Goal: Task Accomplishment & Management: Manage account settings

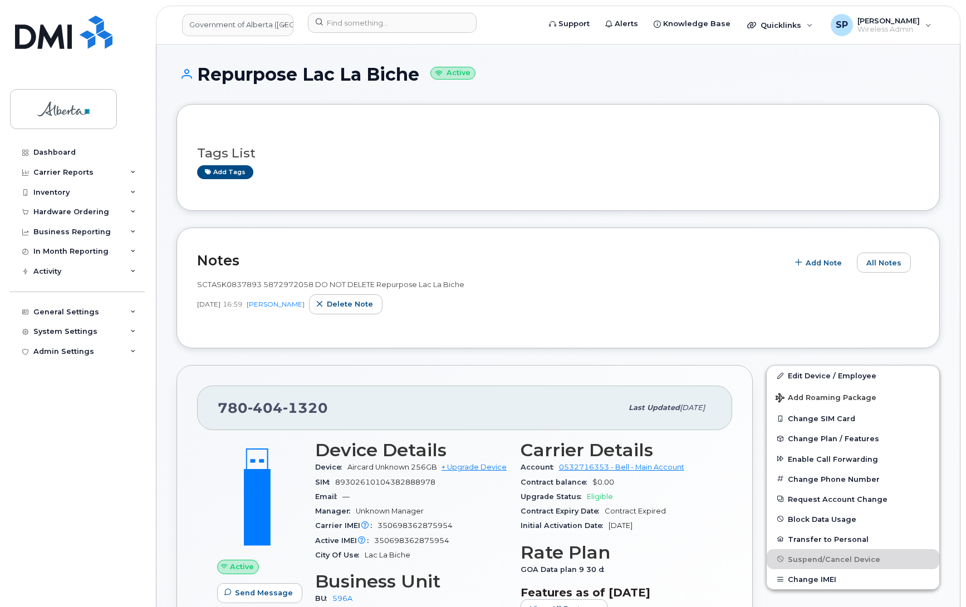
scroll to position [78, 0]
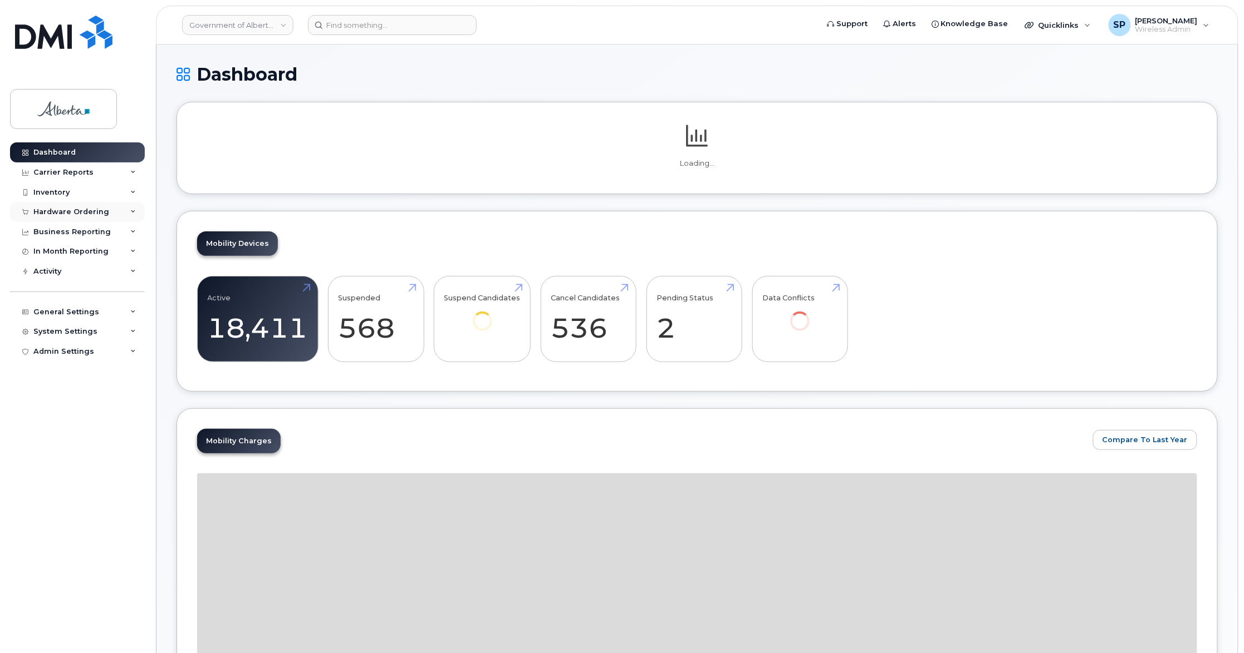
click at [59, 213] on div "Hardware Ordering" at bounding box center [71, 212] width 76 height 9
click at [55, 257] on div "Orders" at bounding box center [51, 254] width 27 height 10
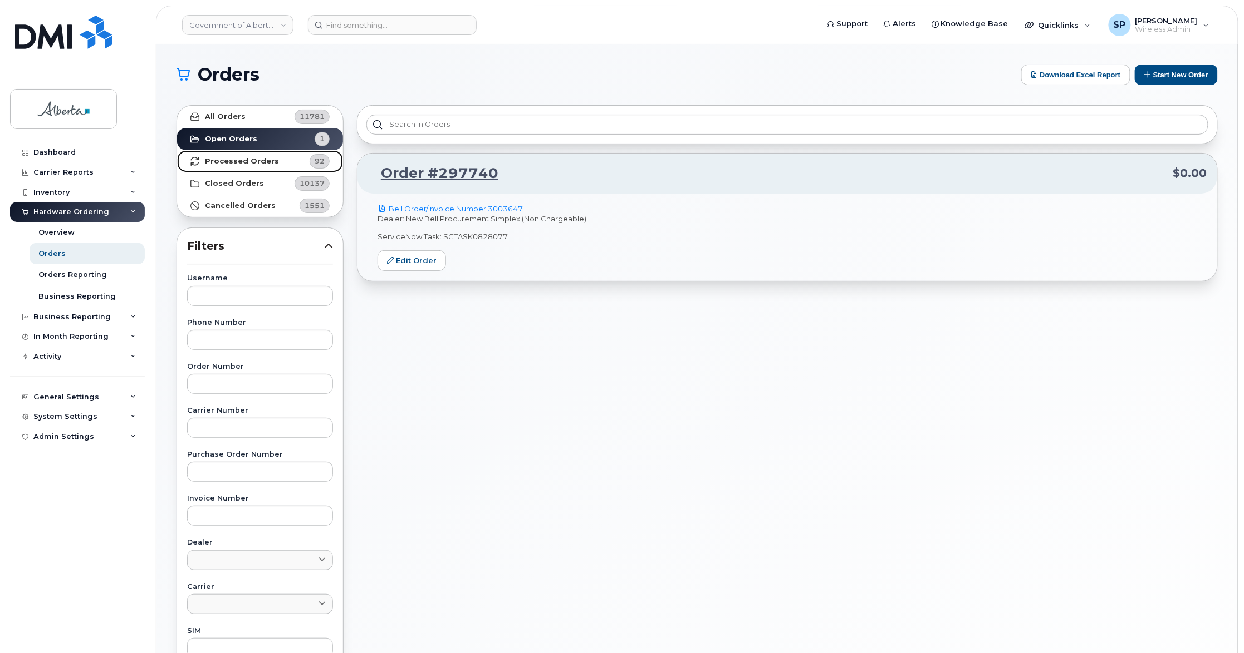
click at [225, 163] on strong "Processed Orders" at bounding box center [242, 161] width 74 height 9
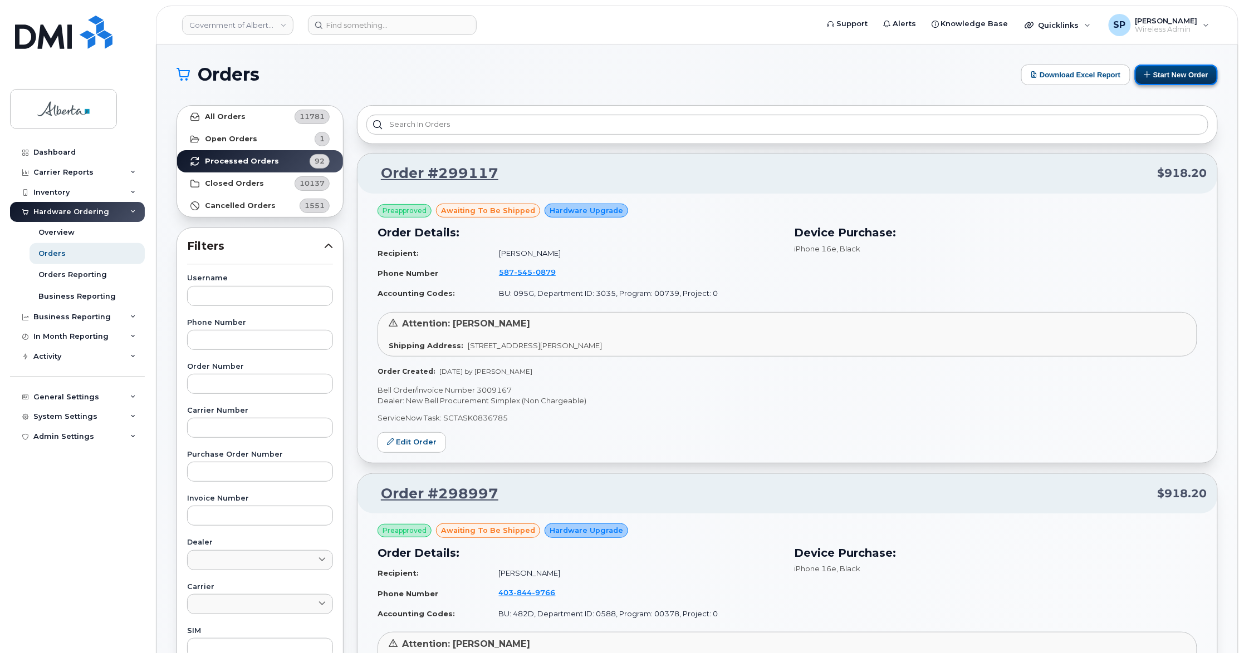
click at [1158, 79] on button "Start New Order" at bounding box center [1175, 75] width 83 height 21
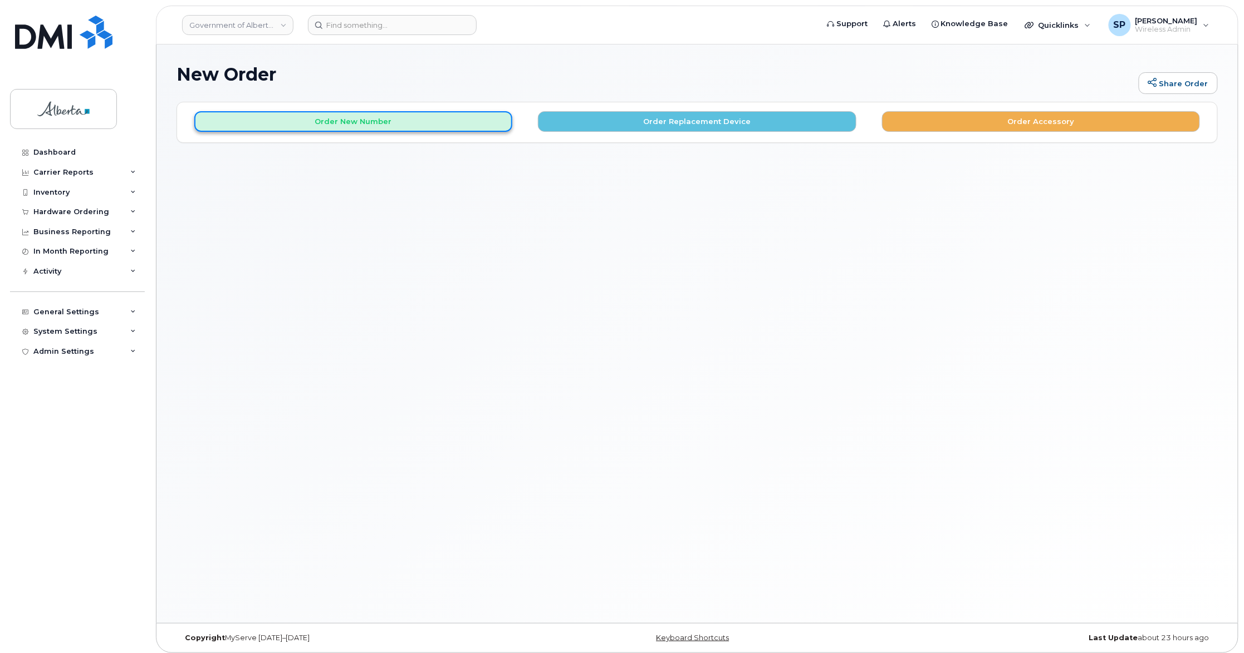
click at [373, 128] on button "Order New Number" at bounding box center [353, 121] width 318 height 21
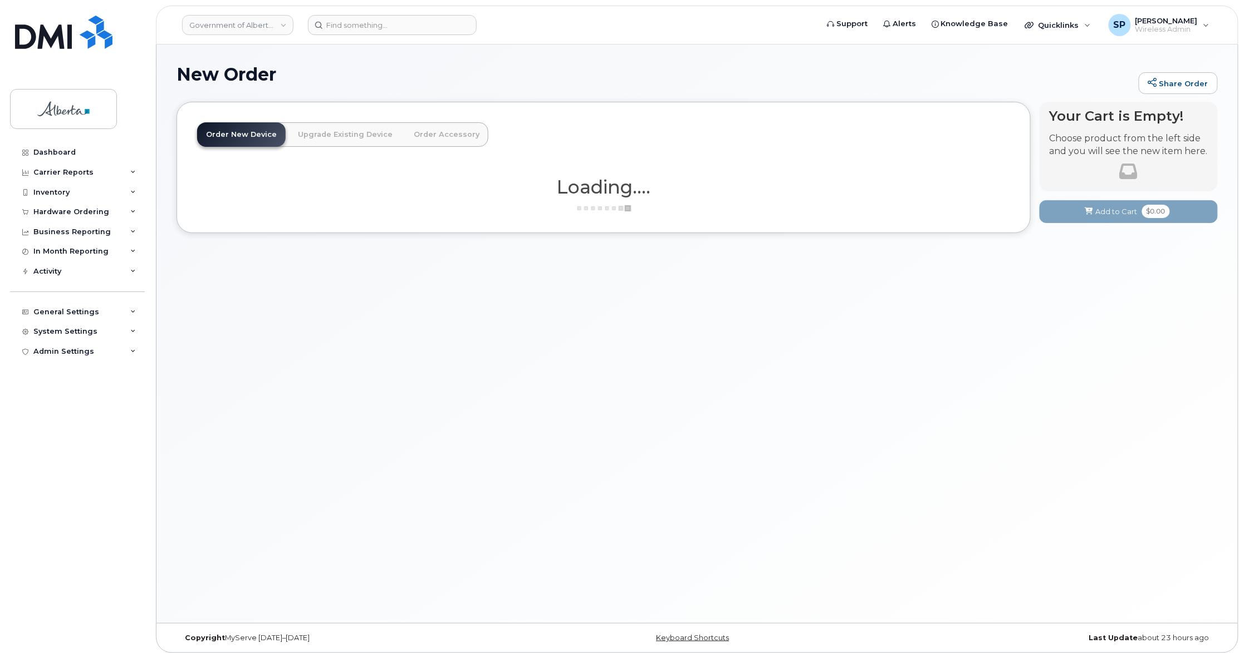
click at [382, 319] on div "New Order Share Order × Share This Order If you want to allow others to create …" at bounding box center [696, 334] width 1081 height 579
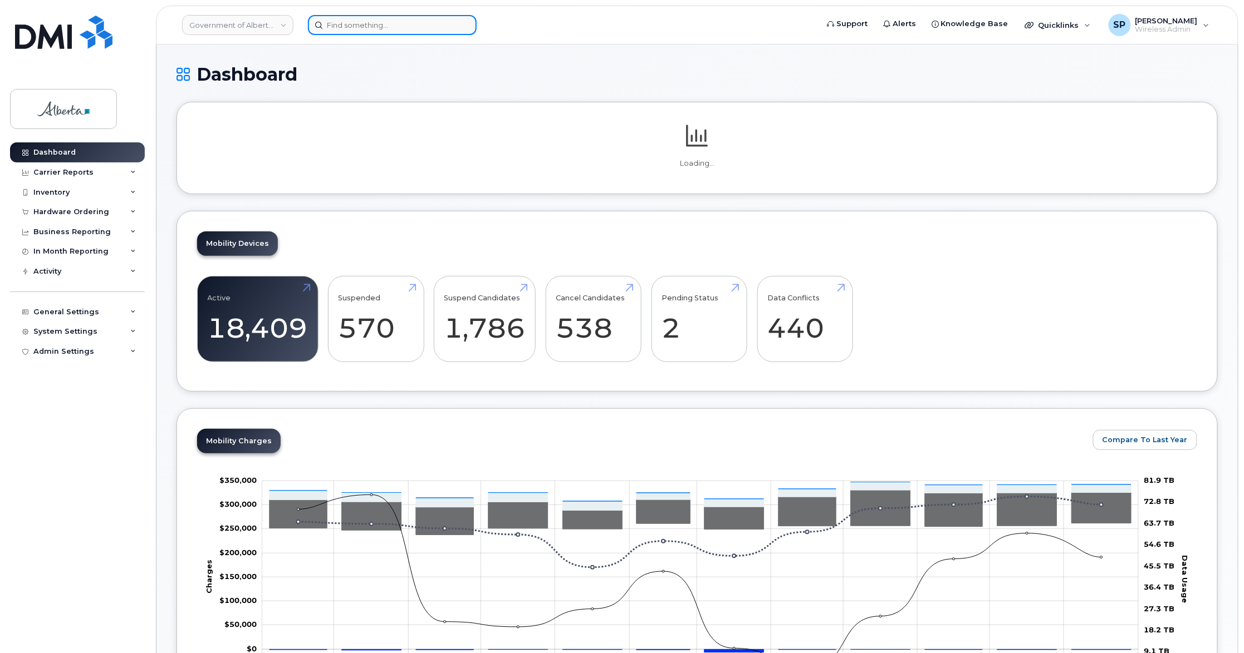
click at [401, 21] on input at bounding box center [392, 25] width 169 height 20
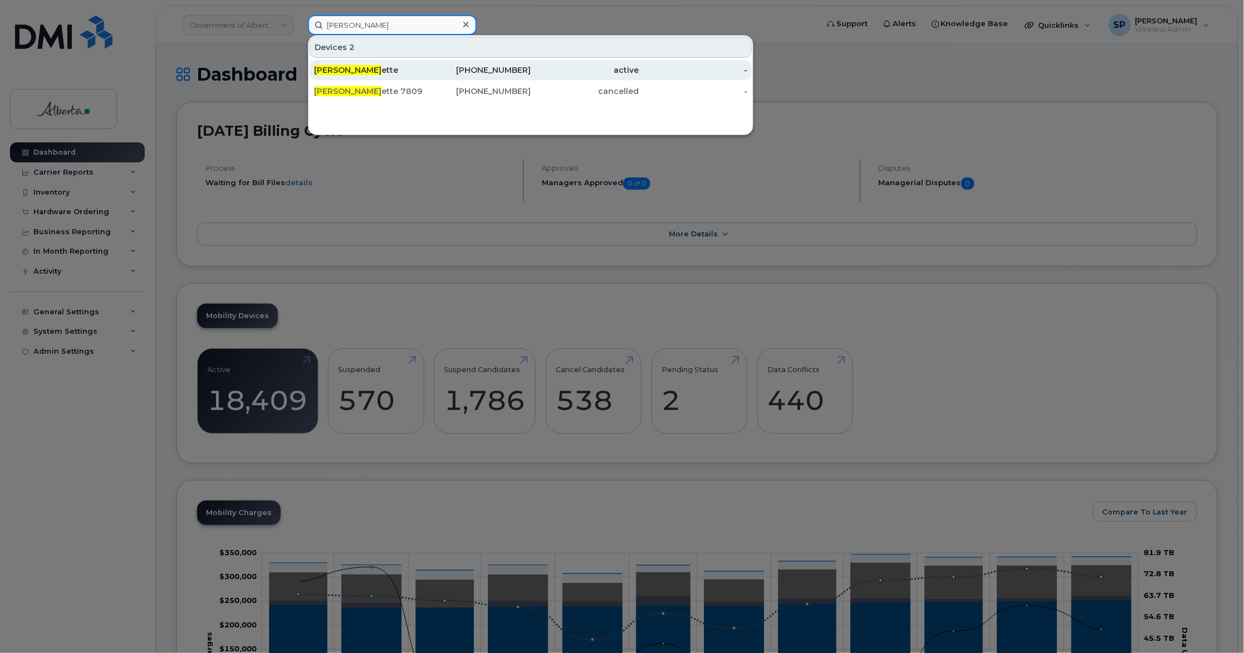
type input "Bonnie Mall"
click at [389, 75] on div "Bonnie Mall ette" at bounding box center [368, 70] width 109 height 11
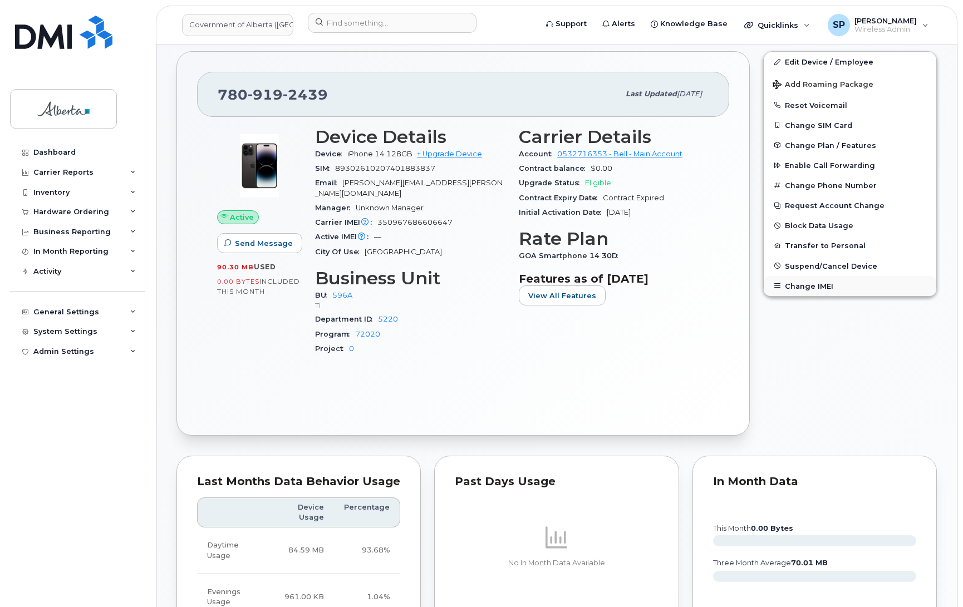
scroll to position [237, 0]
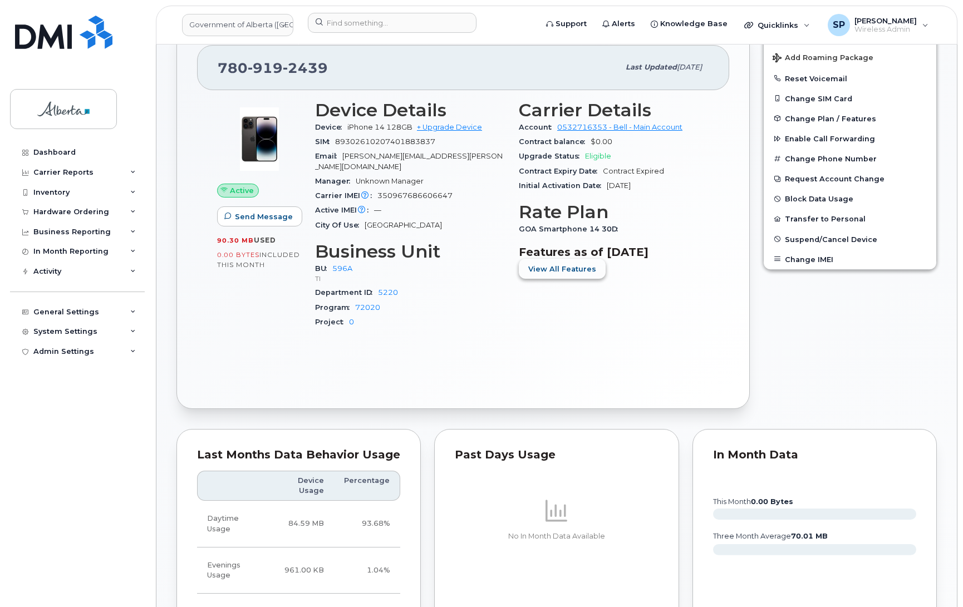
click at [551, 270] on span "View All Features" at bounding box center [562, 269] width 68 height 11
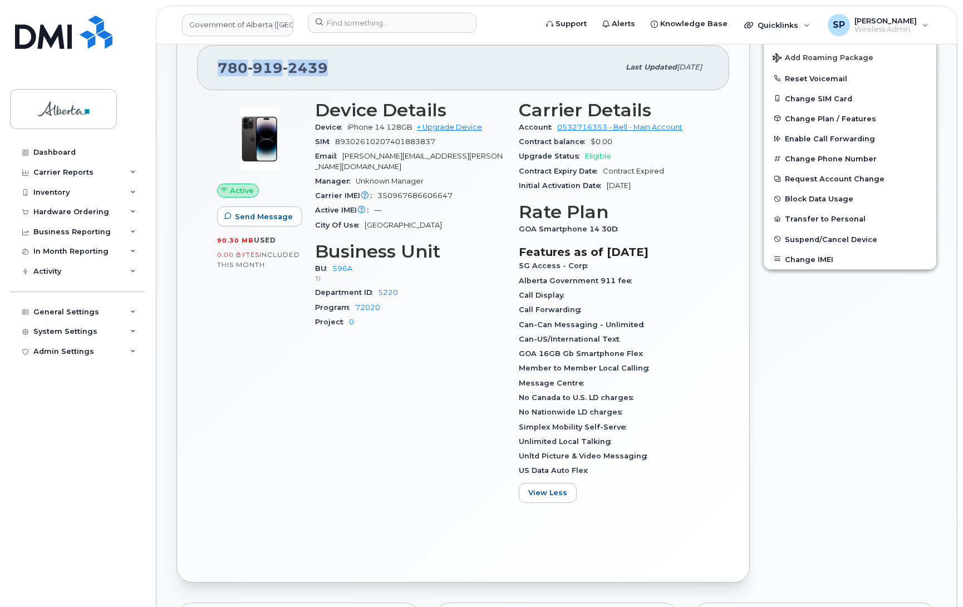
drag, startPoint x: 330, startPoint y: 66, endPoint x: 204, endPoint y: 61, distance: 125.9
click at [204, 61] on div "780 919 2439 Last updated Feb 09, 2024" at bounding box center [463, 67] width 532 height 45
copy span "780 919 2439"
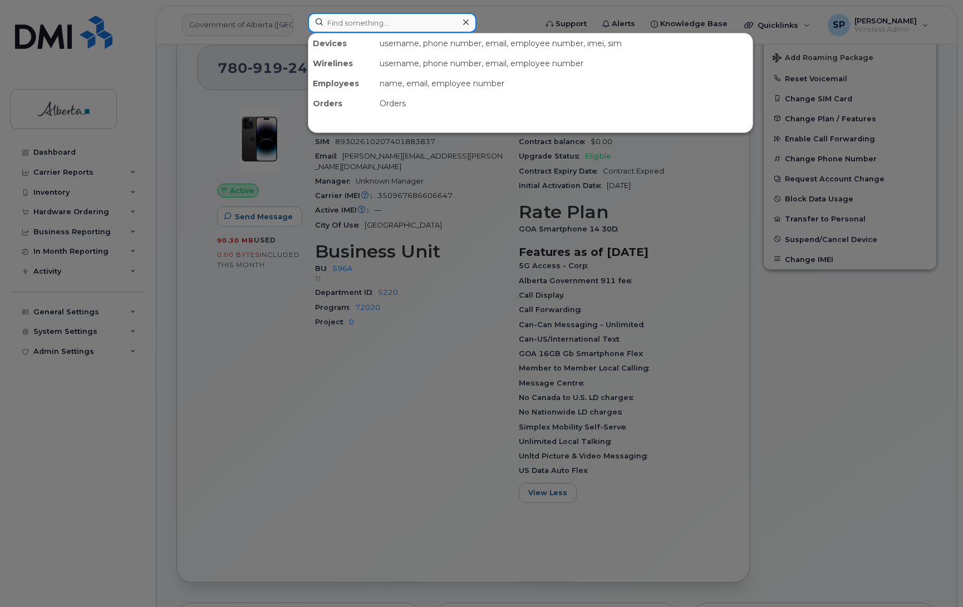
drag, startPoint x: 373, startPoint y: 20, endPoint x: 379, endPoint y: 21, distance: 6.2
click at [374, 21] on input at bounding box center [392, 23] width 169 height 20
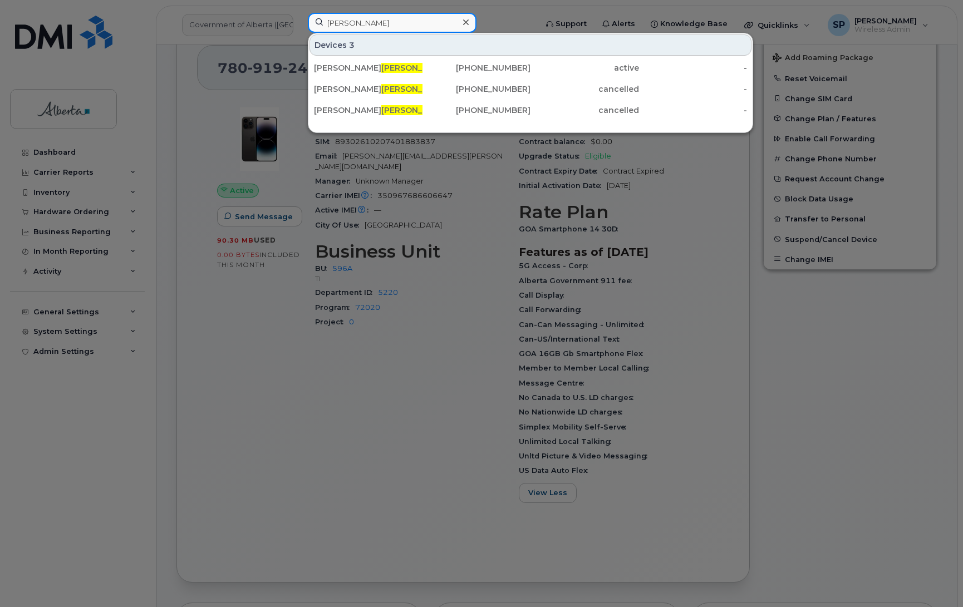
drag, startPoint x: 363, startPoint y: 27, endPoint x: 293, endPoint y: 24, distance: 69.6
click at [299, 24] on div "chue Devices 3 Melissa S chue tzle 403-866-0267 active - Melissa S chue tzle 40…" at bounding box center [418, 25] width 239 height 24
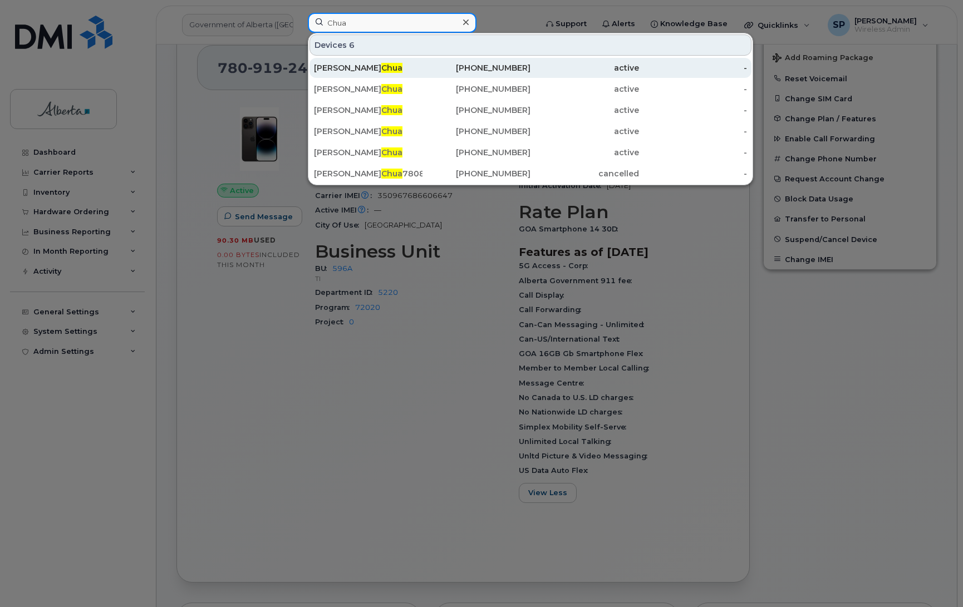
type input "Chua"
click at [503, 68] on div "780-263-9896" at bounding box center [476, 67] width 109 height 11
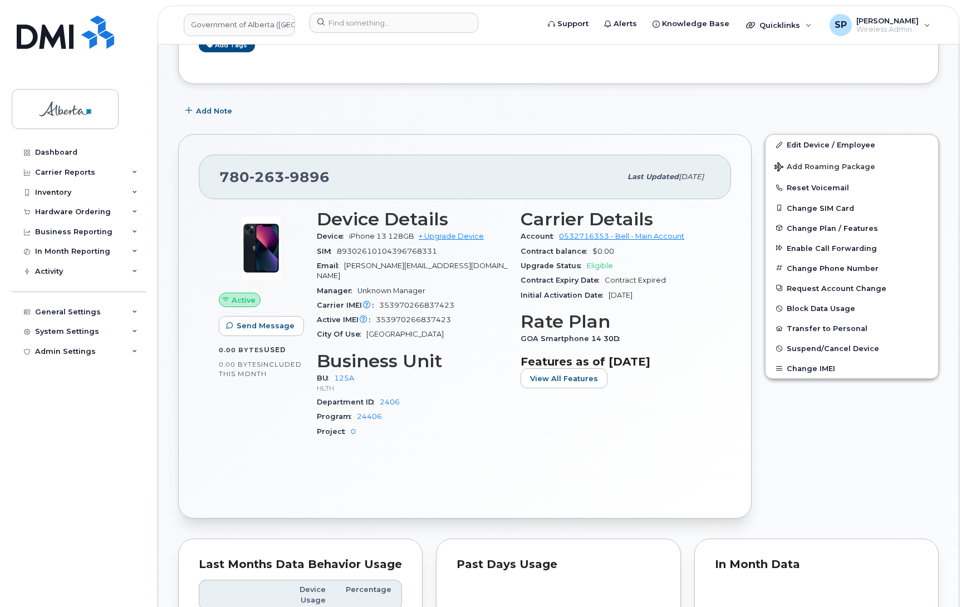
scroll to position [184, 0]
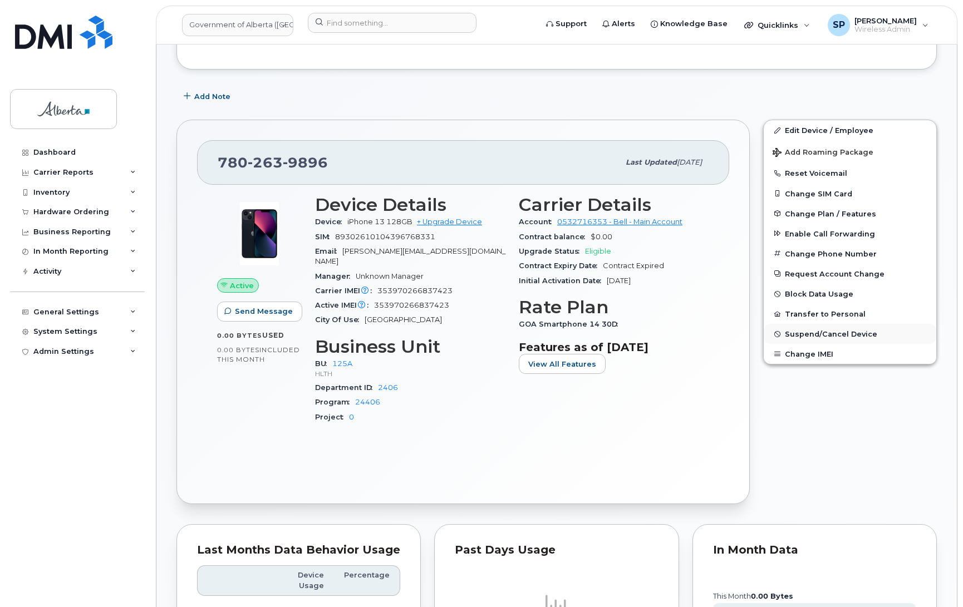
click at [810, 334] on span "Suspend/Cancel Device" at bounding box center [831, 334] width 92 height 8
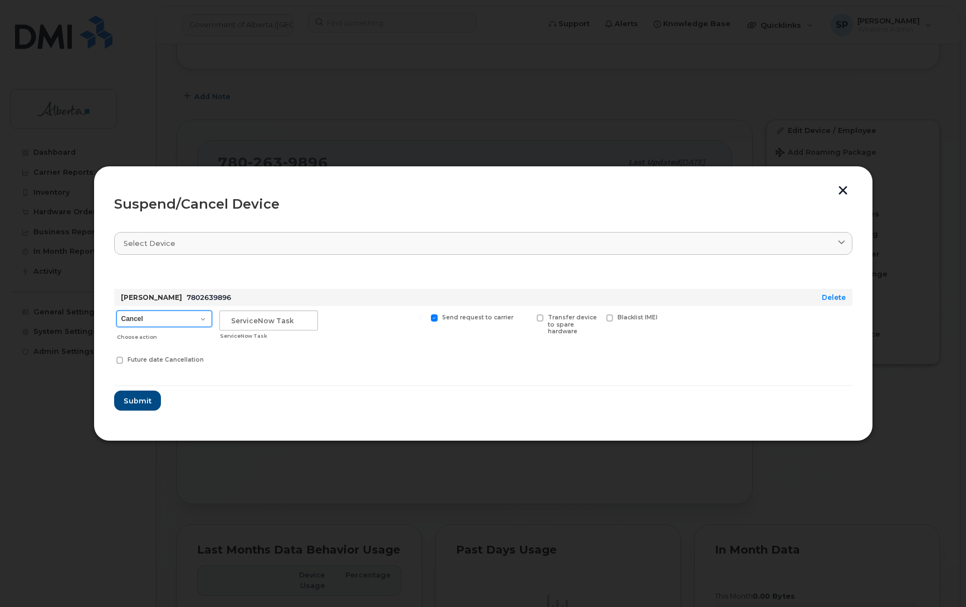
click at [159, 318] on select "Cancel Suspend - Extend Suspension Suspend - Reduced Rate Suspend - Lost Device…" at bounding box center [164, 319] width 96 height 17
select select "[object Object]"
click at [116, 311] on select "Cancel Suspend - Extend Suspension Suspend - Reduced Rate Suspend - Lost Device…" at bounding box center [164, 319] width 96 height 17
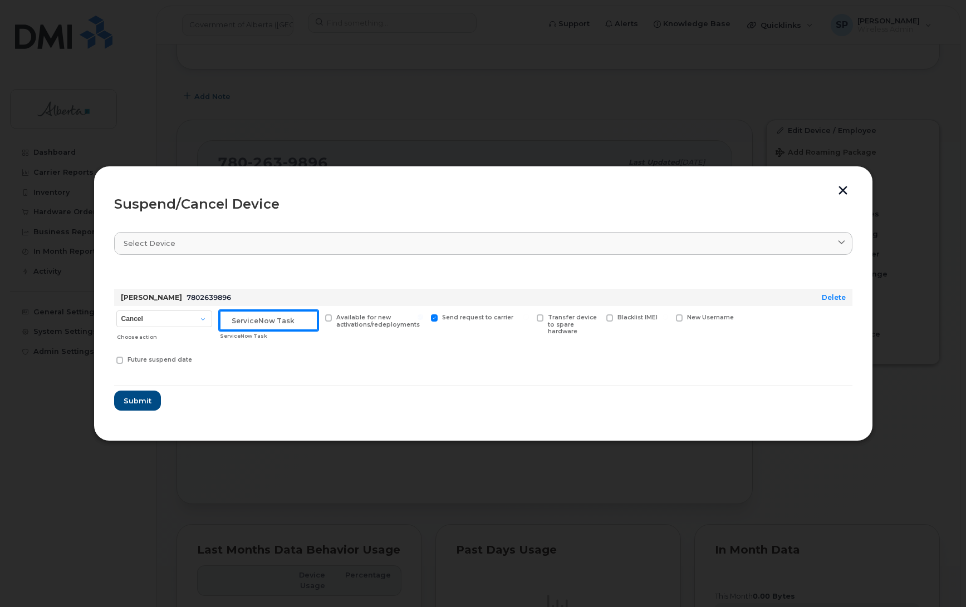
click at [273, 315] on input "text" at bounding box center [268, 321] width 99 height 20
type input "LTDI Not coming back as per Bonnie"
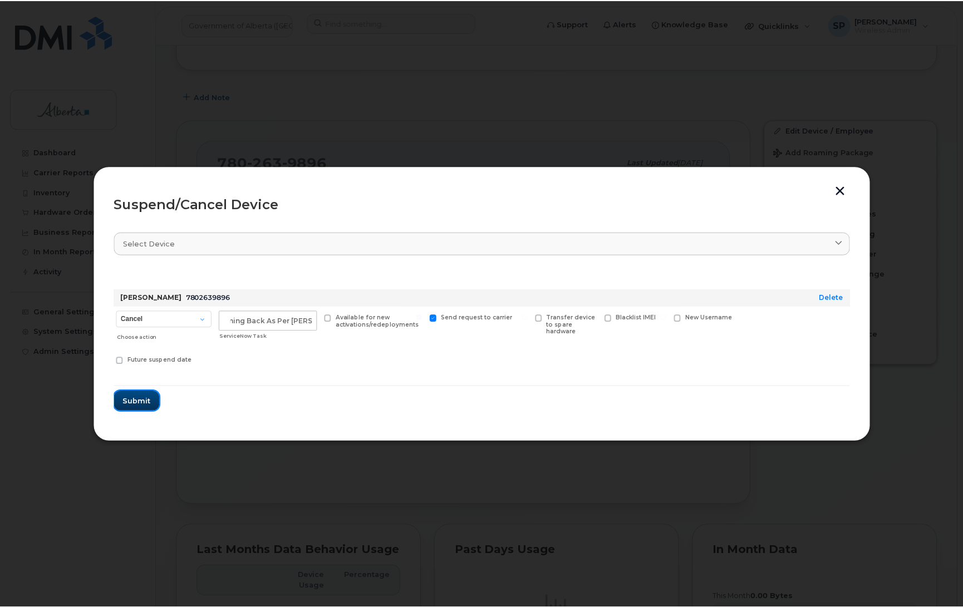
scroll to position [0, 0]
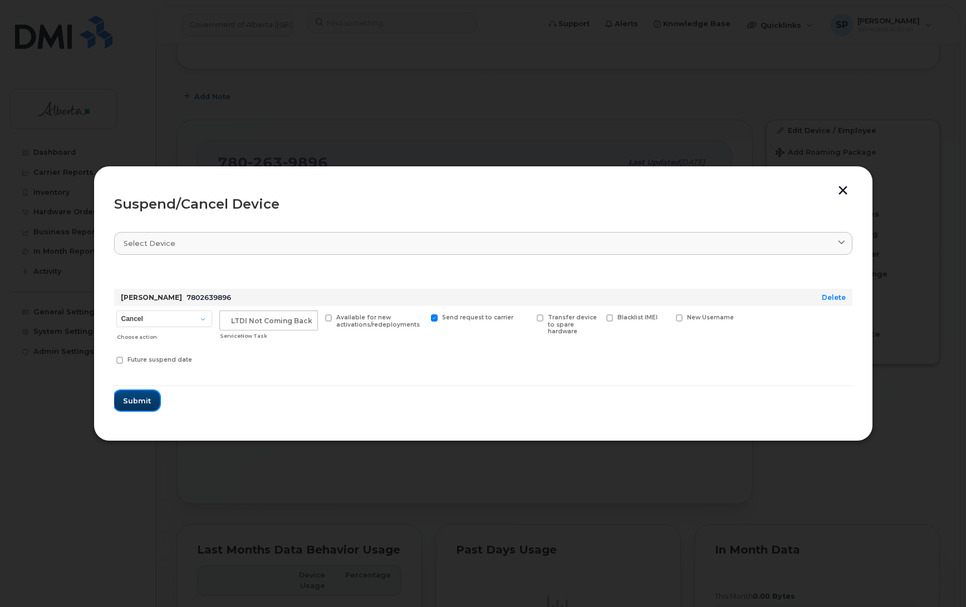
click at [134, 404] on span "Submit" at bounding box center [137, 401] width 28 height 11
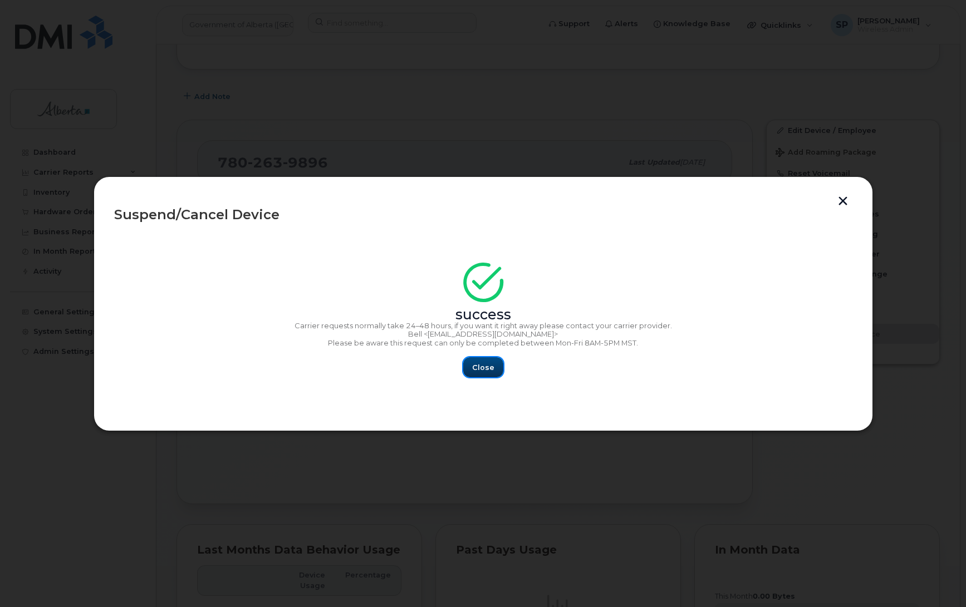
click at [490, 370] on span "Close" at bounding box center [483, 367] width 22 height 11
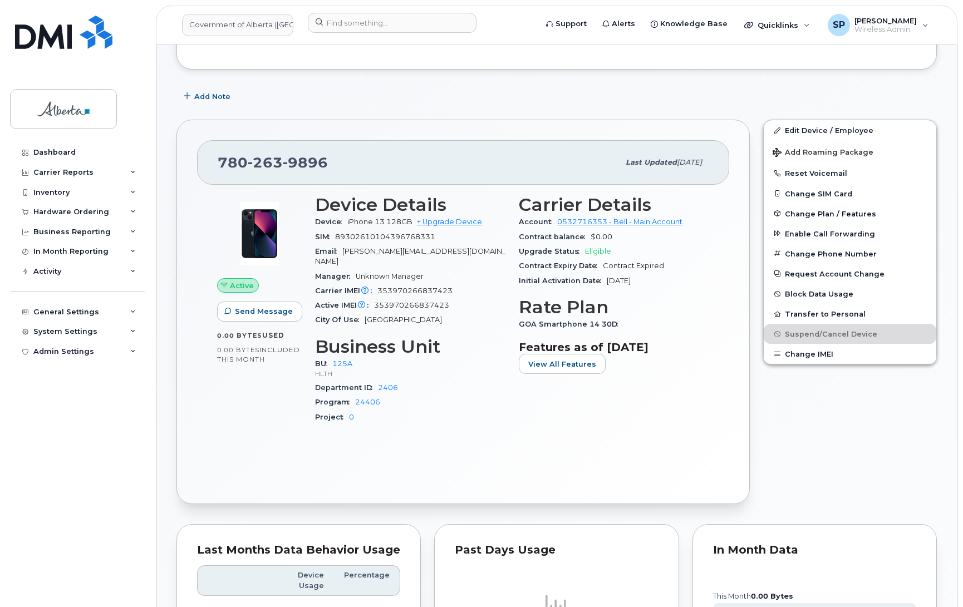
click at [30, 415] on div "Dashboard Carrier Reports Monthly Billing Data Daily Data Pooling Data Behavior…" at bounding box center [78, 367] width 137 height 448
click at [51, 212] on div "Hardware Ordering" at bounding box center [71, 212] width 76 height 9
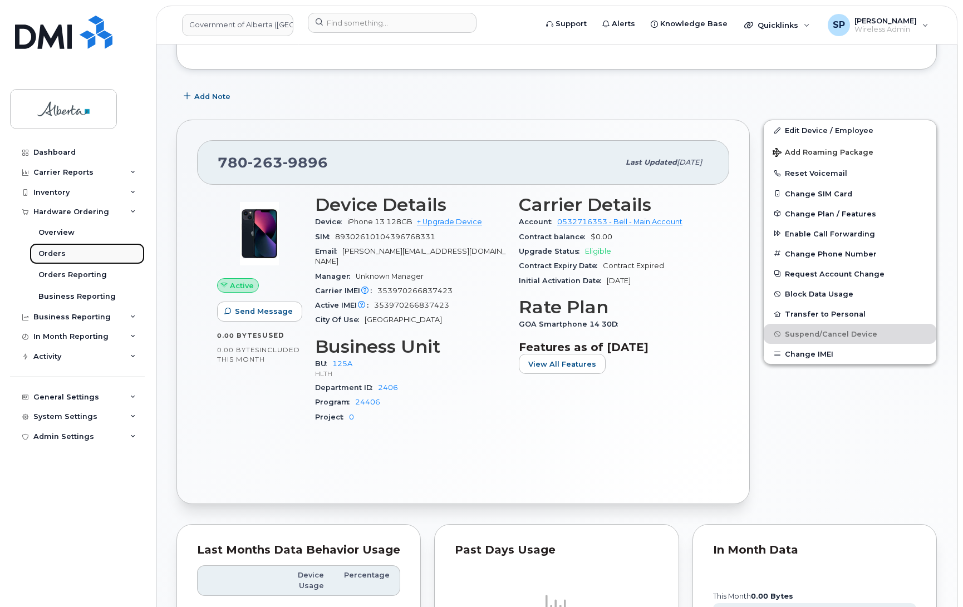
click at [56, 259] on div "Orders" at bounding box center [51, 254] width 27 height 10
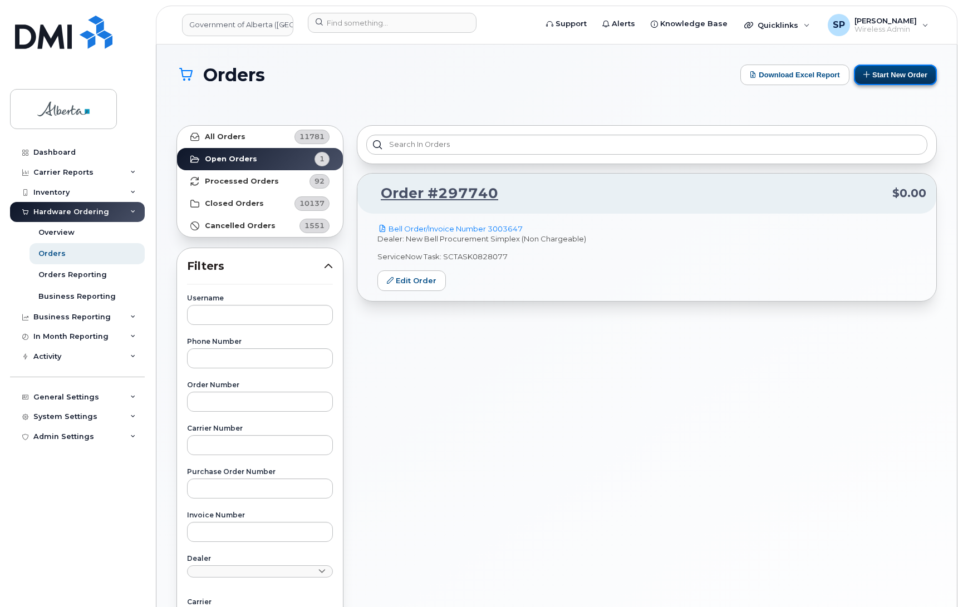
click at [890, 73] on button "Start New Order" at bounding box center [895, 75] width 83 height 21
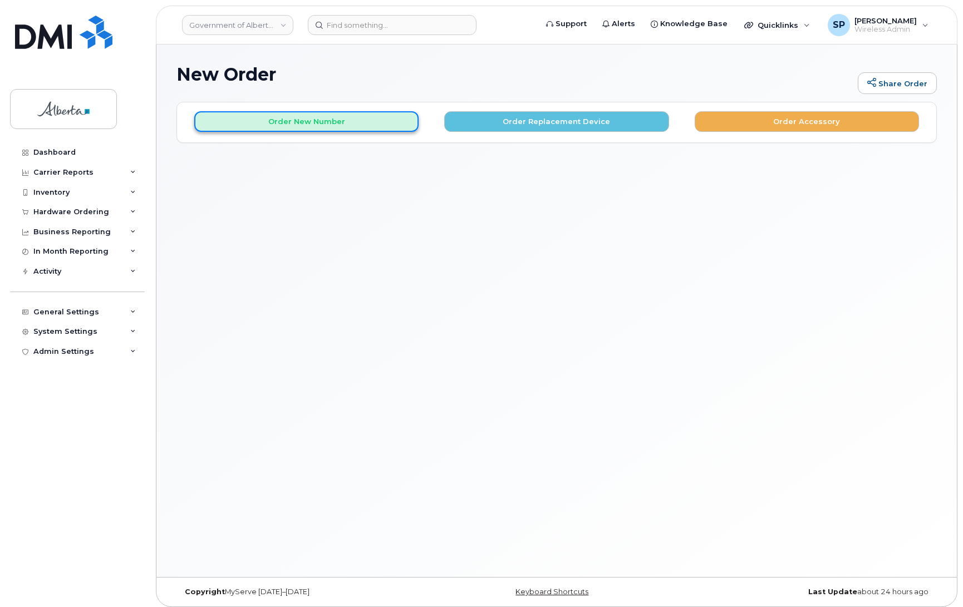
click at [301, 124] on button "Order New Number" at bounding box center [306, 121] width 224 height 21
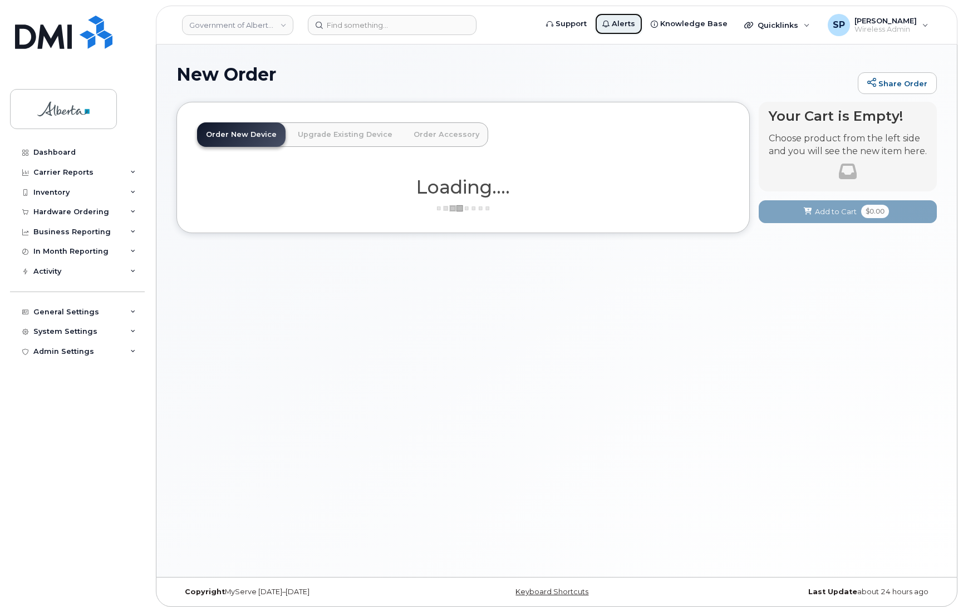
click at [633, 22] on span "Alerts" at bounding box center [623, 23] width 23 height 11
click at [633, 23] on span "Alerts" at bounding box center [623, 23] width 23 height 11
click at [622, 23] on link "Alerts" at bounding box center [618, 24] width 48 height 22
click at [48, 148] on link "Dashboard" at bounding box center [77, 153] width 135 height 20
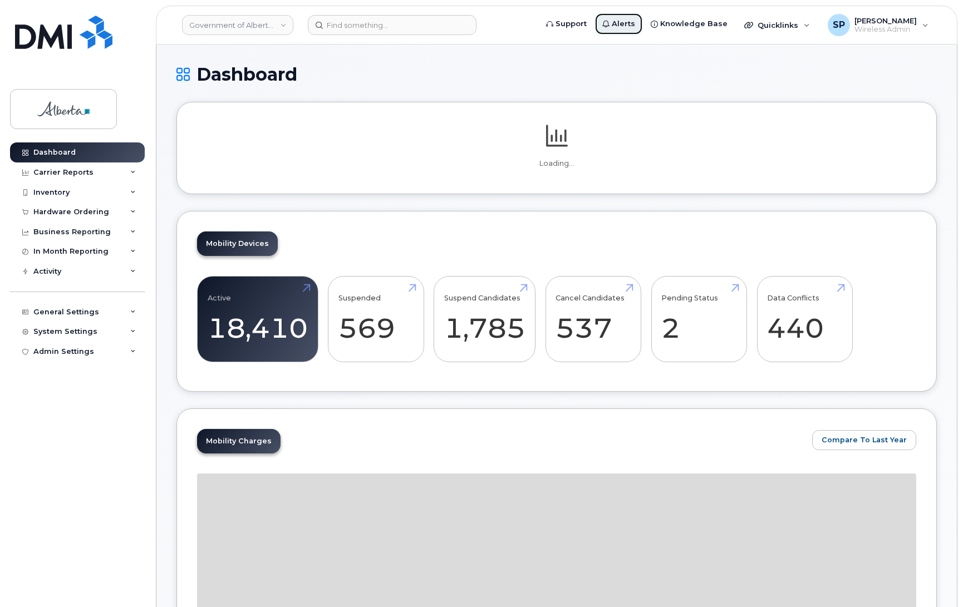
click at [632, 26] on span "Alerts" at bounding box center [623, 23] width 23 height 11
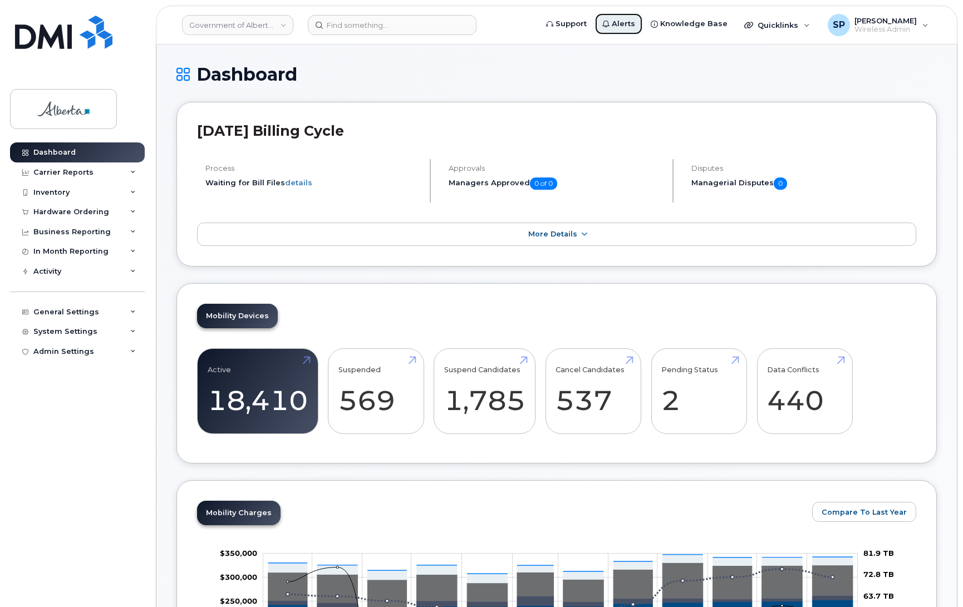
click at [632, 26] on span "Alerts" at bounding box center [623, 23] width 23 height 11
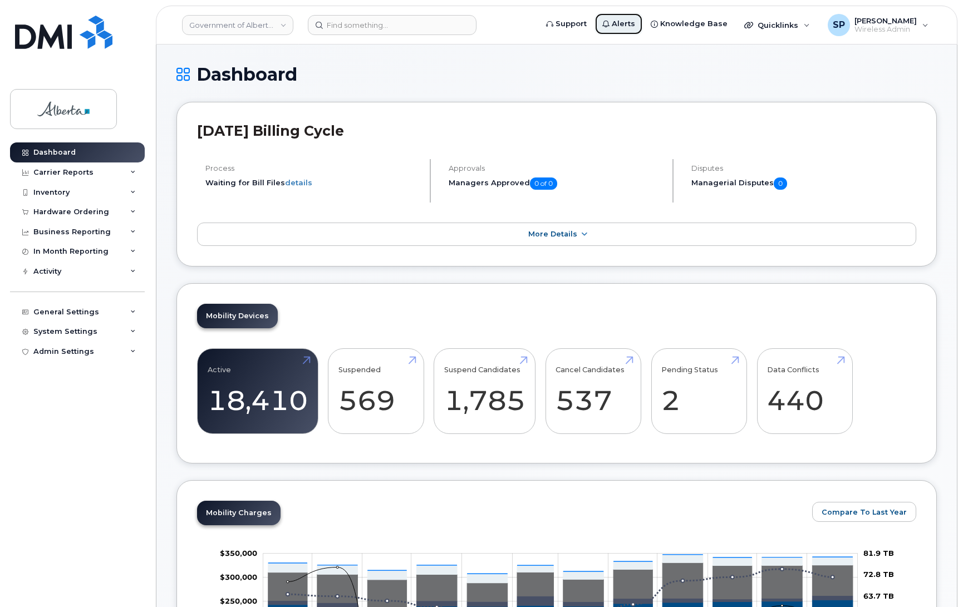
click at [635, 24] on span "Alerts" at bounding box center [623, 23] width 23 height 11
click at [630, 22] on span "Alerts" at bounding box center [623, 23] width 23 height 11
click at [51, 217] on div "Hardware Ordering" at bounding box center [71, 212] width 76 height 9
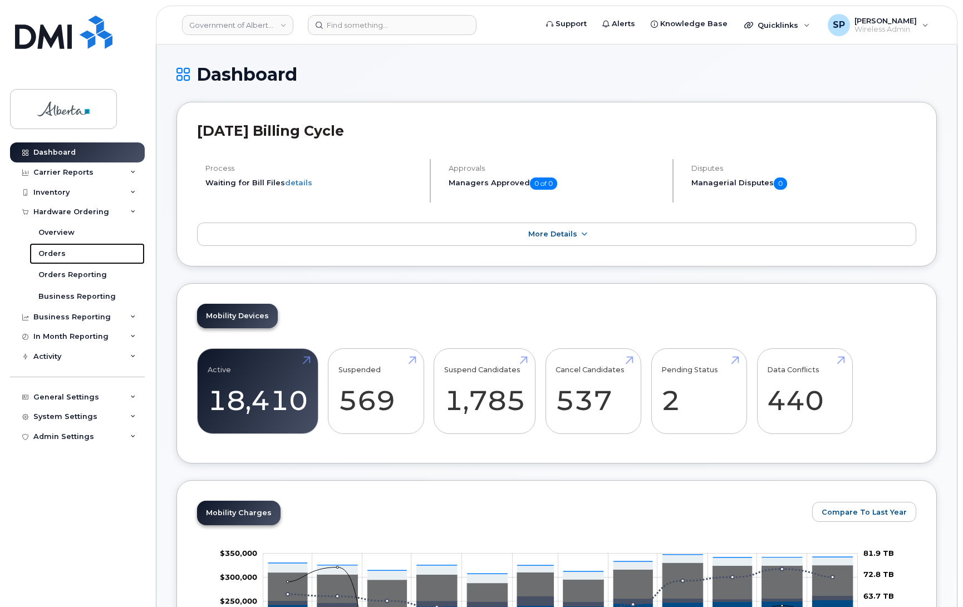
drag, startPoint x: 56, startPoint y: 254, endPoint x: 151, endPoint y: 252, distance: 95.8
click at [56, 254] on div "Orders" at bounding box center [51, 254] width 27 height 10
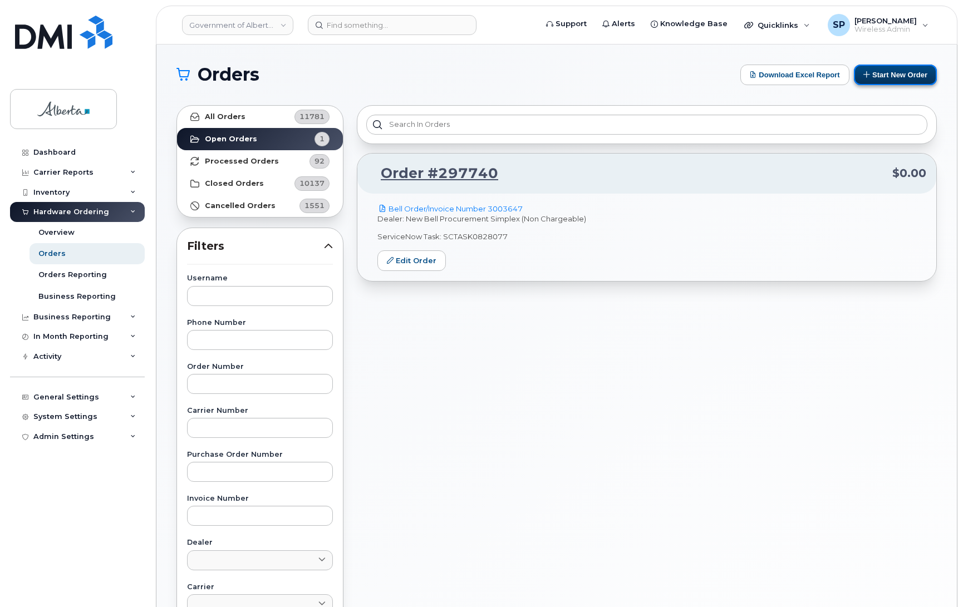
click at [910, 72] on button "Start New Order" at bounding box center [895, 75] width 83 height 21
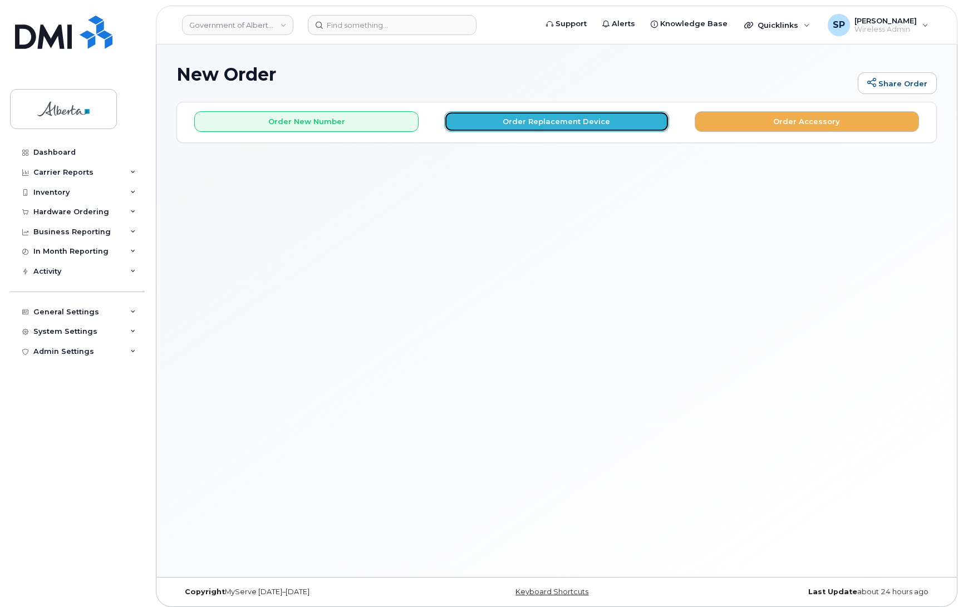
click at [546, 124] on button "Order Replacement Device" at bounding box center [556, 121] width 224 height 21
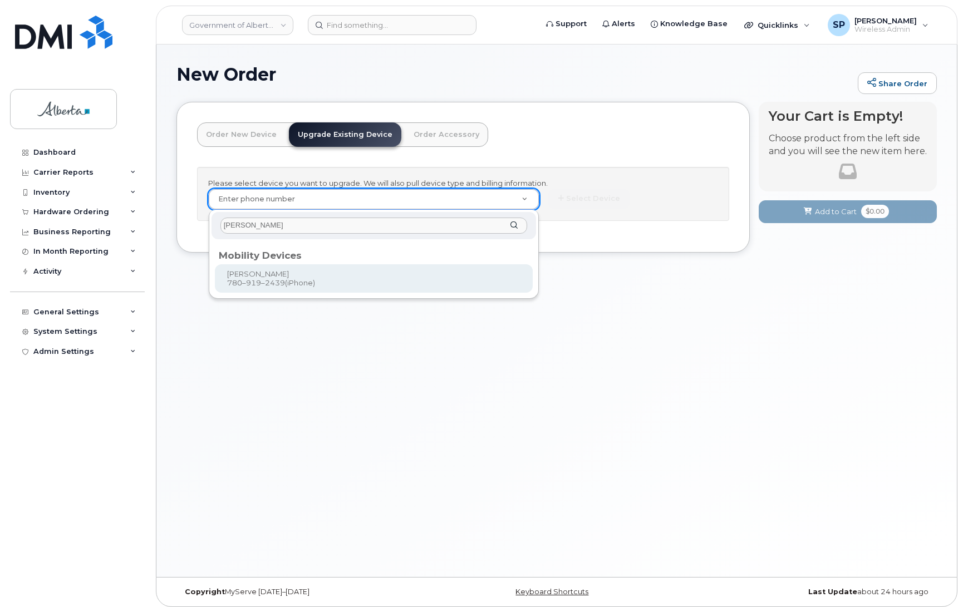
type input "Bonnie Mall"
type input "787392"
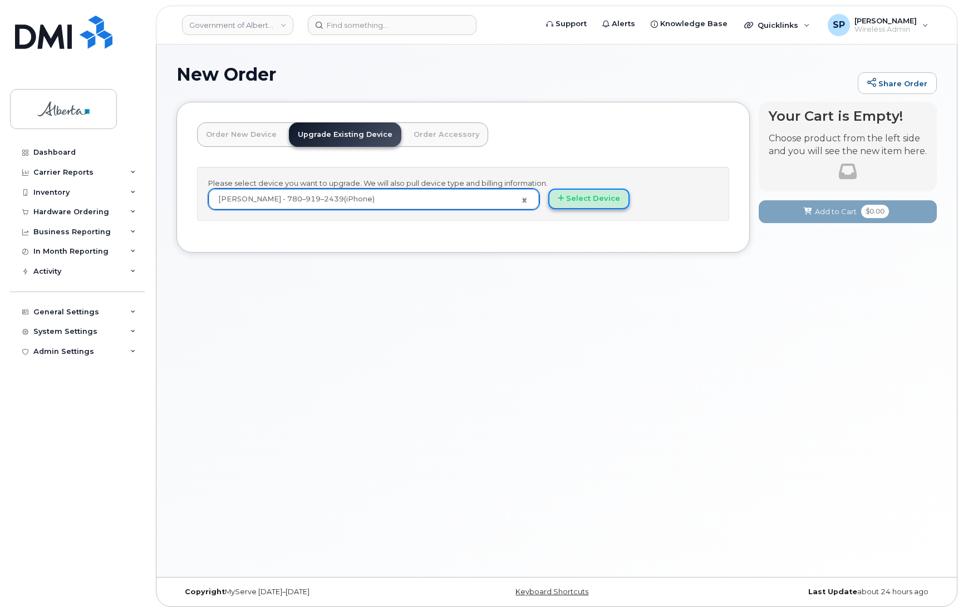
click at [567, 200] on button "Select Device" at bounding box center [588, 199] width 81 height 21
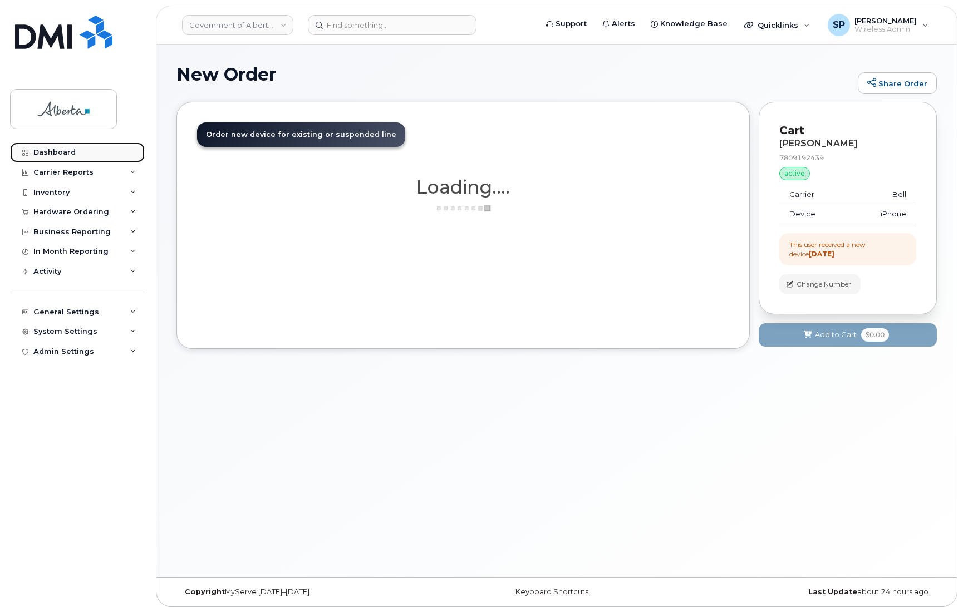
click at [57, 154] on div "Dashboard" at bounding box center [54, 152] width 42 height 9
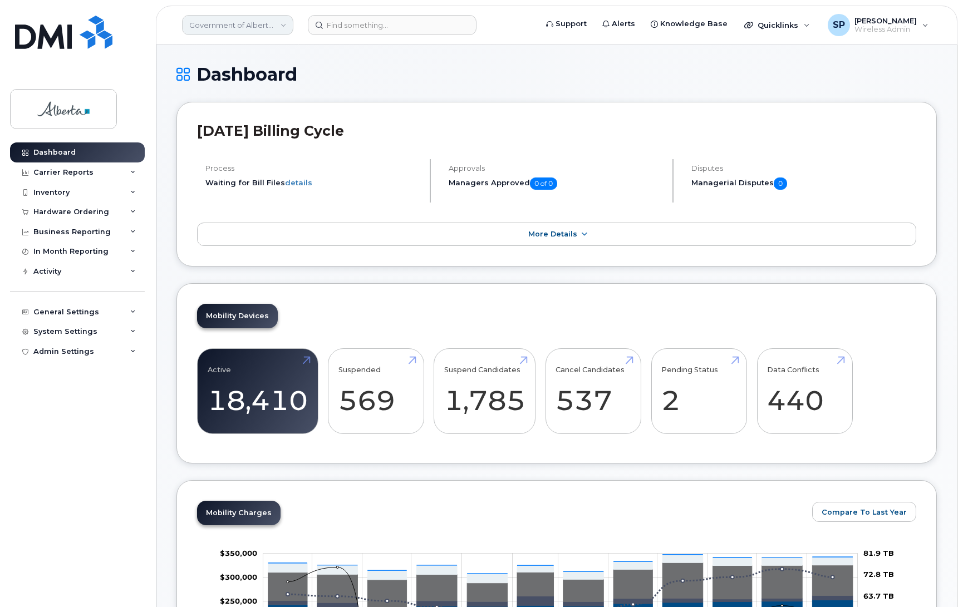
click at [284, 26] on link "Government of Alberta ([GEOGRAPHIC_DATA])" at bounding box center [237, 25] width 111 height 20
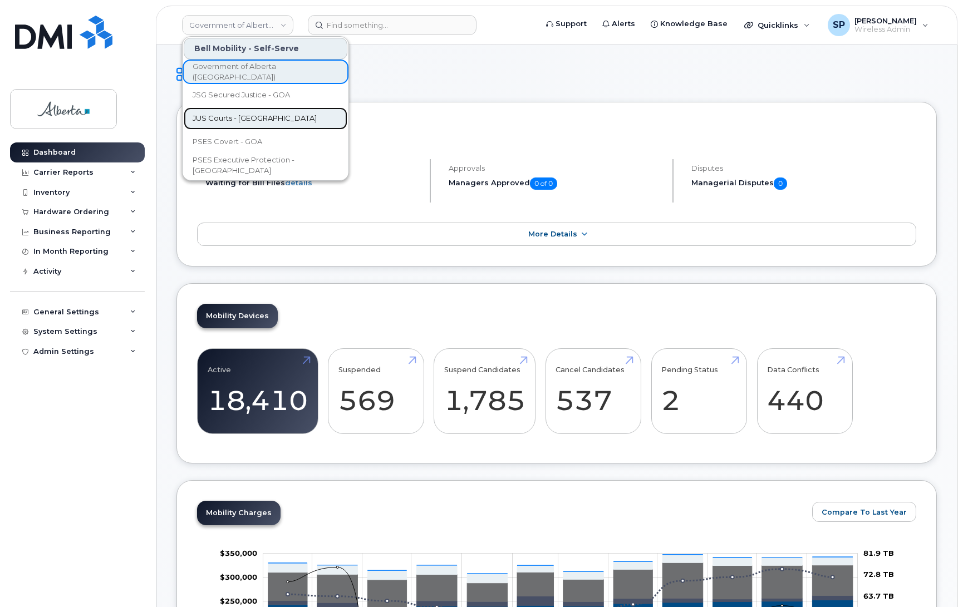
click at [237, 120] on span "JUS Courts - [GEOGRAPHIC_DATA]" at bounding box center [255, 118] width 124 height 11
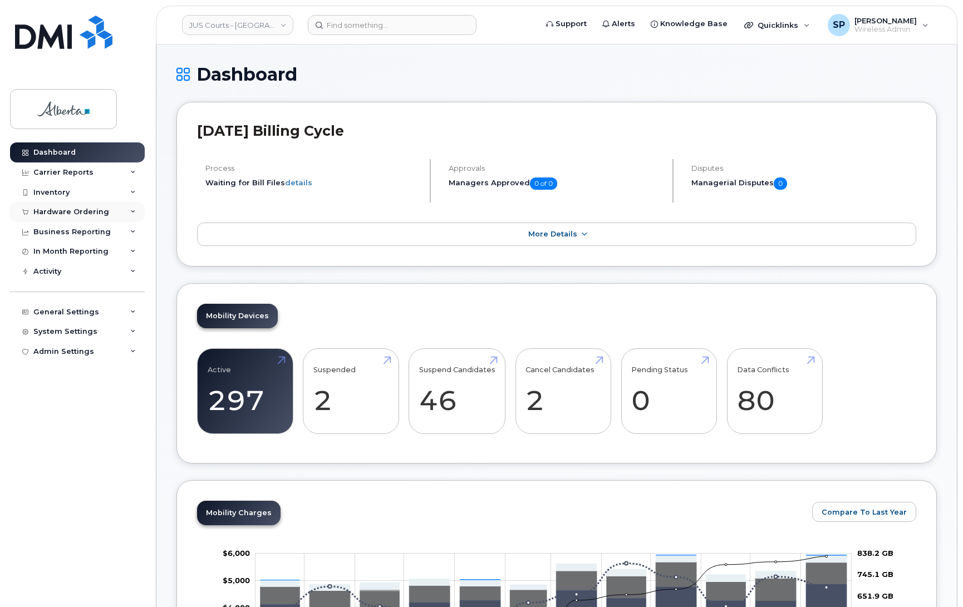
click at [68, 207] on div "Hardware Ordering" at bounding box center [77, 212] width 135 height 20
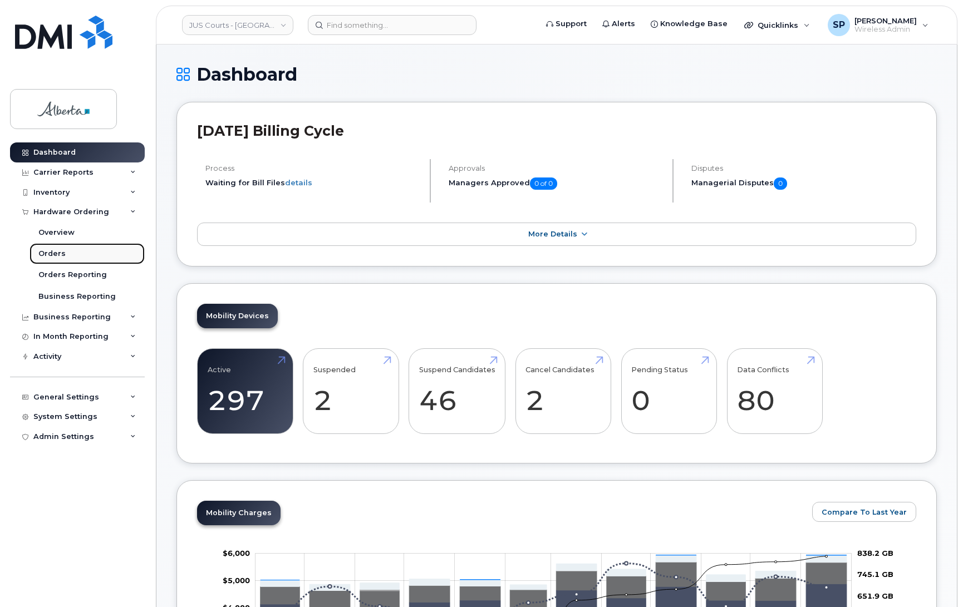
click at [53, 258] on div "Orders" at bounding box center [51, 254] width 27 height 10
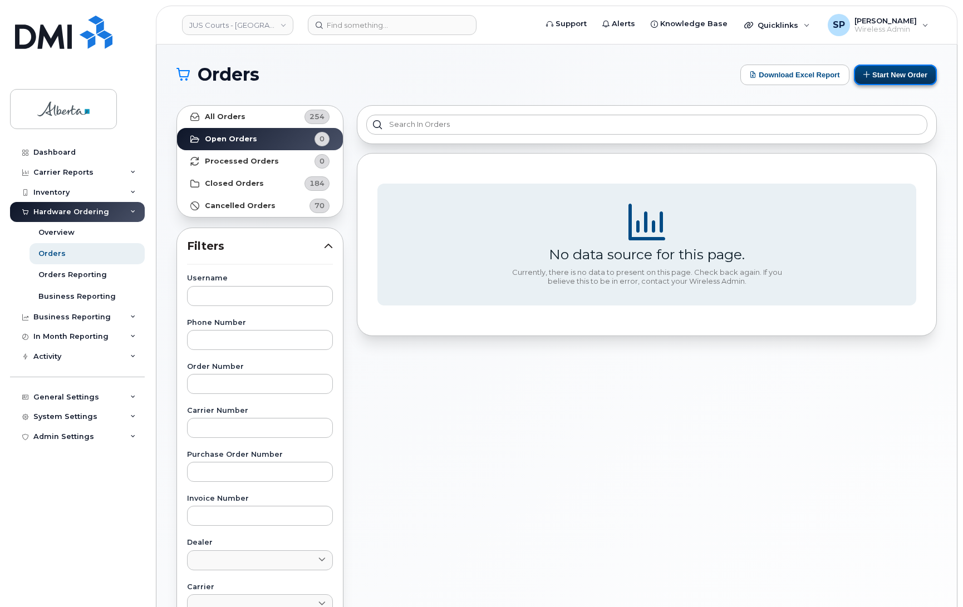
click at [883, 76] on button "Start New Order" at bounding box center [895, 75] width 83 height 21
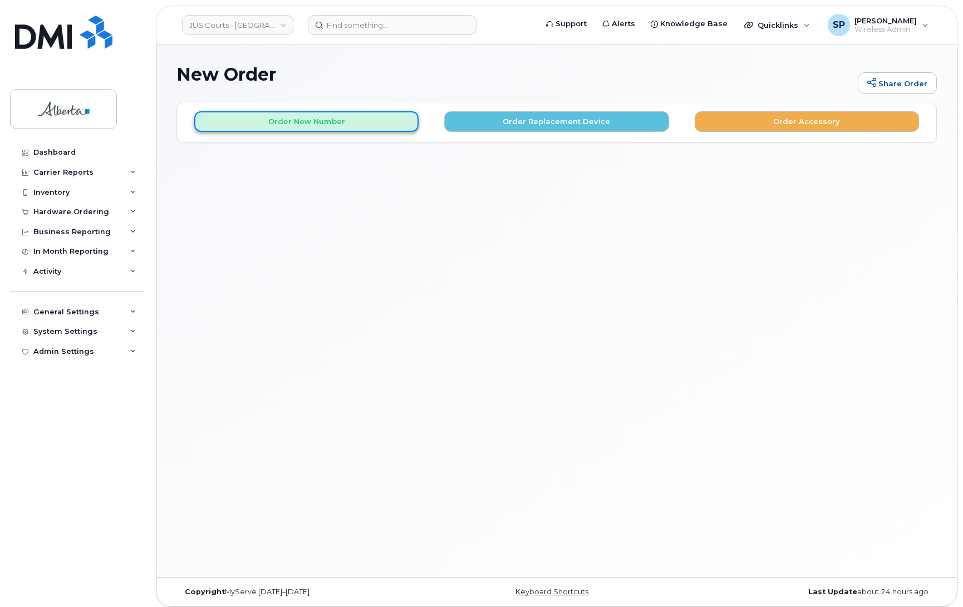
click at [301, 123] on button "Order New Number" at bounding box center [306, 121] width 224 height 21
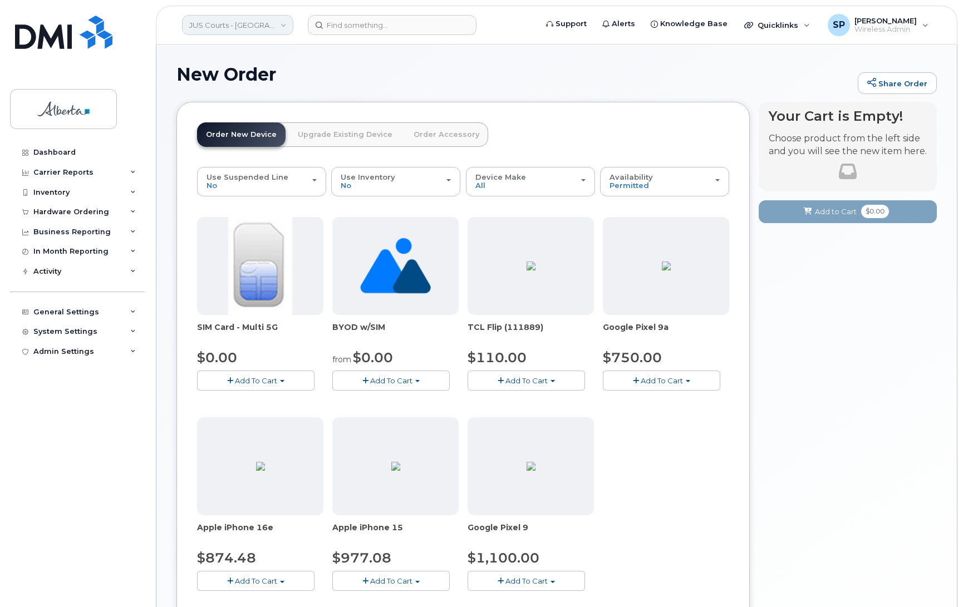
click at [219, 26] on link "JUS Courts - [GEOGRAPHIC_DATA]" at bounding box center [237, 25] width 111 height 20
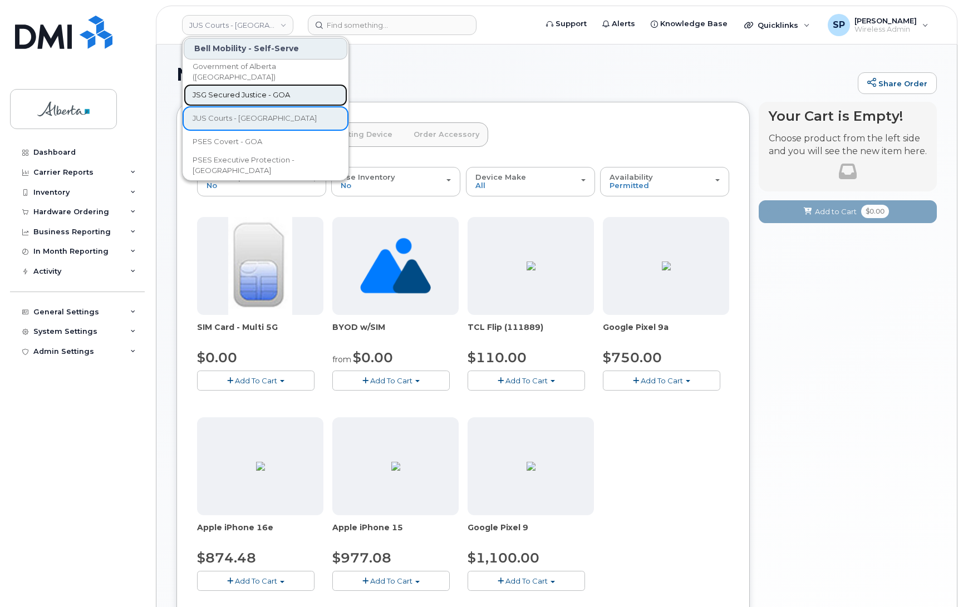
click at [226, 95] on span "JSG Secured Justice - GOA" at bounding box center [241, 95] width 97 height 11
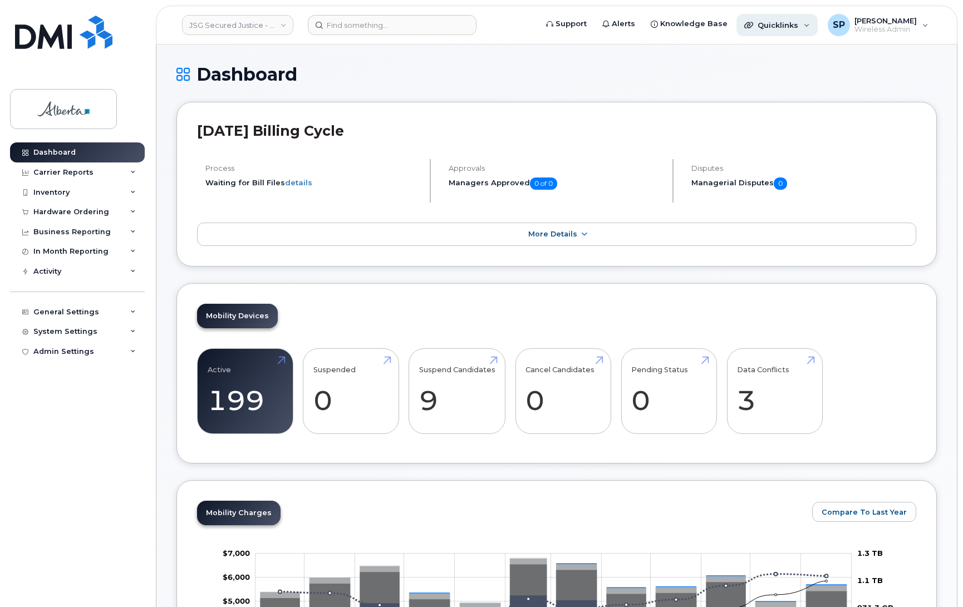
click at [769, 26] on span "Quicklinks" at bounding box center [778, 25] width 41 height 9
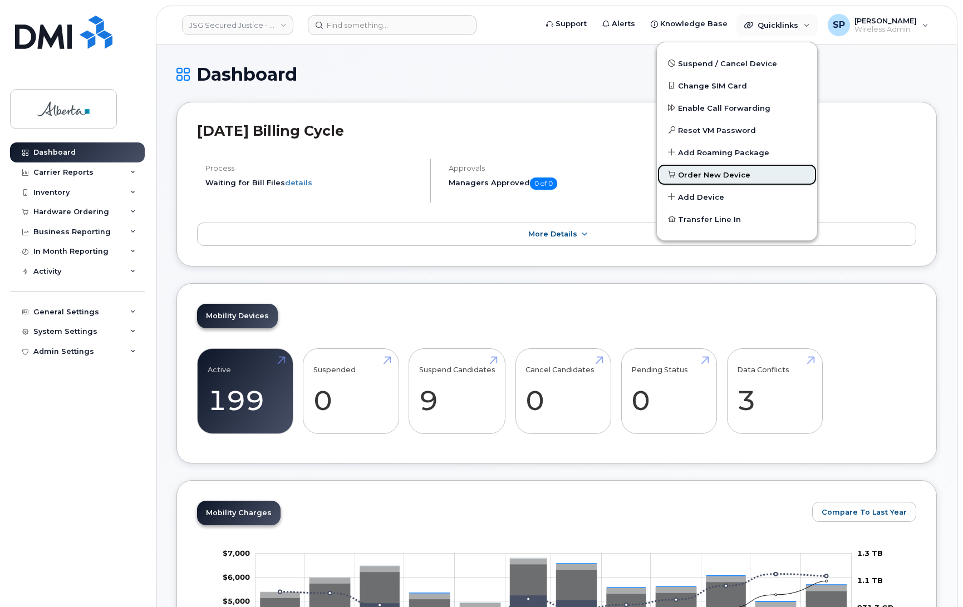
click at [707, 175] on span "Order New Device" at bounding box center [714, 175] width 72 height 11
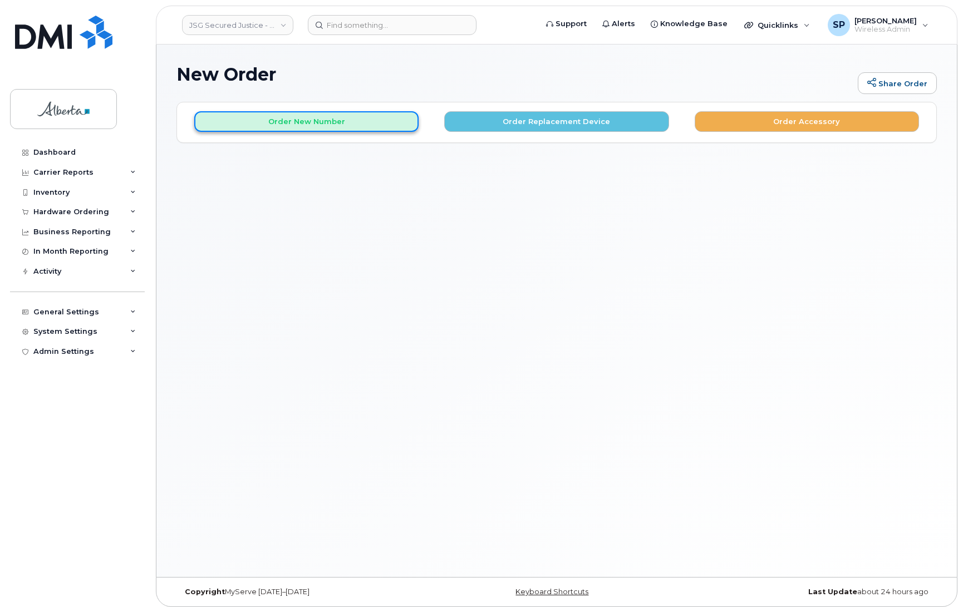
click at [274, 126] on button "Order New Number" at bounding box center [306, 121] width 224 height 21
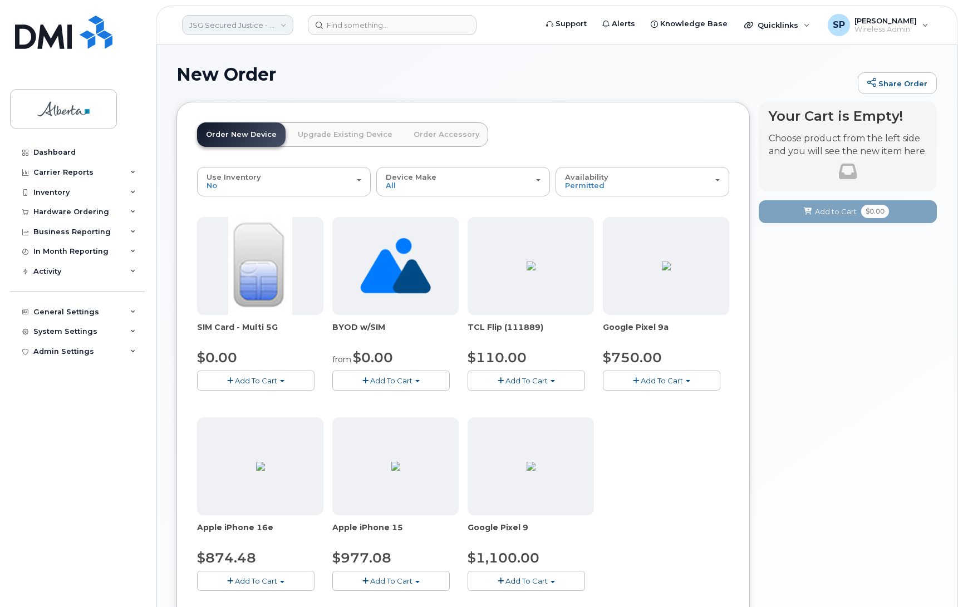
click at [232, 23] on link "JSG Secured Justice - GOA" at bounding box center [237, 25] width 111 height 20
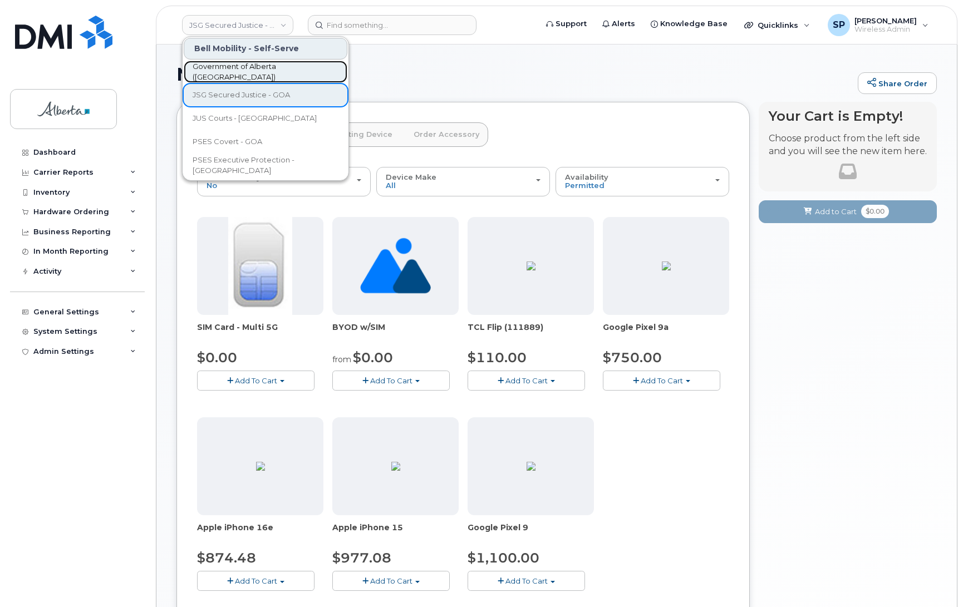
click at [252, 71] on span "Government of Alberta ([GEOGRAPHIC_DATA])" at bounding box center [257, 72] width 128 height 22
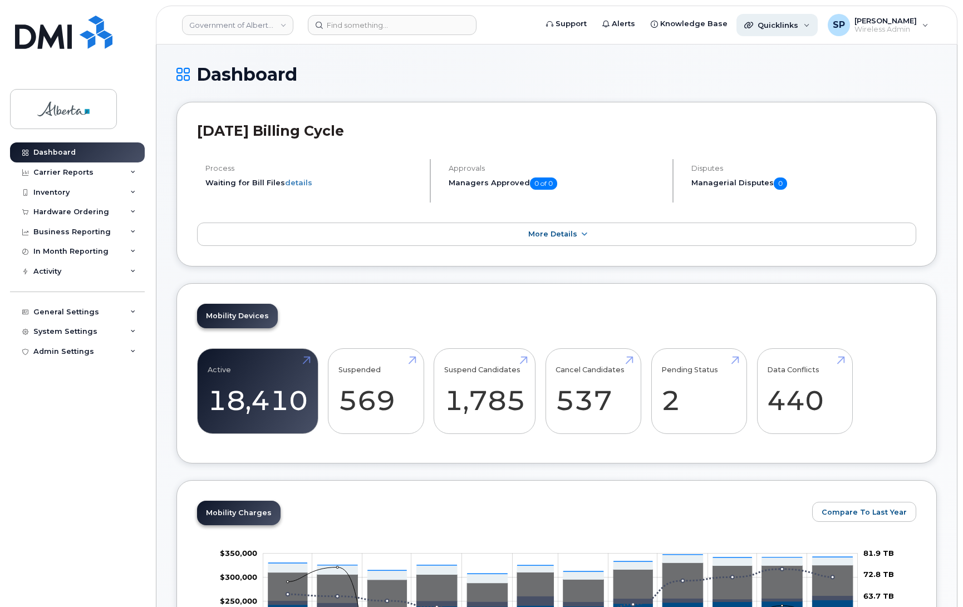
click at [785, 25] on span "Quicklinks" at bounding box center [778, 25] width 41 height 9
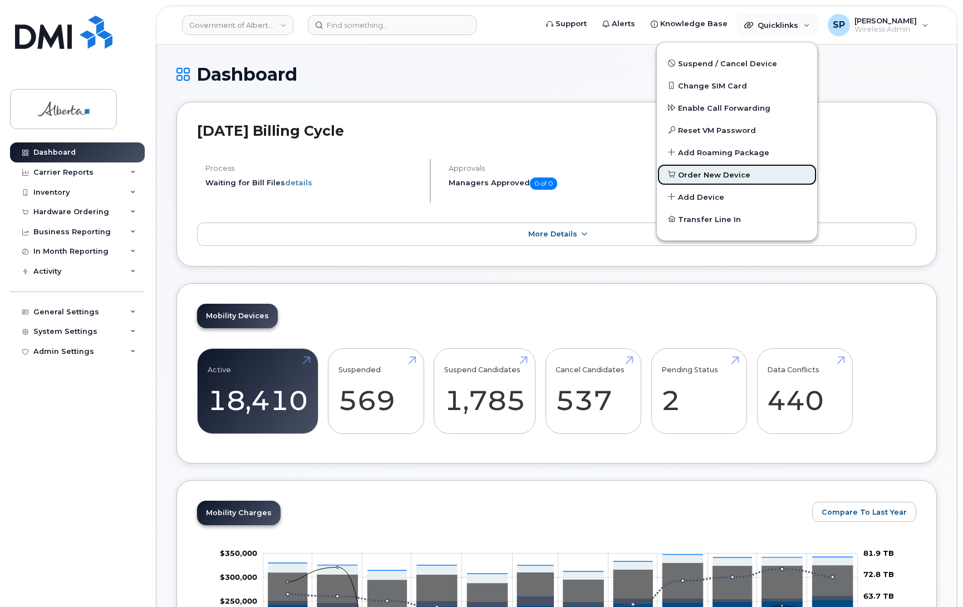
click at [701, 173] on span "Order New Device" at bounding box center [714, 175] width 72 height 11
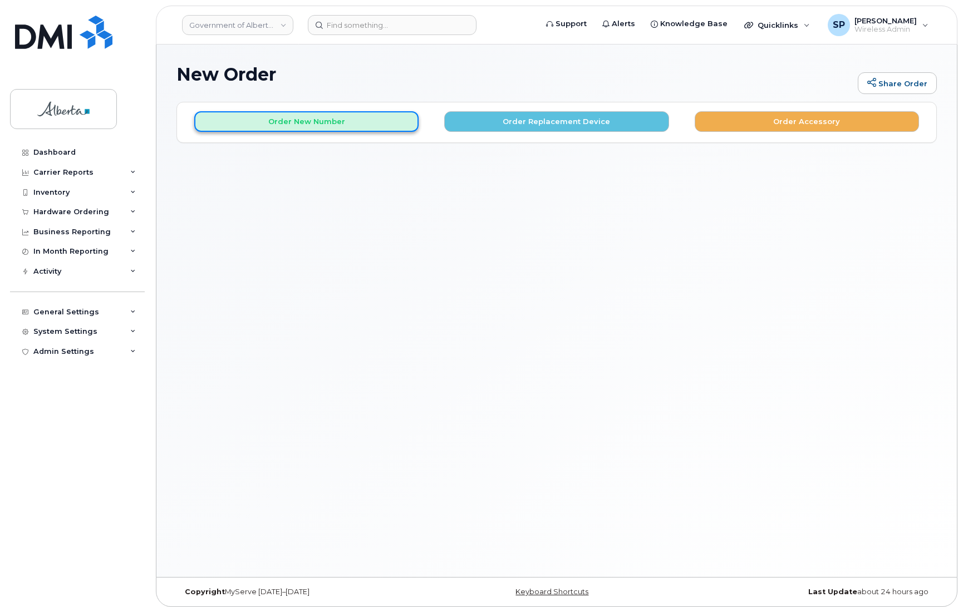
click at [315, 123] on button "Order New Number" at bounding box center [306, 121] width 224 height 21
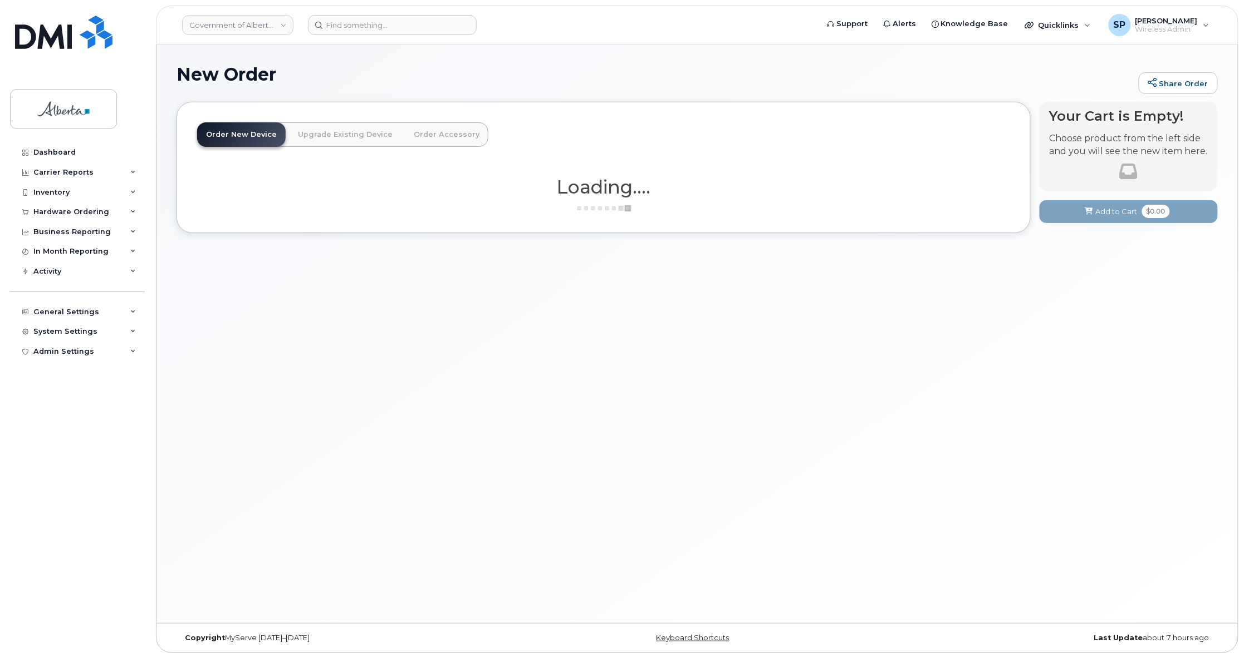
click at [1158, 297] on div "New Order Share Order × Share This Order If you want to allow others to create …" at bounding box center [696, 334] width 1081 height 579
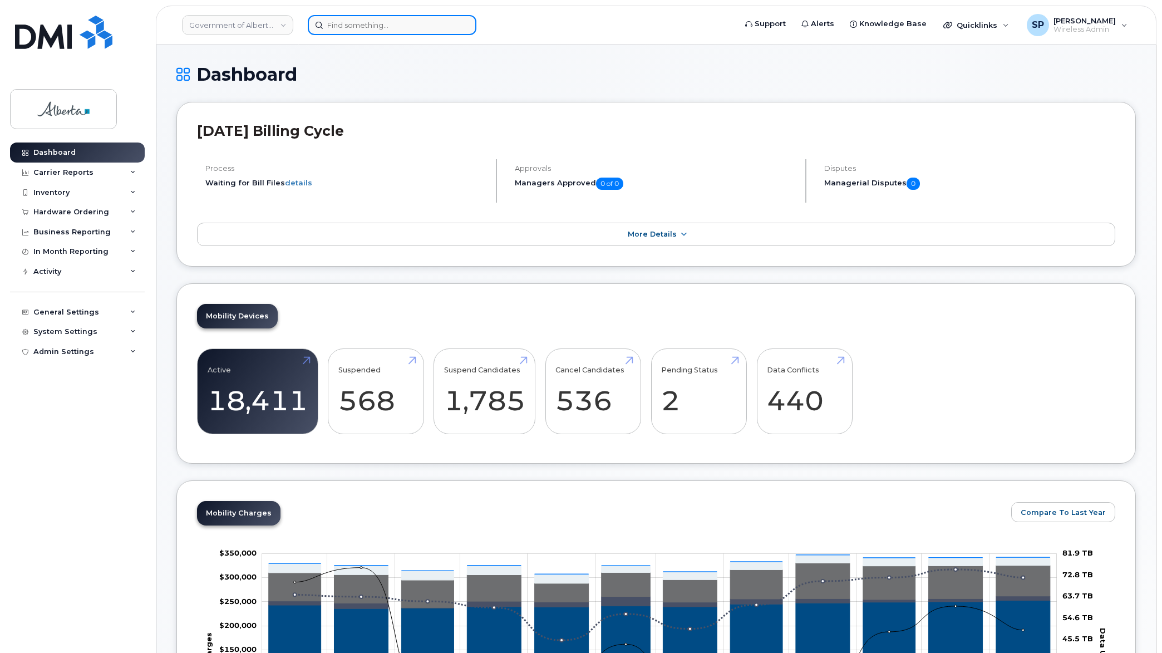
click at [381, 21] on input at bounding box center [392, 25] width 169 height 20
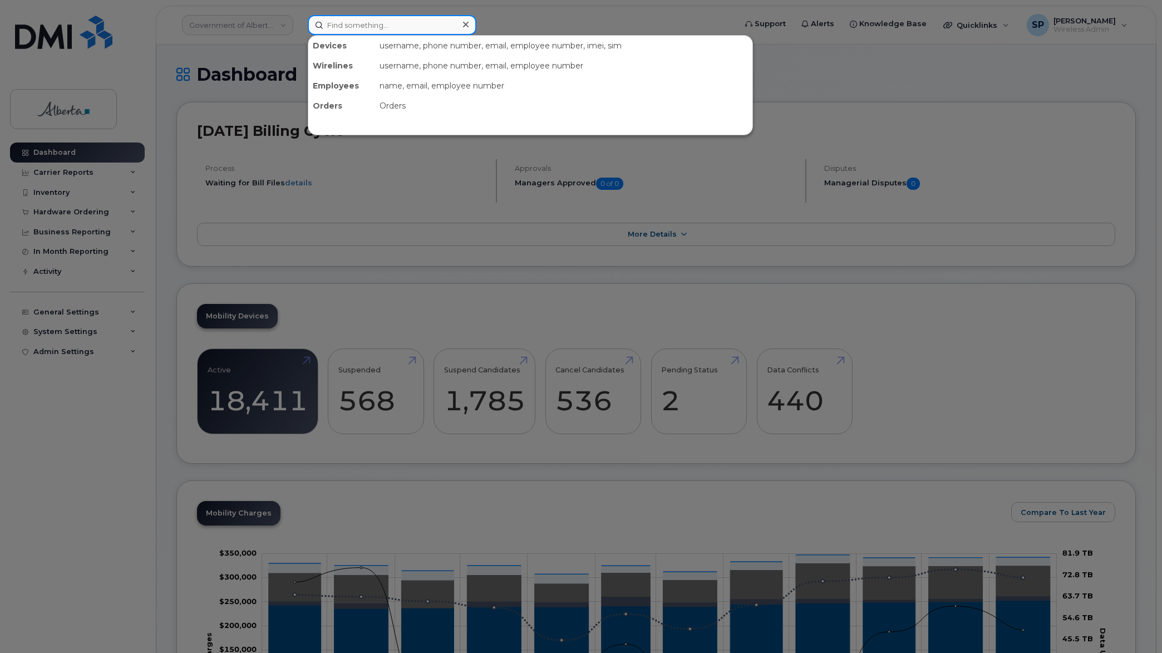
paste input "4034633488"
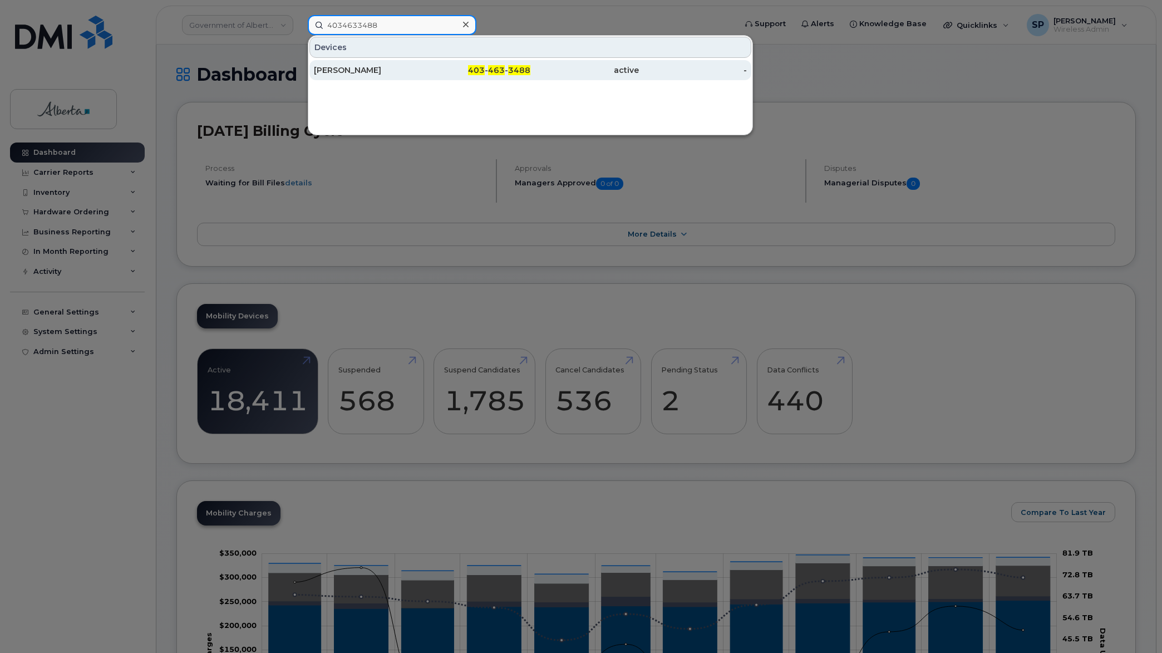
type input "4034633488"
click at [356, 74] on div "[PERSON_NAME]" at bounding box center [368, 70] width 109 height 11
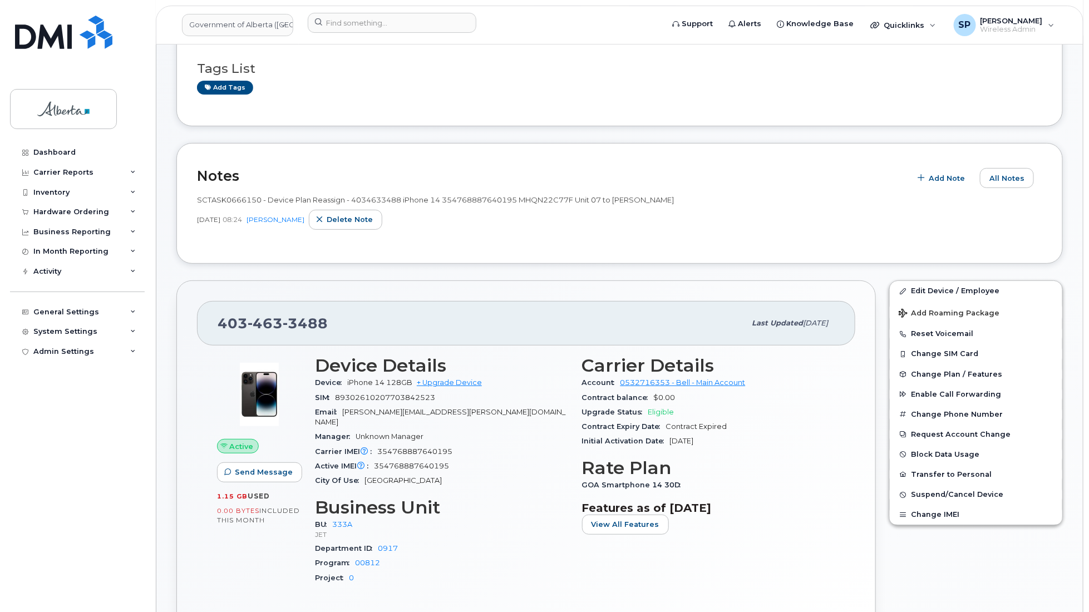
scroll to position [30, 0]
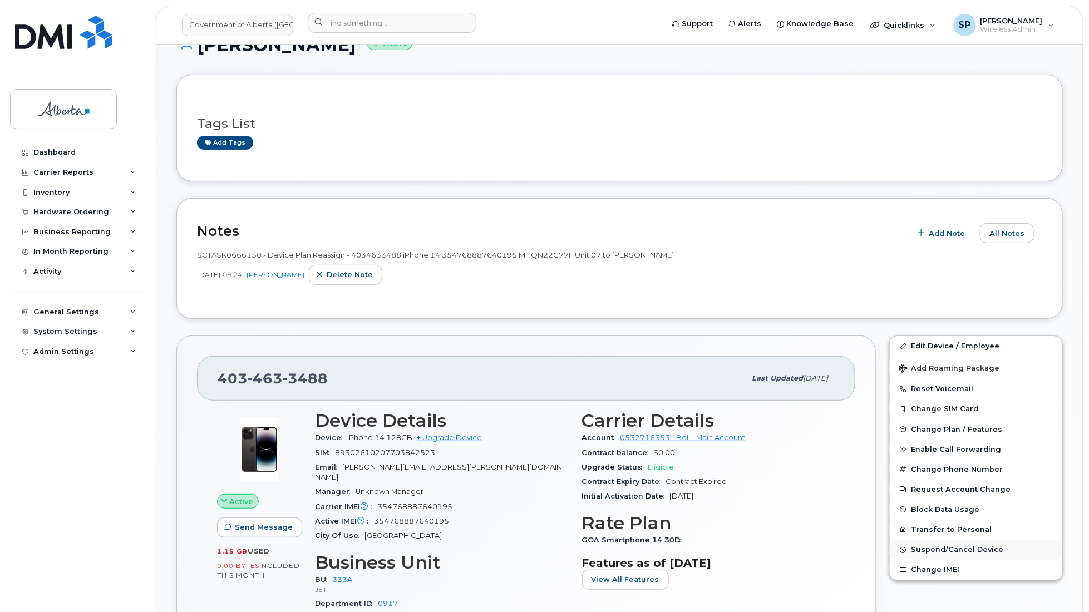
click at [952, 549] on span "Suspend/Cancel Device" at bounding box center [957, 550] width 92 height 8
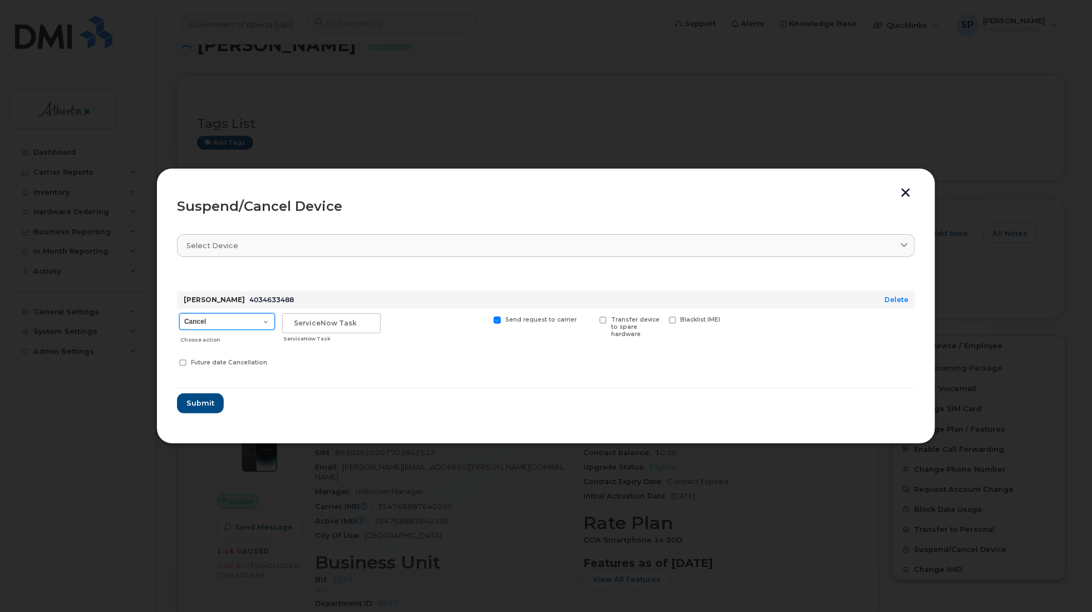
click at [210, 323] on select "Cancel Suspend - Extend Suspension Suspend - Reduced Rate Suspend - Lost Device…" at bounding box center [227, 321] width 96 height 17
select select "[object Object]"
click at [179, 313] on select "Cancel Suspend - Extend Suspension Suspend - Reduced Rate Suspend - Lost Device…" at bounding box center [227, 321] width 96 height 17
click at [302, 323] on input "text" at bounding box center [331, 323] width 99 height 20
type input "HR"
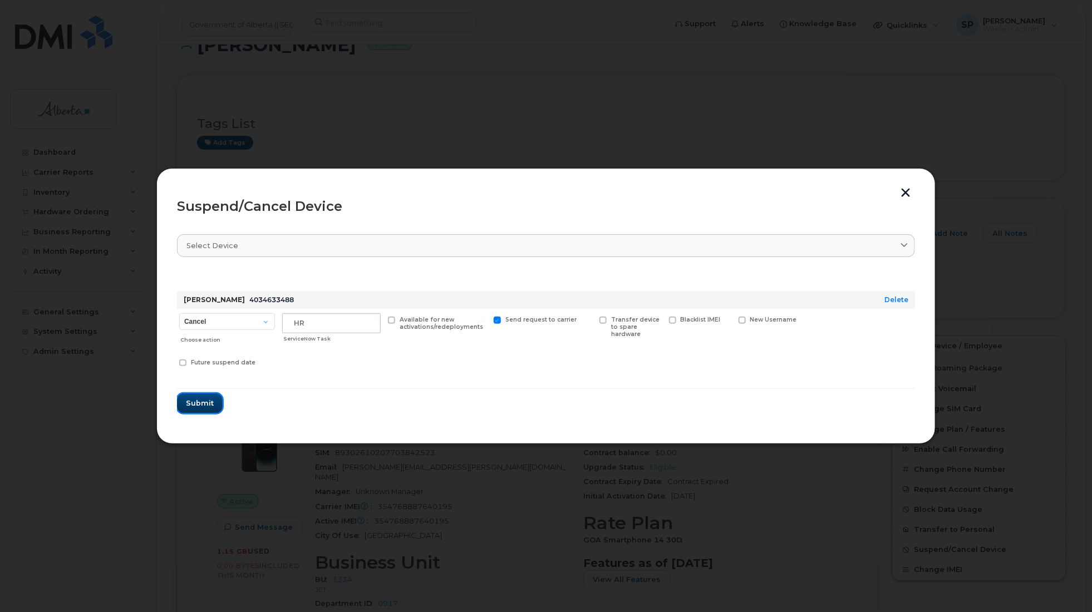
click at [190, 406] on span "Submit" at bounding box center [200, 403] width 28 height 11
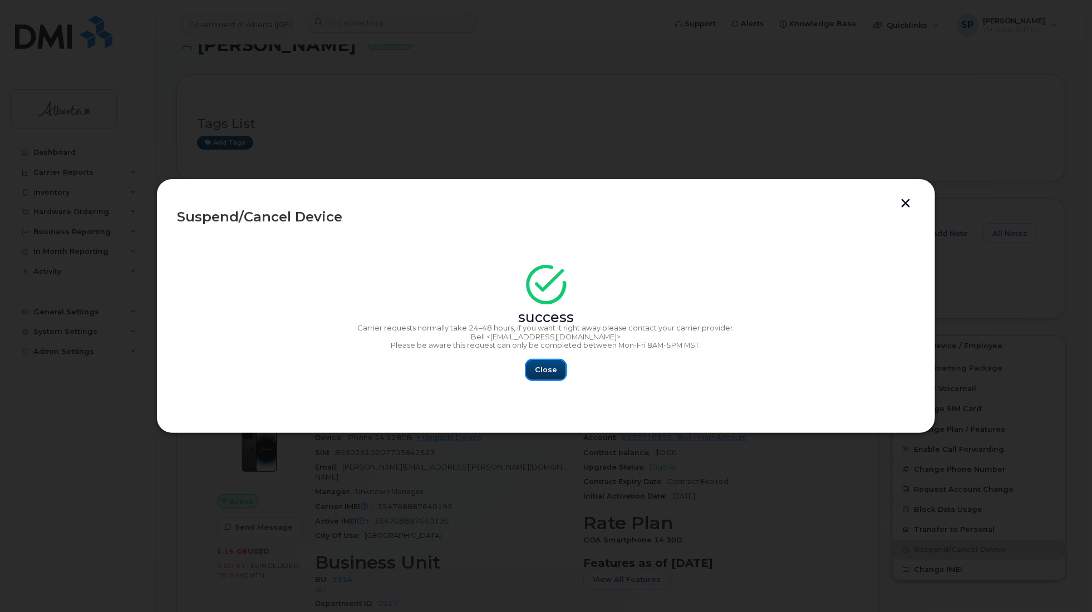
click at [550, 367] on span "Close" at bounding box center [546, 370] width 22 height 11
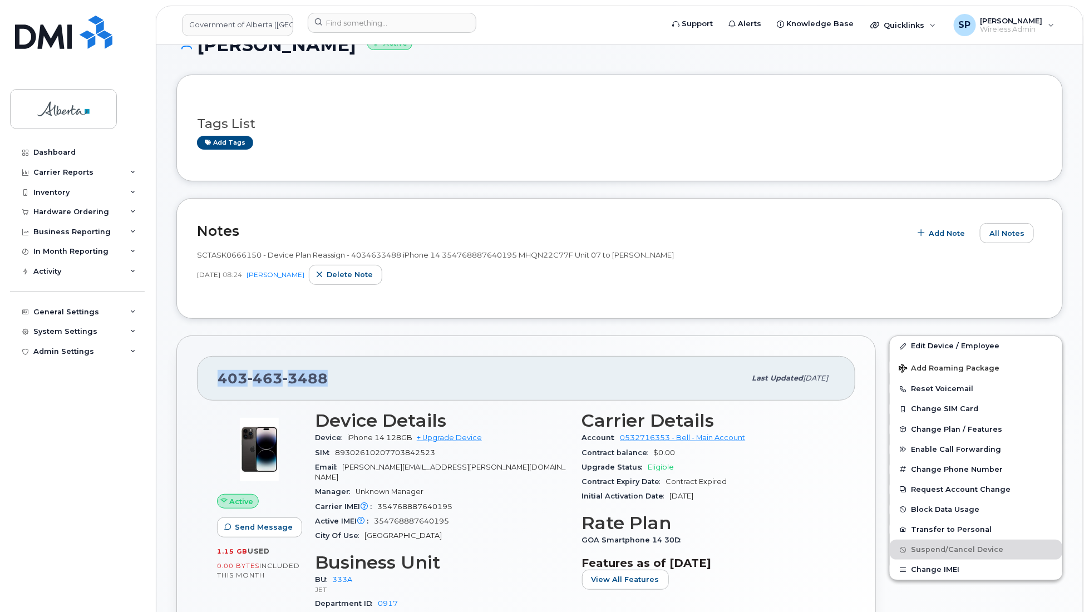
drag, startPoint x: 304, startPoint y: 376, endPoint x: 215, endPoint y: 382, distance: 88.7
click at [215, 382] on div "403 463 3488 Last updated Jul 25, 2025" at bounding box center [526, 378] width 659 height 45
copy span "403 463 3488"
drag, startPoint x: 593, startPoint y: 270, endPoint x: 630, endPoint y: 268, distance: 36.8
click at [597, 271] on div "Oct 25, 2024 08:24 Kay Mah Delete note" at bounding box center [620, 275] width 846 height 20
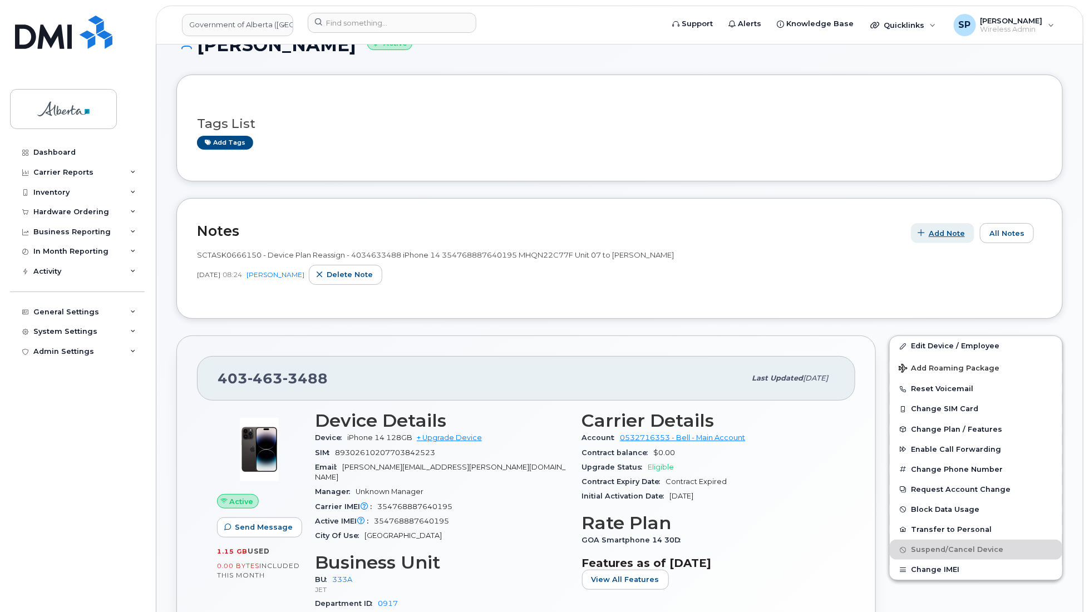
click at [950, 232] on span "Add Note" at bounding box center [947, 233] width 36 height 11
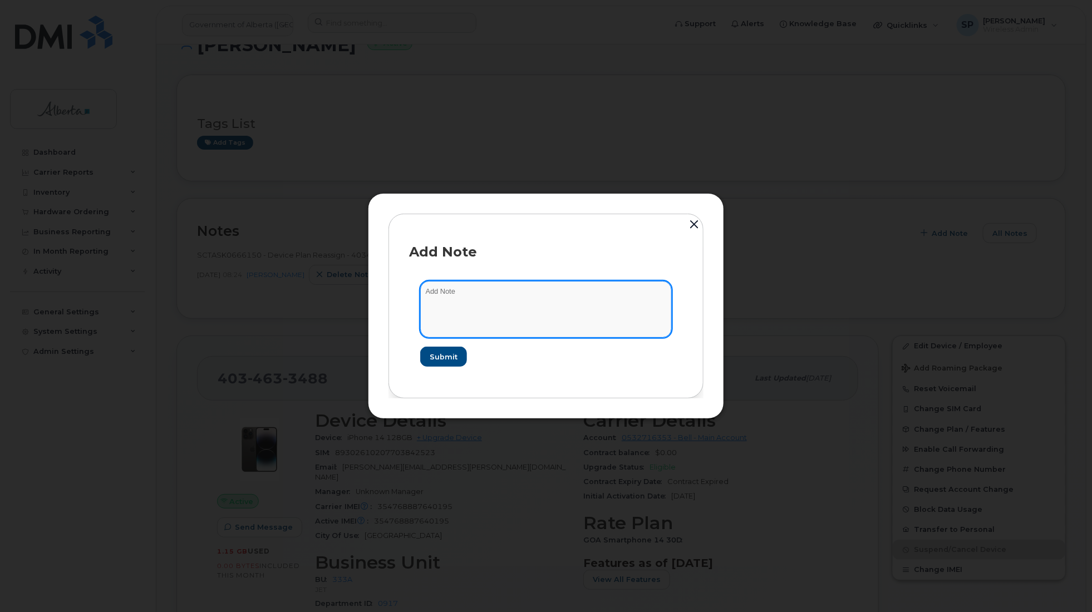
click at [460, 306] on textarea at bounding box center [546, 309] width 252 height 57
type textarea "Suspended as per HR"
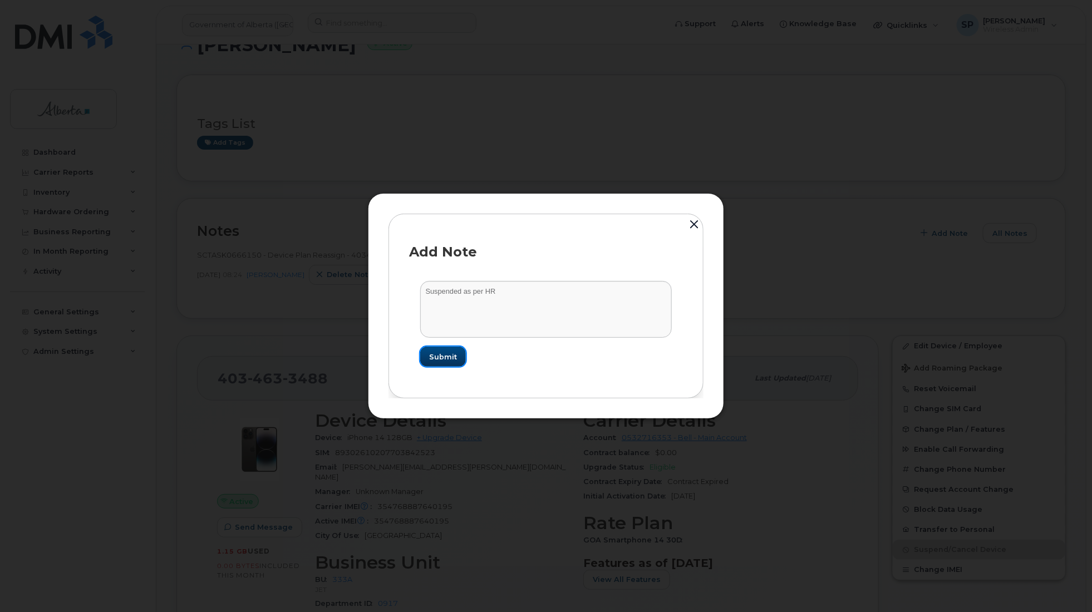
click at [444, 360] on span "Submit" at bounding box center [443, 357] width 28 height 11
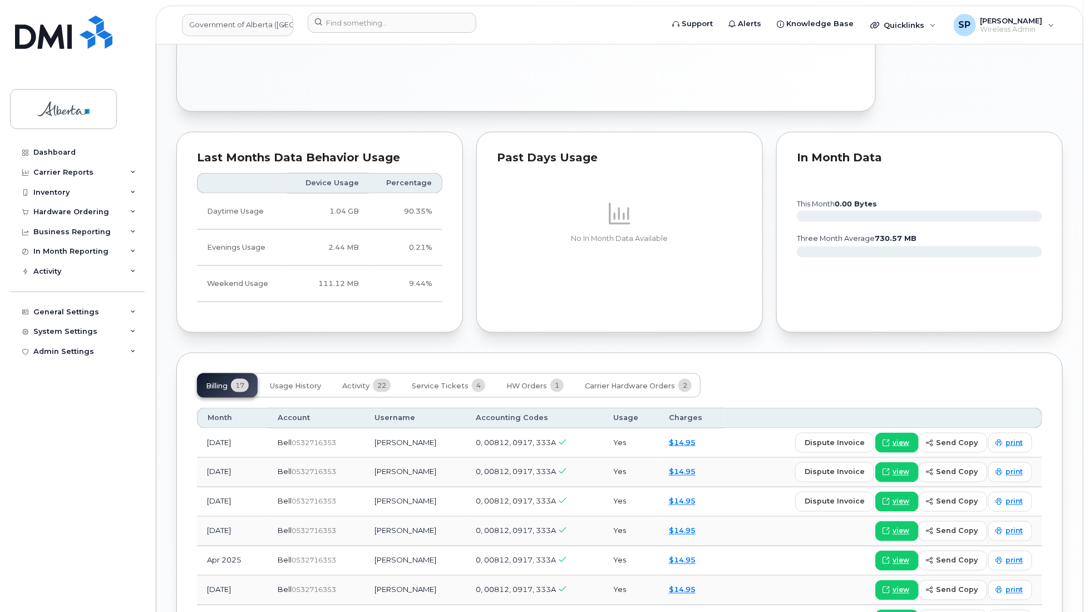
scroll to position [667, 0]
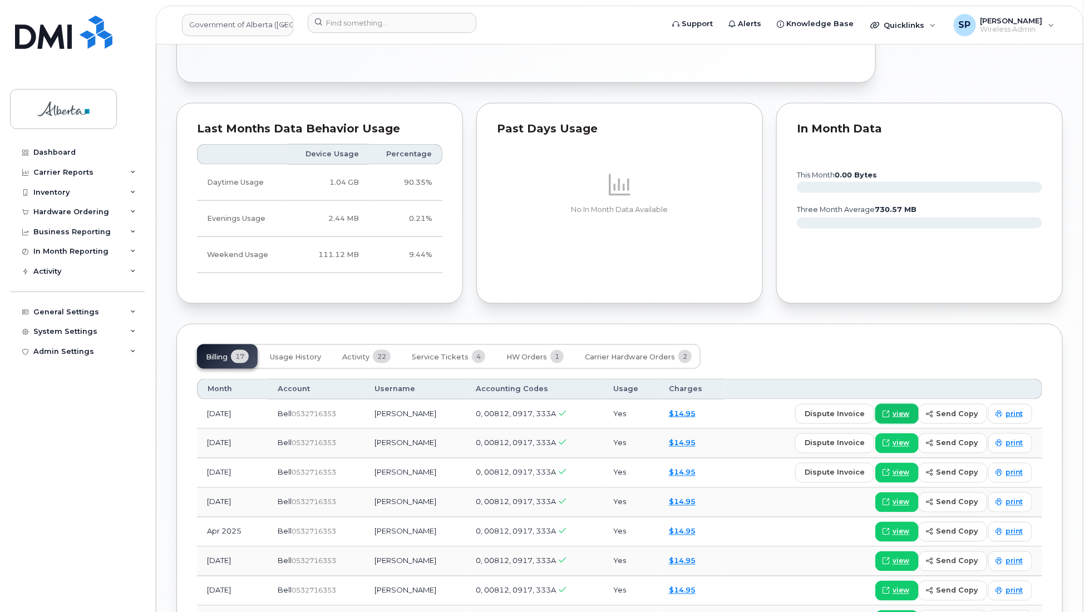
click at [902, 409] on span "view" at bounding box center [901, 414] width 17 height 10
click at [399, 25] on input at bounding box center [392, 23] width 169 height 20
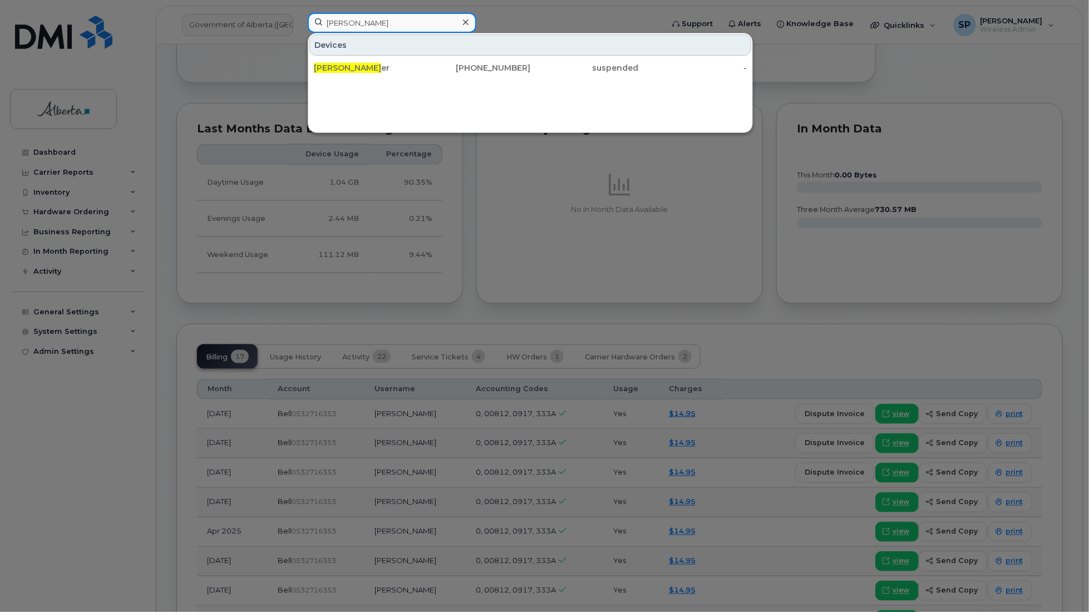
type input "brian Crock"
click at [65, 217] on div at bounding box center [544, 306] width 1089 height 612
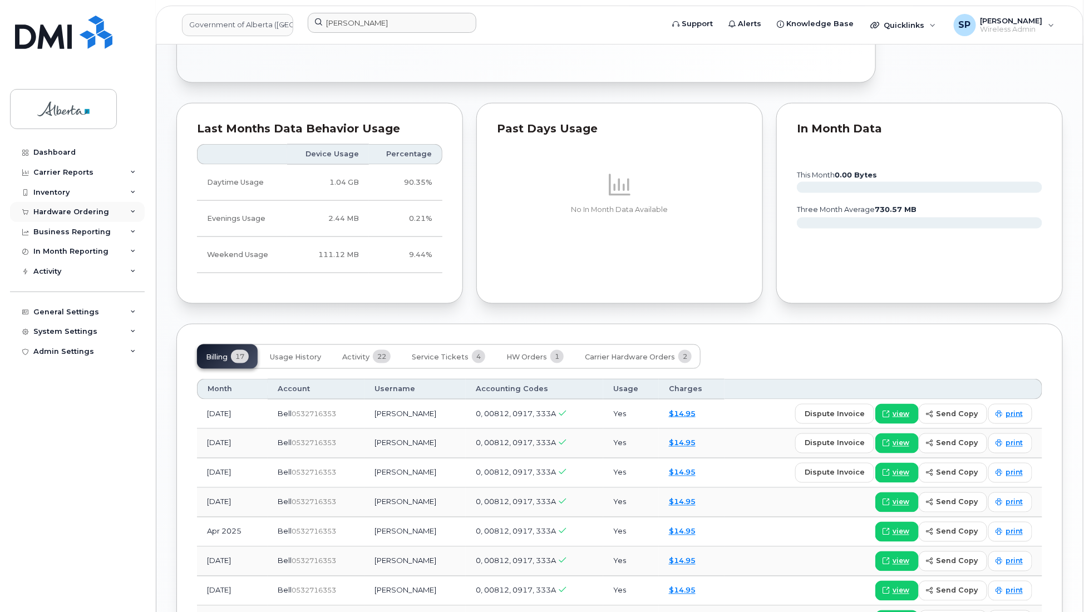
click at [75, 209] on div "Hardware Ordering" at bounding box center [71, 212] width 76 height 9
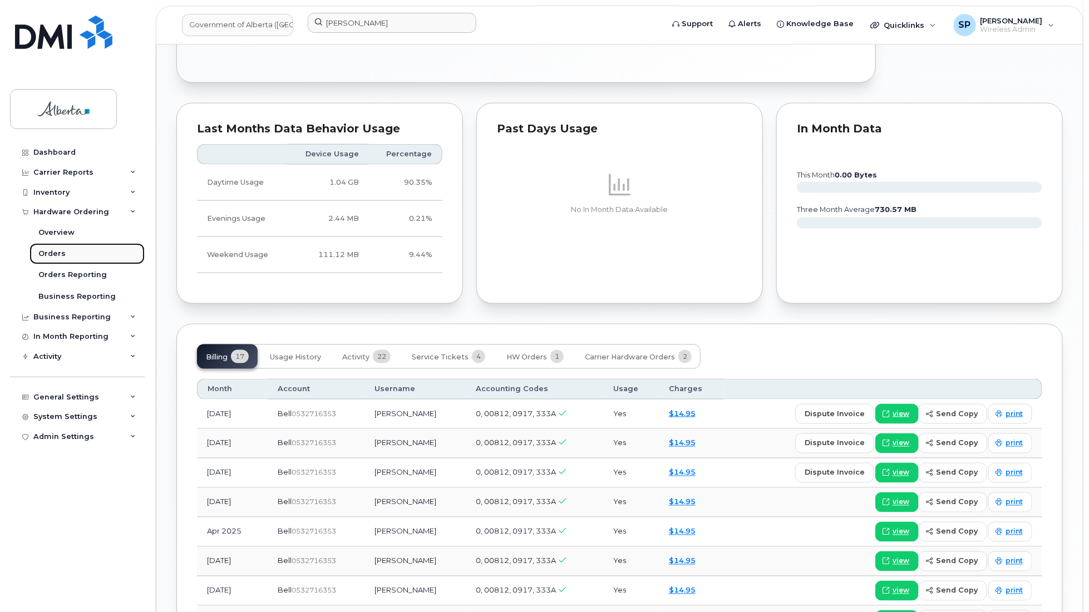
click at [63, 259] on link "Orders" at bounding box center [87, 253] width 115 height 21
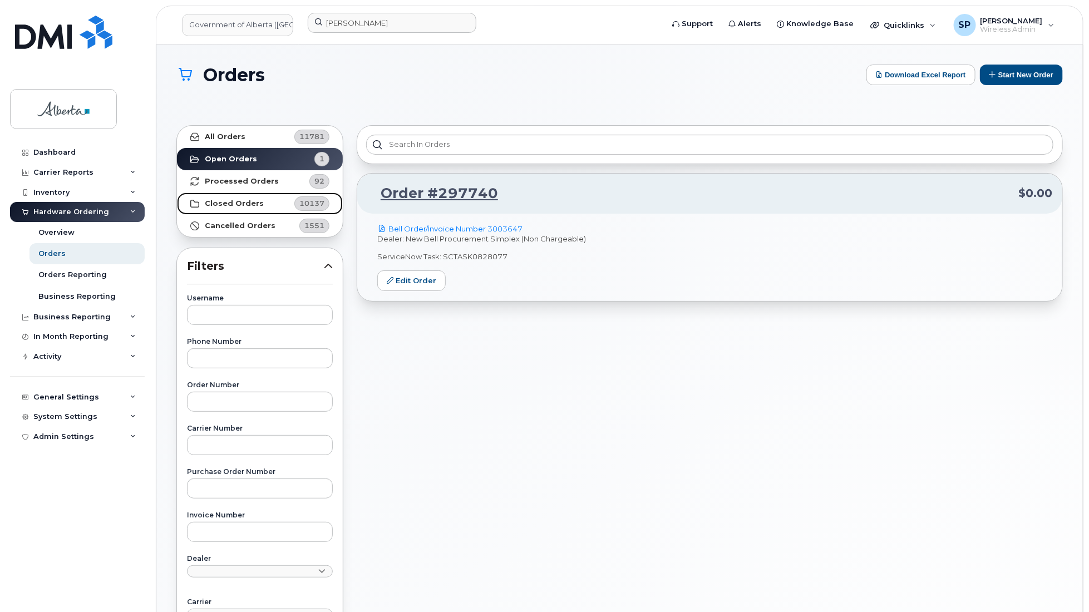
click at [238, 201] on strong "Closed Orders" at bounding box center [234, 203] width 59 height 9
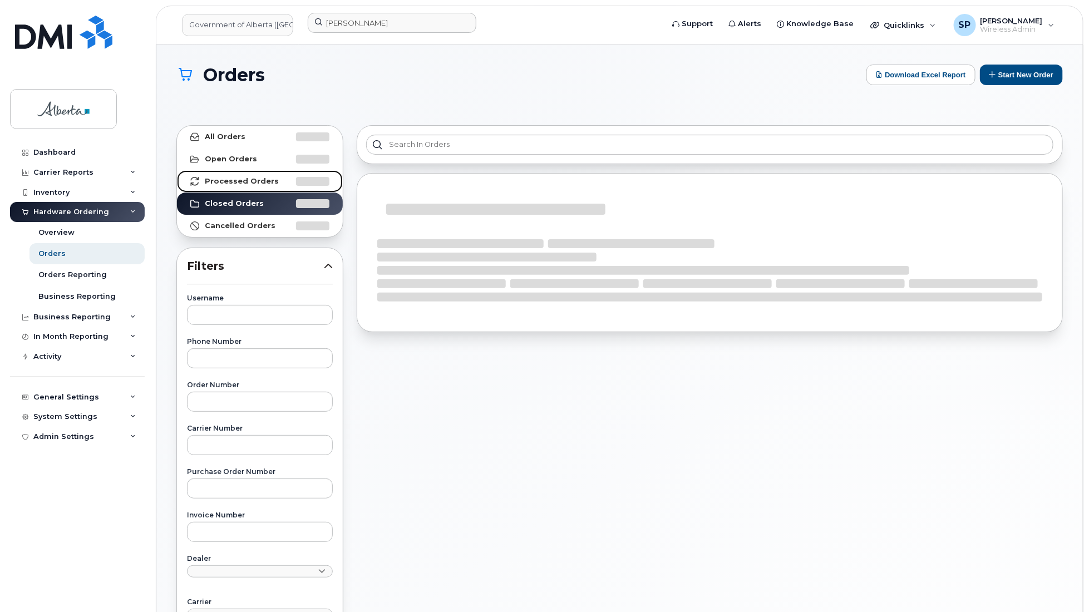
click at [245, 179] on strong "Processed Orders" at bounding box center [242, 181] width 74 height 9
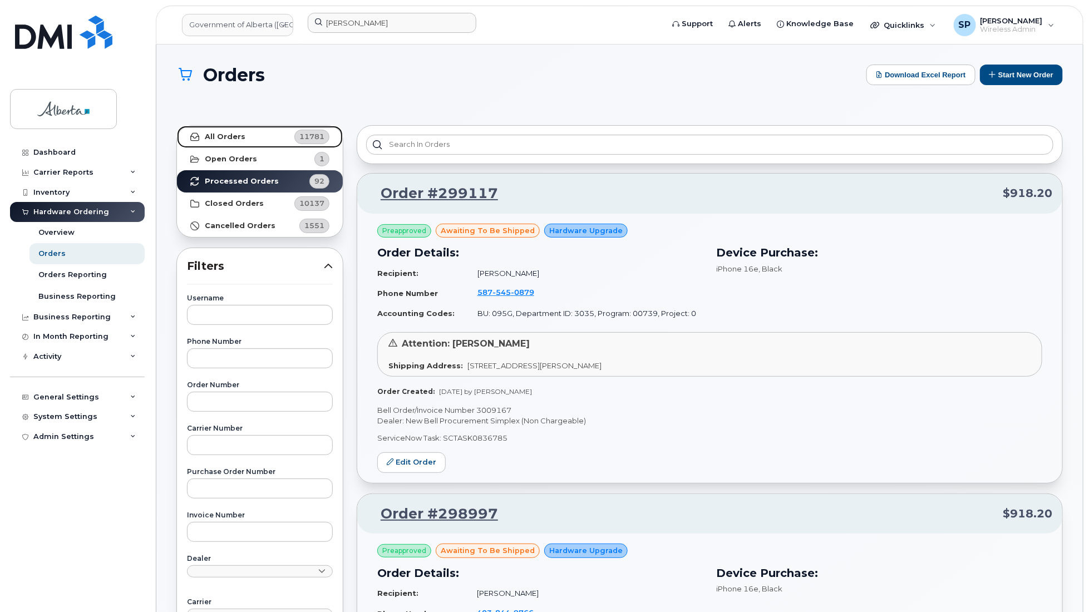
click at [234, 135] on strong "All Orders" at bounding box center [225, 136] width 41 height 9
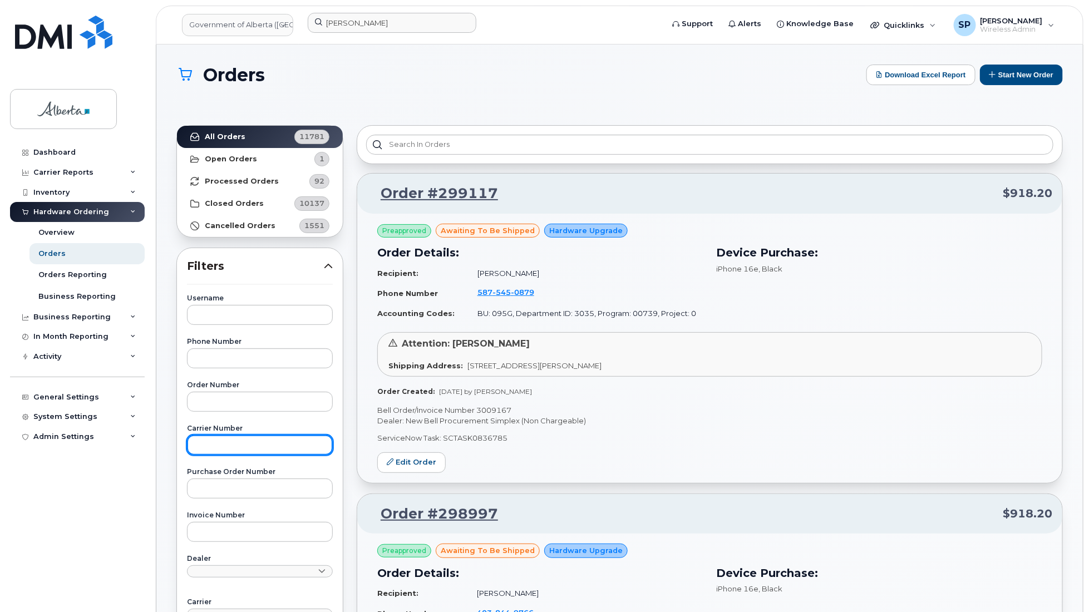
click at [233, 441] on input "text" at bounding box center [260, 445] width 146 height 20
paste input "3007203"
type input "3007203"
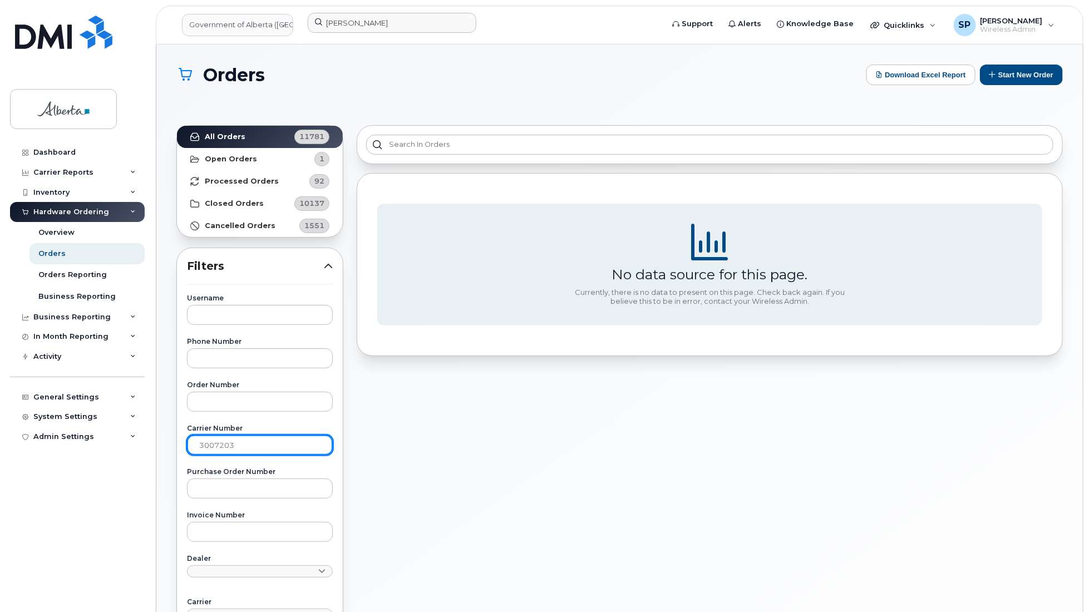
drag, startPoint x: 243, startPoint y: 448, endPoint x: 136, endPoint y: 454, distance: 106.5
click at [156, 454] on div "Government of Alberta (GOA) brian Crock Support Alerts Knowledge Base Quicklink…" at bounding box center [619, 475] width 927 height 861
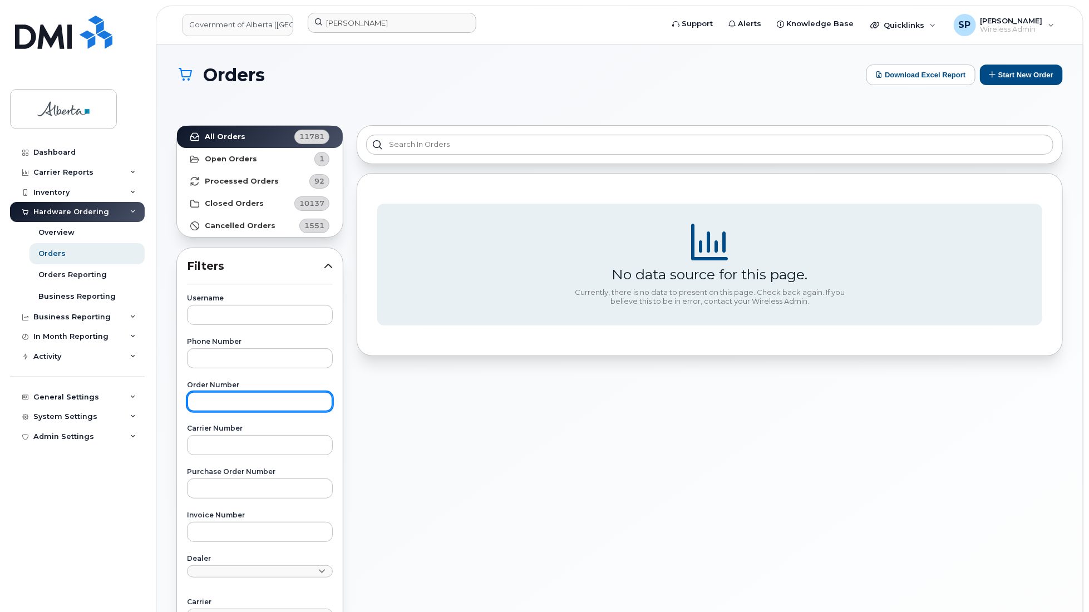
click at [200, 404] on input "text" at bounding box center [260, 402] width 146 height 20
paste input "298614"
type input "298614"
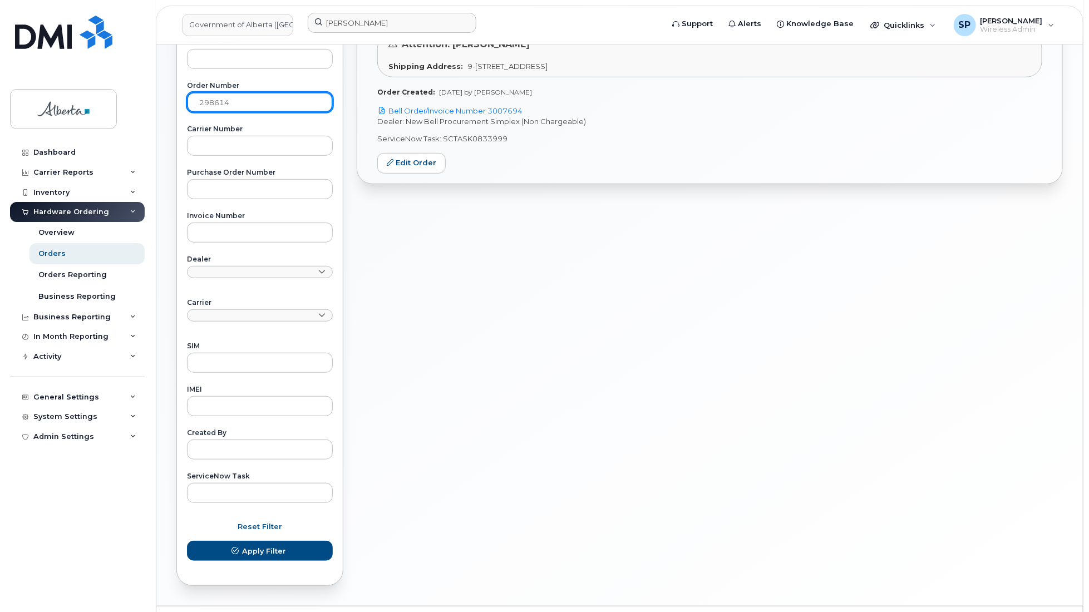
scroll to position [315, 0]
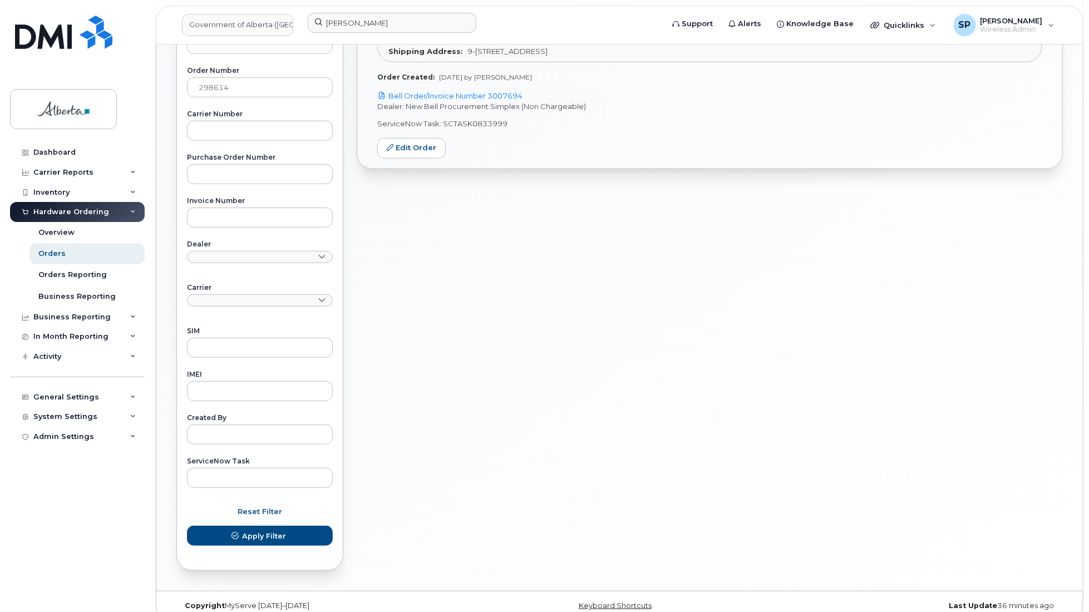
drag, startPoint x: 1089, startPoint y: 252, endPoint x: 1084, endPoint y: 186, distance: 65.8
click at [1084, 186] on body "Government of Alberta (GOA) brian Crock Support Alerts Knowledge Base Quicklink…" at bounding box center [544, 155] width 1089 height 941
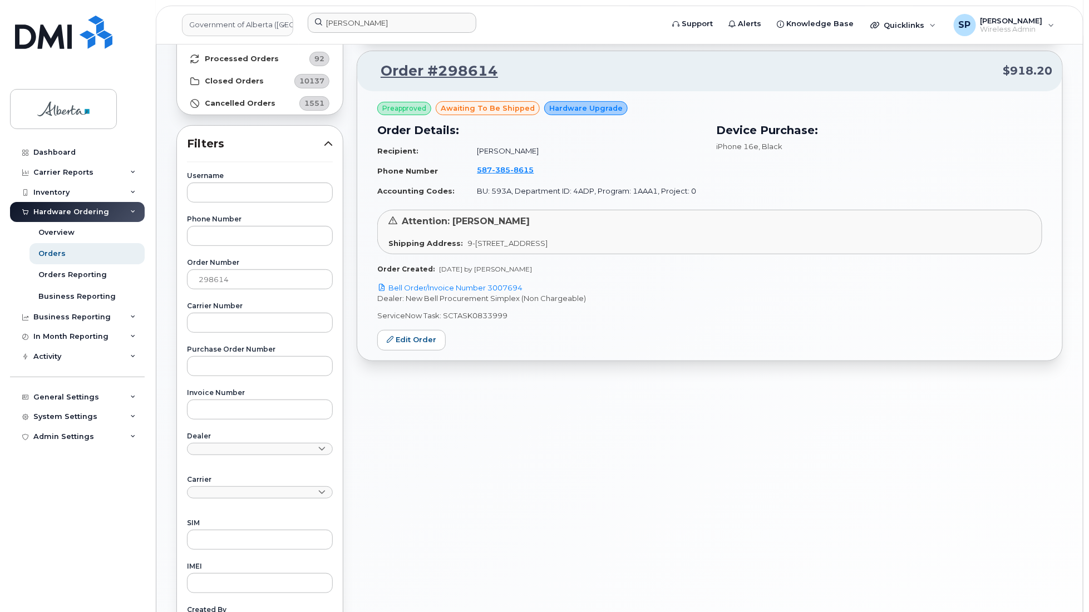
scroll to position [120, 0]
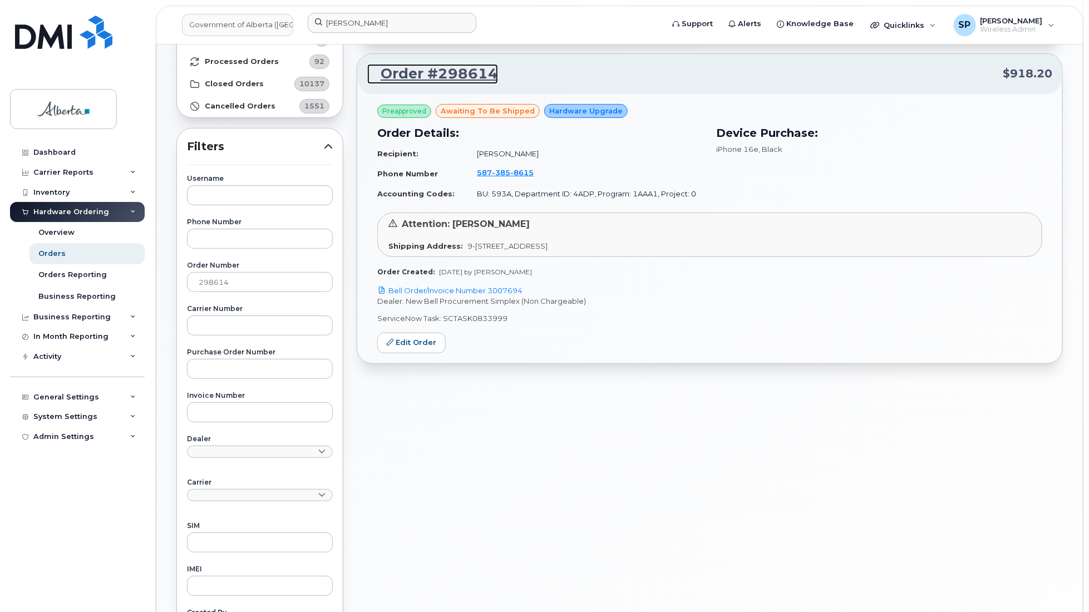
click at [446, 70] on link "Order #298614" at bounding box center [432, 74] width 131 height 20
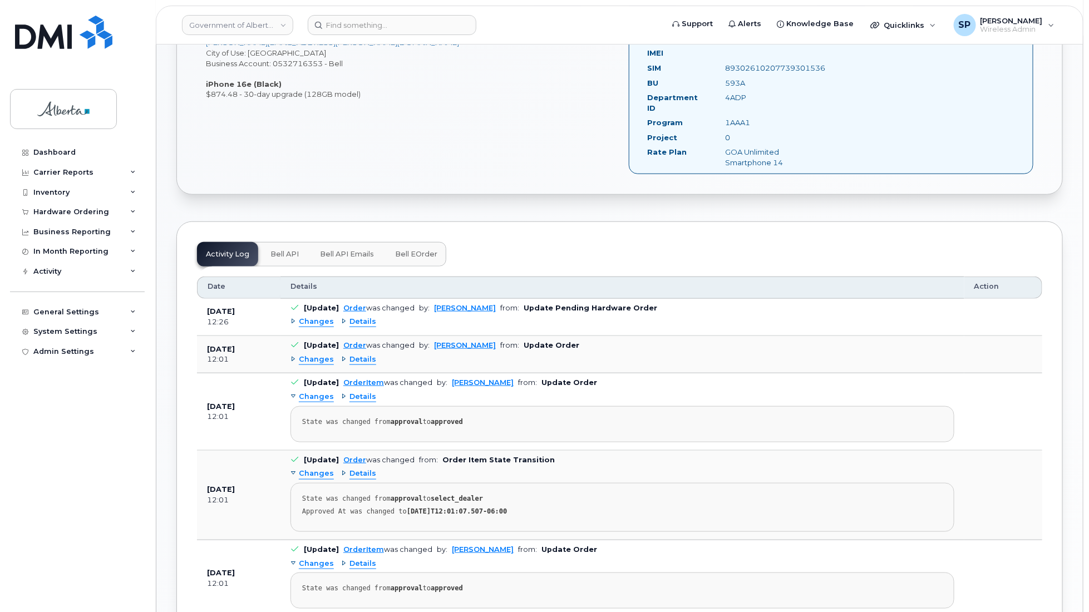
scroll to position [476, 0]
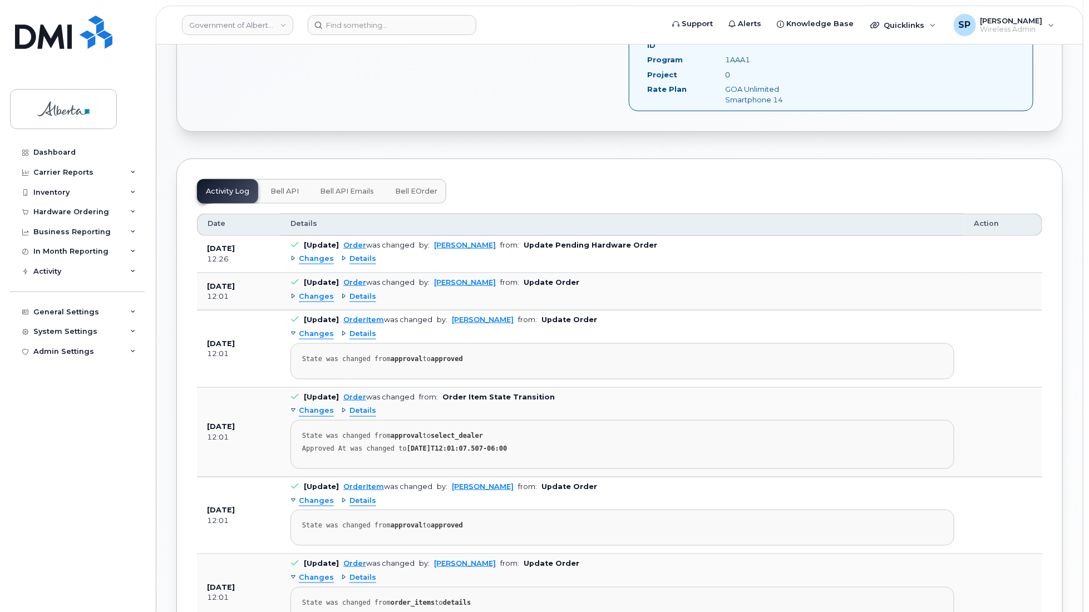
click at [286, 187] on span "Bell API" at bounding box center [285, 191] width 28 height 9
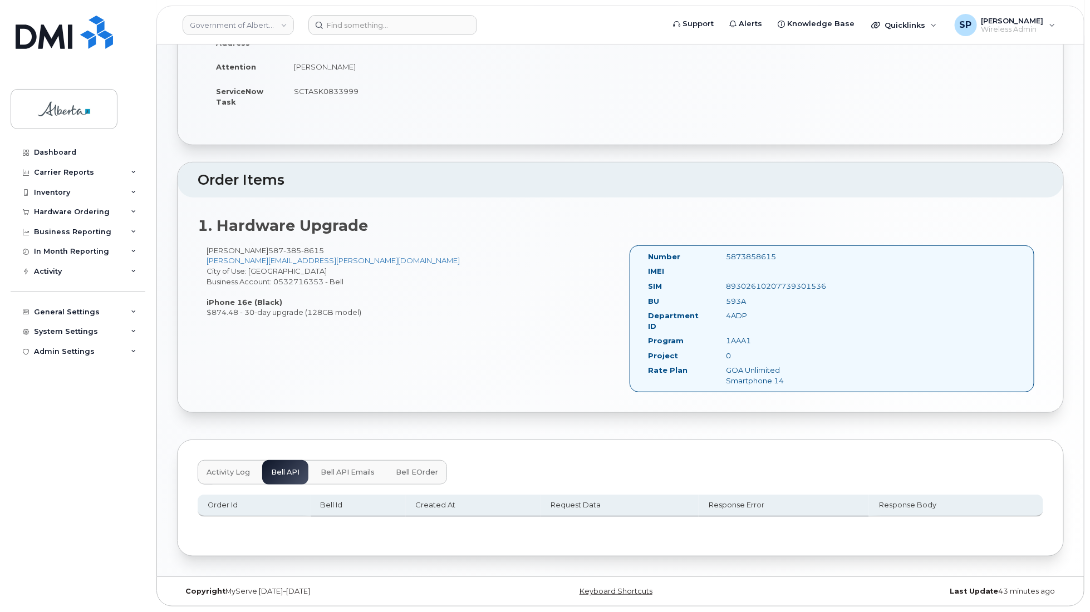
scroll to position [186, 0]
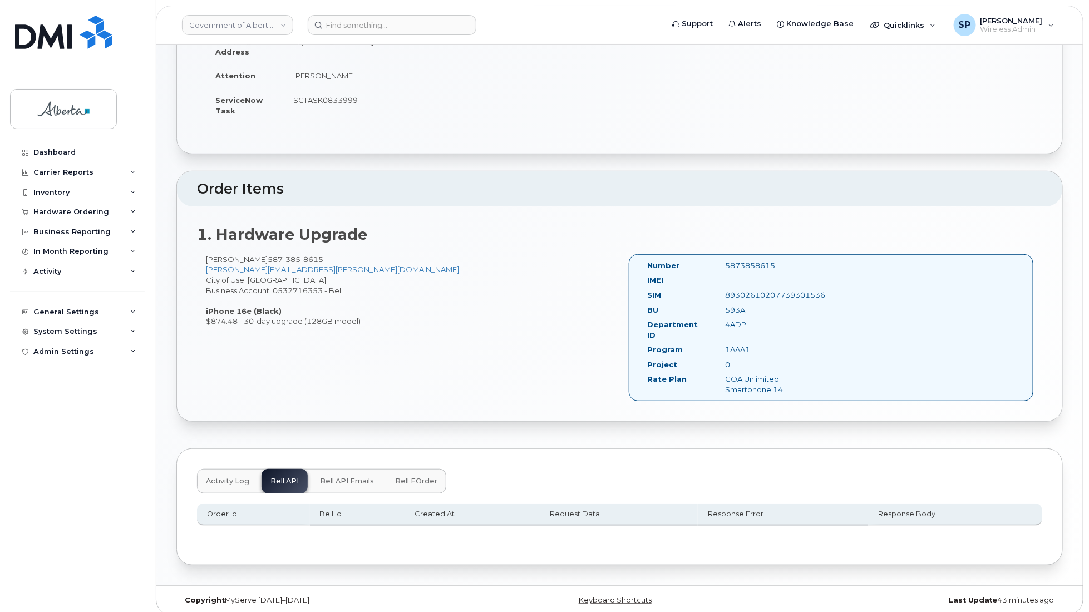
click at [228, 477] on span "Activity Log" at bounding box center [227, 481] width 43 height 9
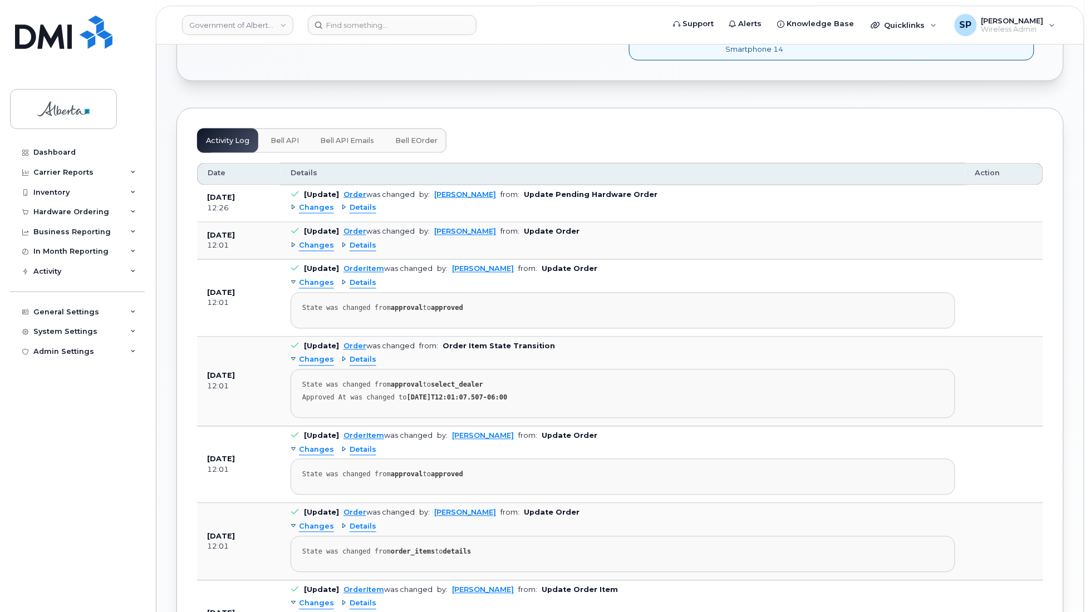
scroll to position [535, 0]
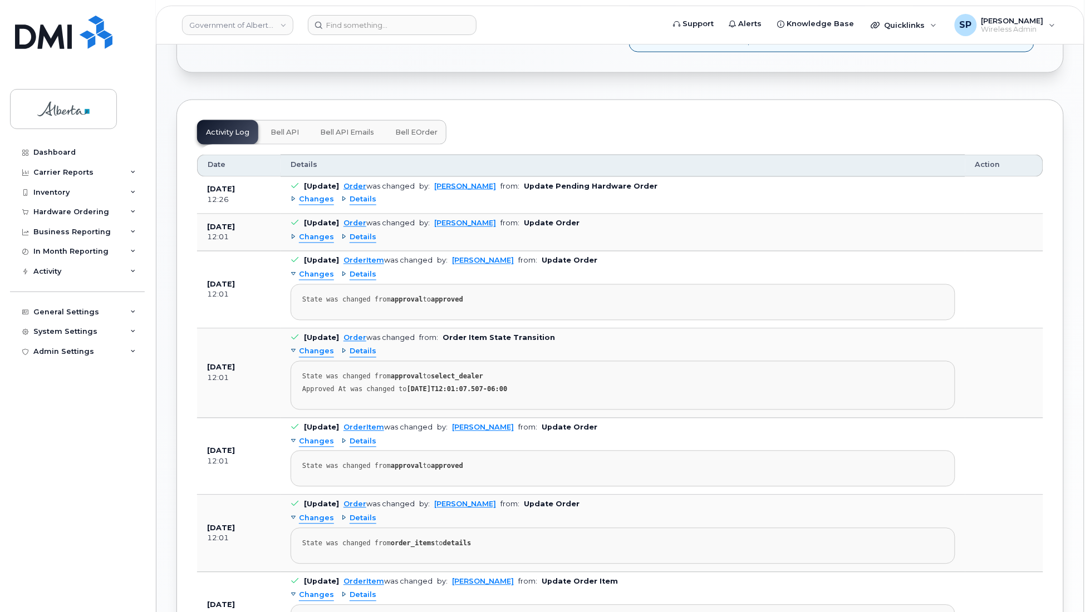
click at [318, 195] on span "Changes" at bounding box center [316, 200] width 35 height 11
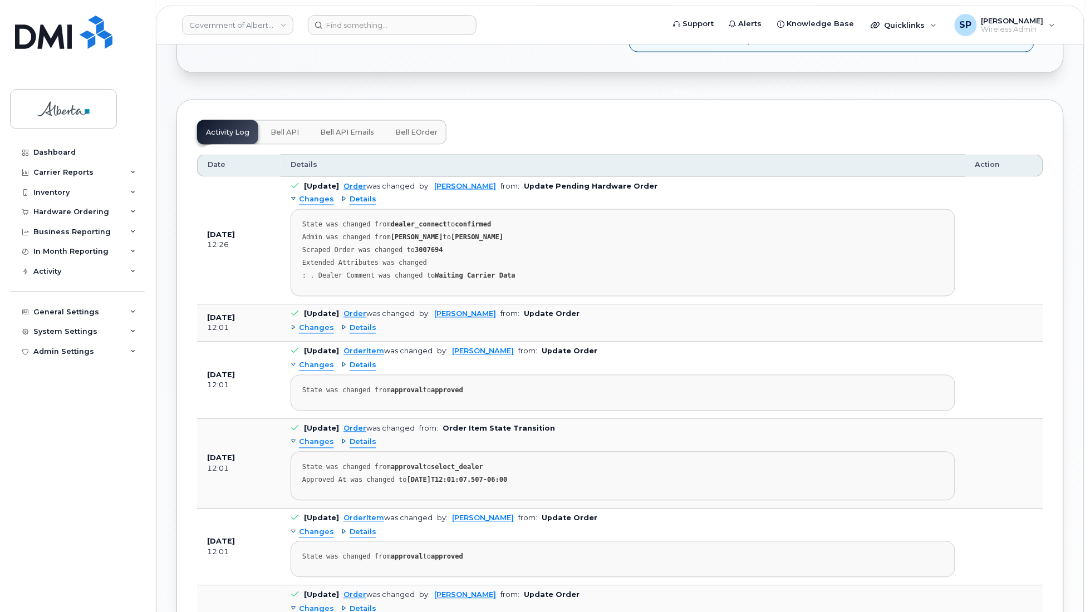
click at [311, 323] on span "Changes" at bounding box center [316, 328] width 35 height 11
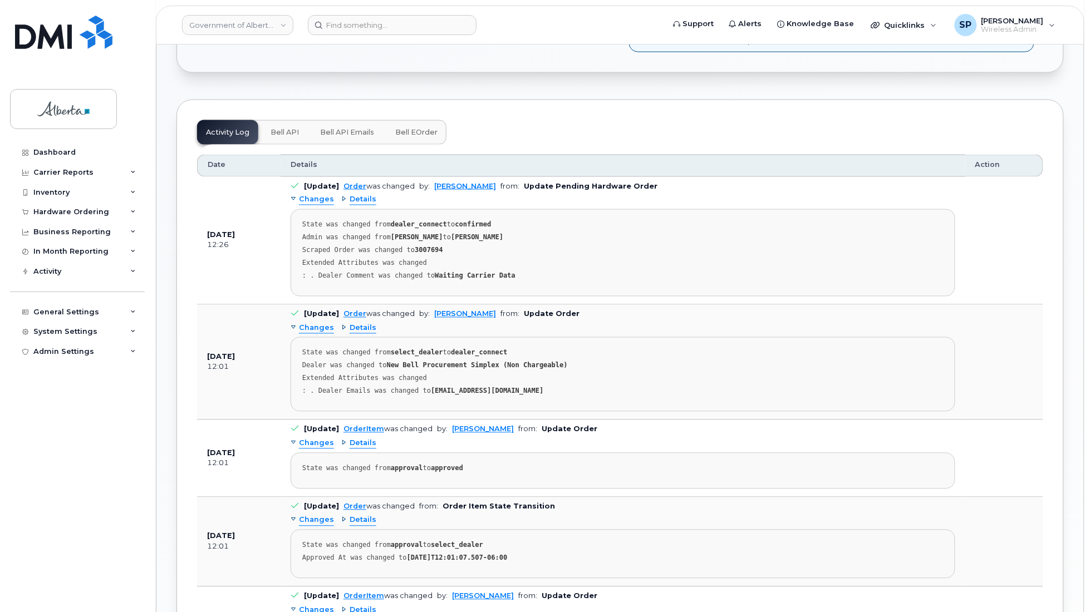
click at [415, 128] on span "Bell eOrder" at bounding box center [416, 132] width 42 height 9
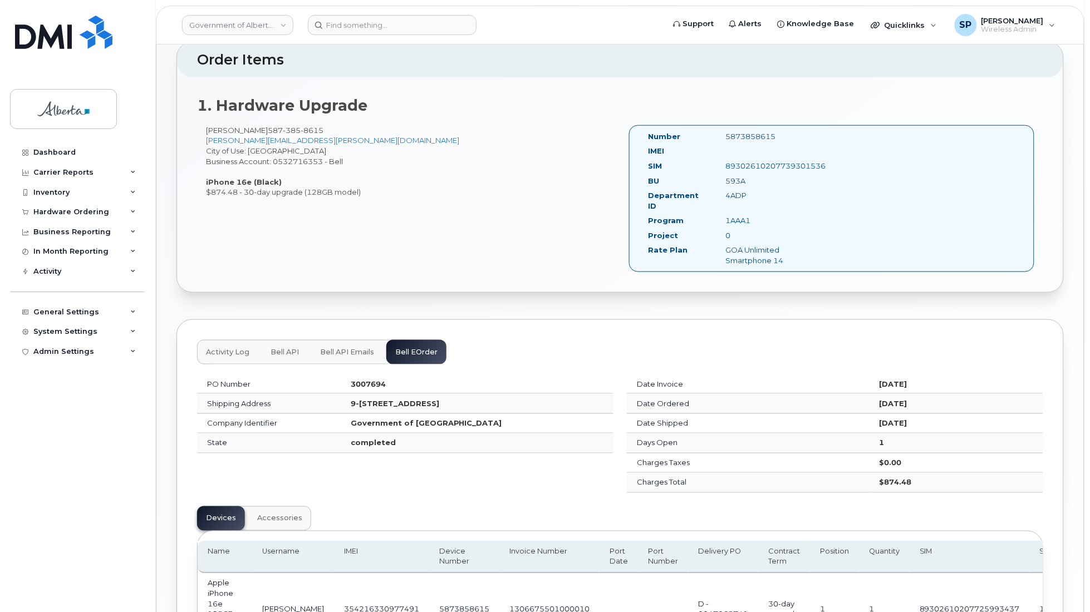
scroll to position [459, 0]
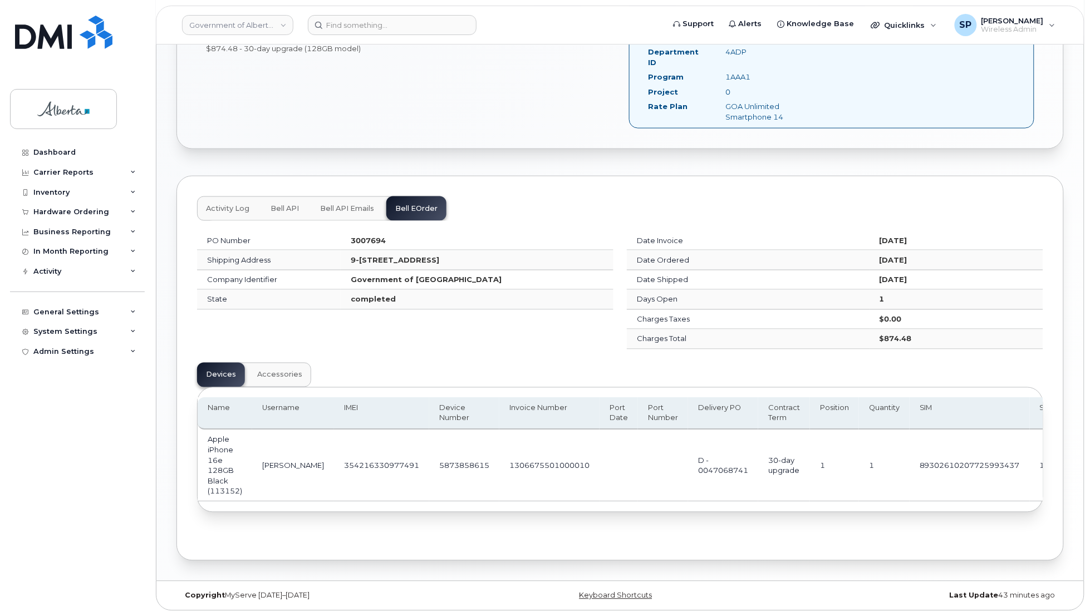
click at [343, 204] on span "Bell API Emails" at bounding box center [347, 208] width 54 height 9
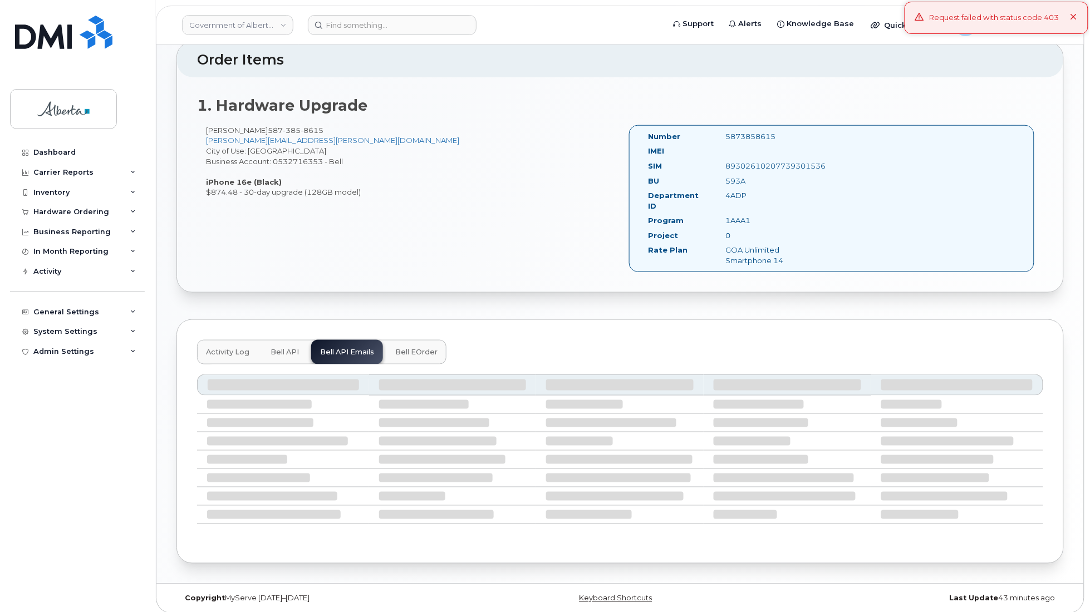
click at [283, 348] on span "Bell API" at bounding box center [285, 352] width 28 height 9
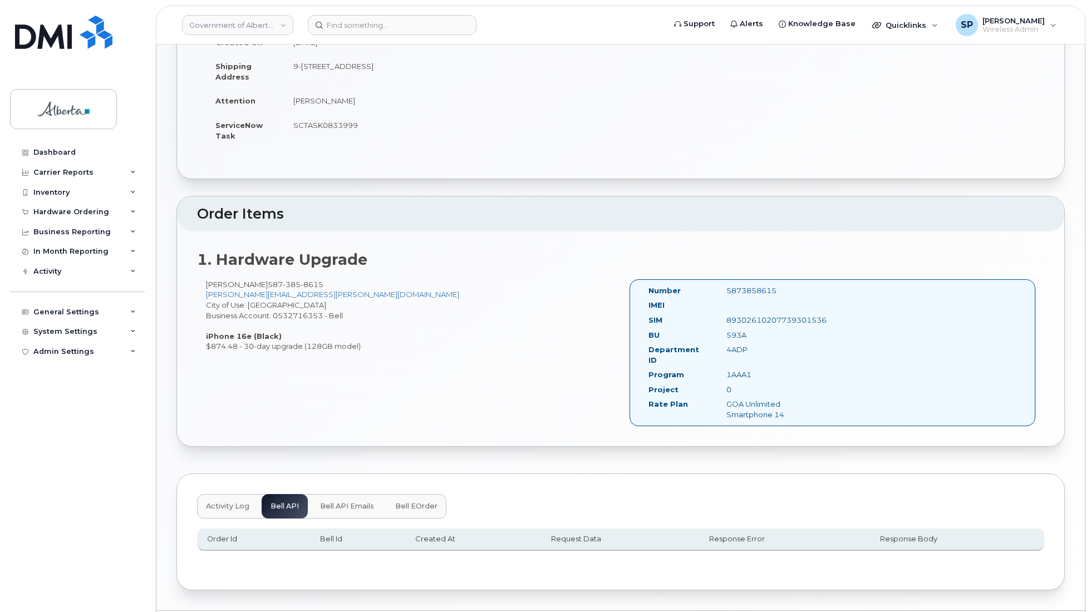
scroll to position [186, 0]
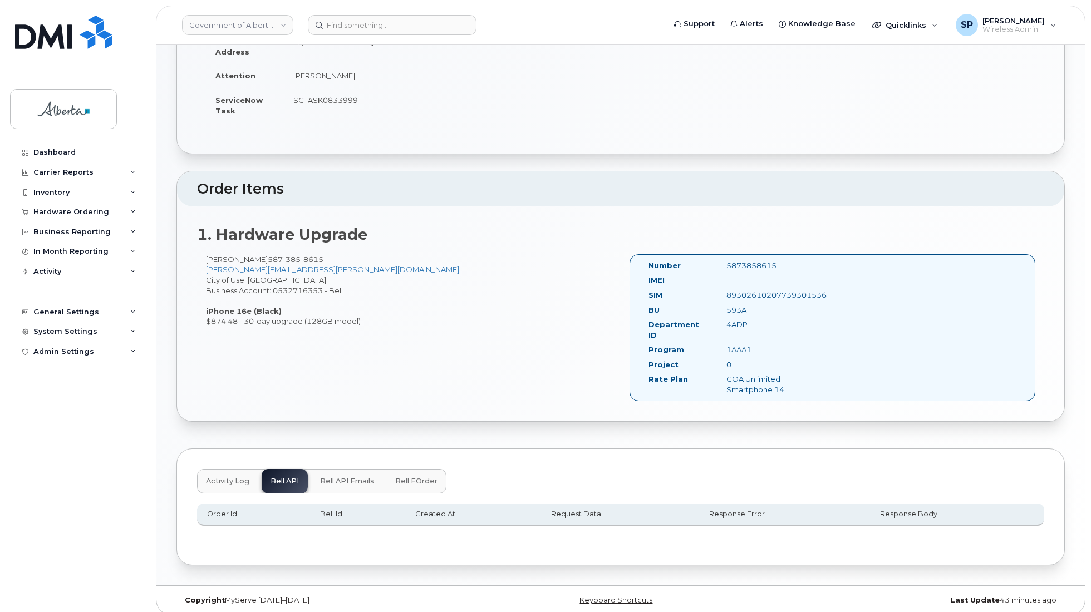
click at [235, 477] on span "Activity Log" at bounding box center [227, 481] width 43 height 9
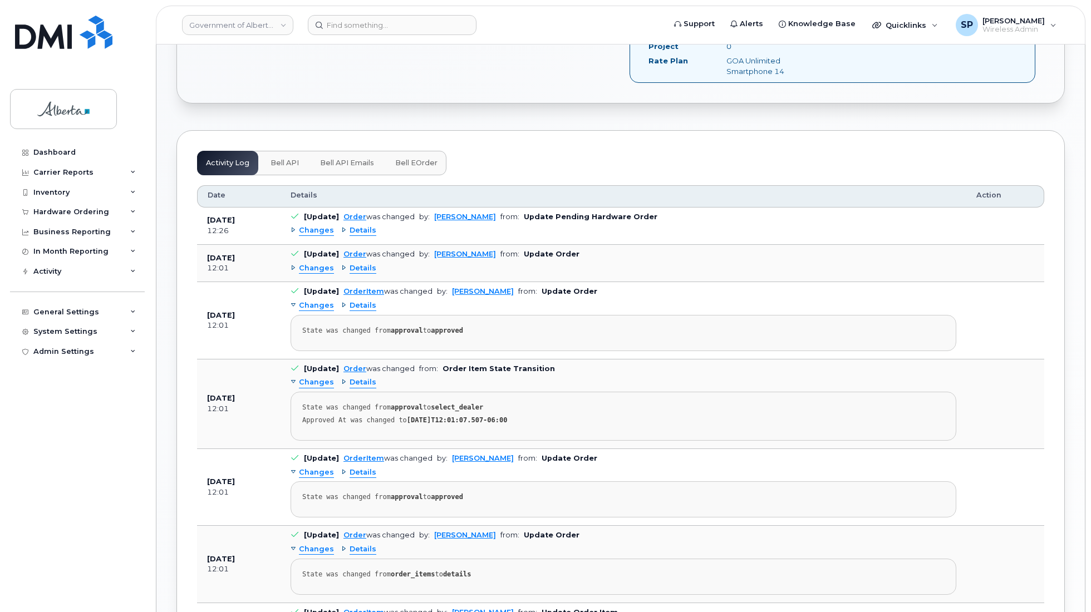
scroll to position [547, 0]
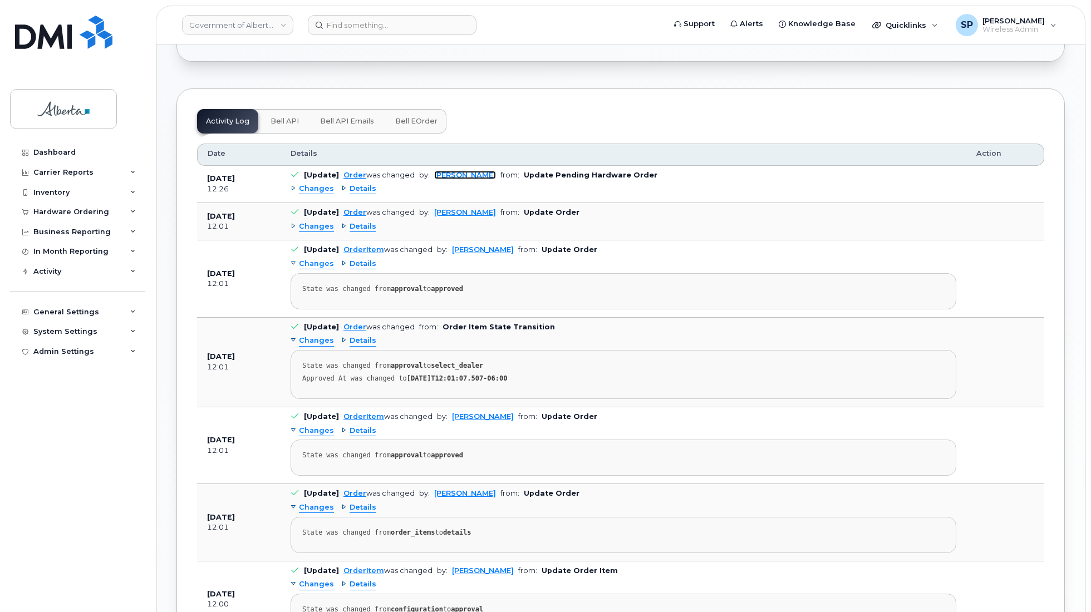
click at [455, 171] on link "Michael Partack" at bounding box center [465, 175] width 62 height 8
click at [313, 184] on span "Changes" at bounding box center [316, 189] width 35 height 11
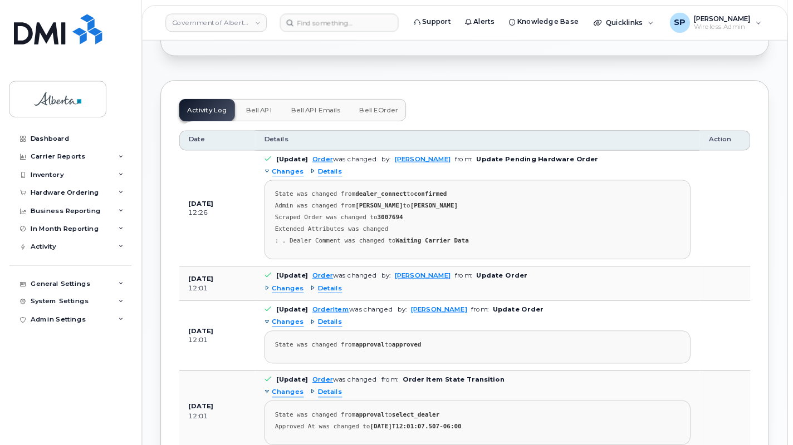
scroll to position [546, 0]
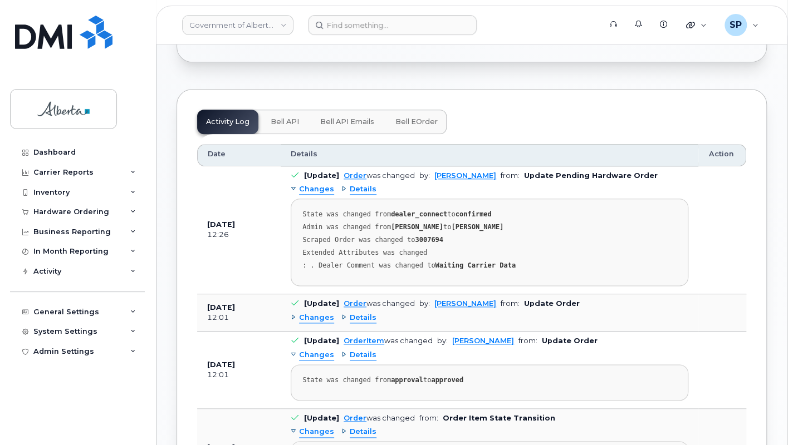
drag, startPoint x: 922, startPoint y: 0, endPoint x: 610, endPoint y: 248, distance: 398.6
click at [610, 248] on pre "State was changed from dealer_connect to confirmed Admin was changed from Kay M…" at bounding box center [489, 242] width 397 height 87
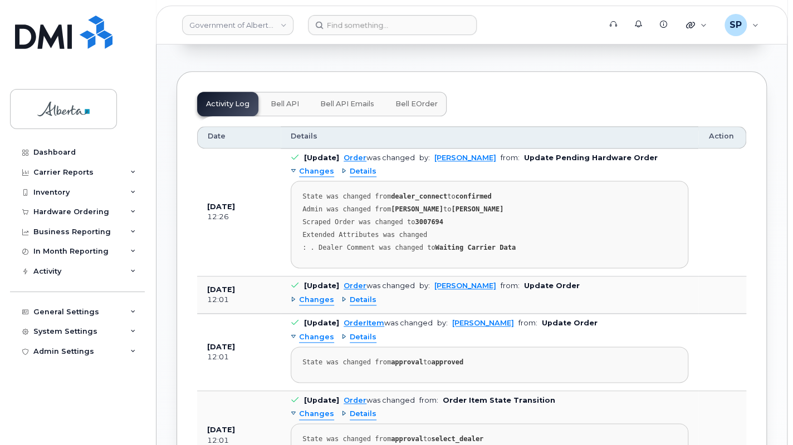
scroll to position [574, 0]
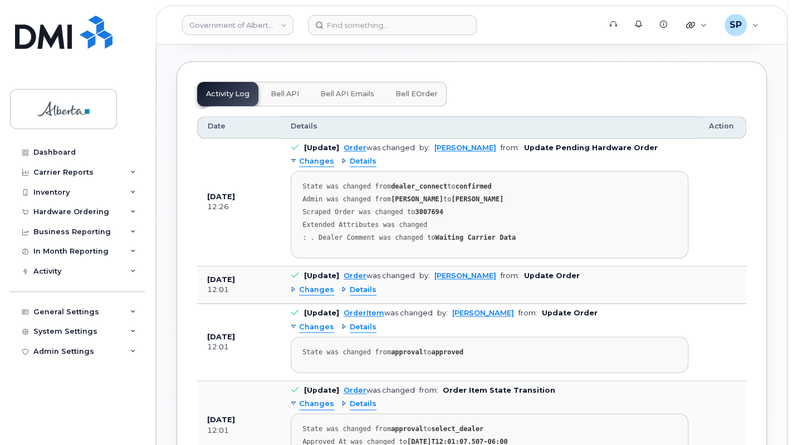
click at [409, 90] on span "Bell eOrder" at bounding box center [416, 94] width 42 height 9
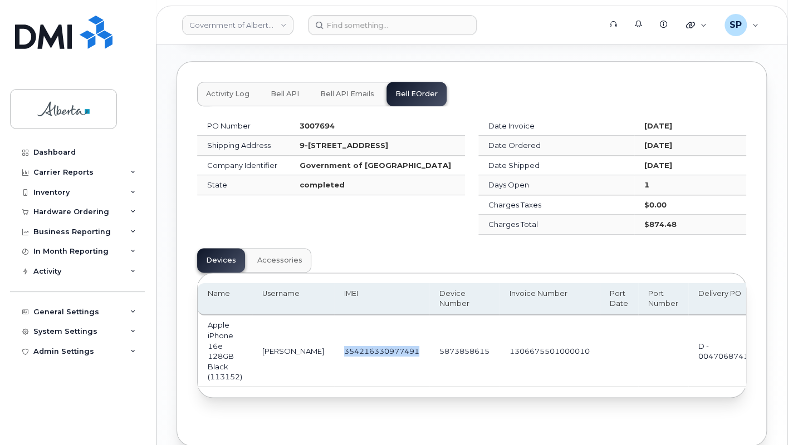
drag, startPoint x: 397, startPoint y: 338, endPoint x: 320, endPoint y: 340, distance: 76.8
click at [334, 340] on td "354216330977491" at bounding box center [381, 351] width 95 height 71
copy td "354216330977491"
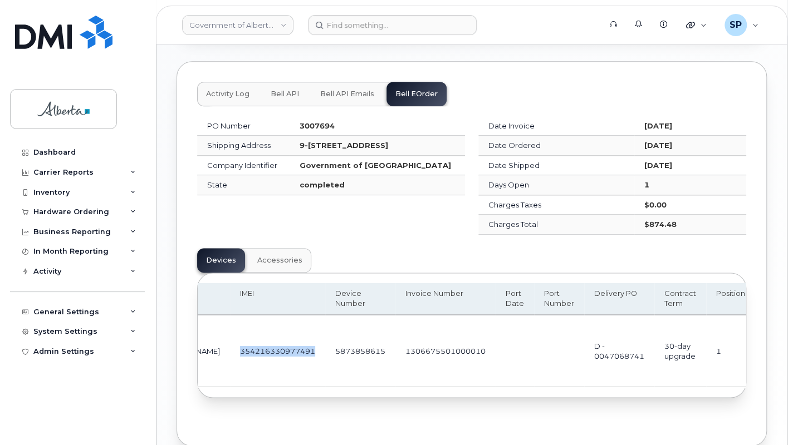
scroll to position [0, 101]
drag, startPoint x: 467, startPoint y: 339, endPoint x: 382, endPoint y: 340, distance: 84.6
click at [398, 340] on td "1306675501000010" at bounding box center [448, 351] width 100 height 71
copy td "1306675501000010"
drag, startPoint x: 330, startPoint y: 113, endPoint x: 293, endPoint y: 115, distance: 36.8
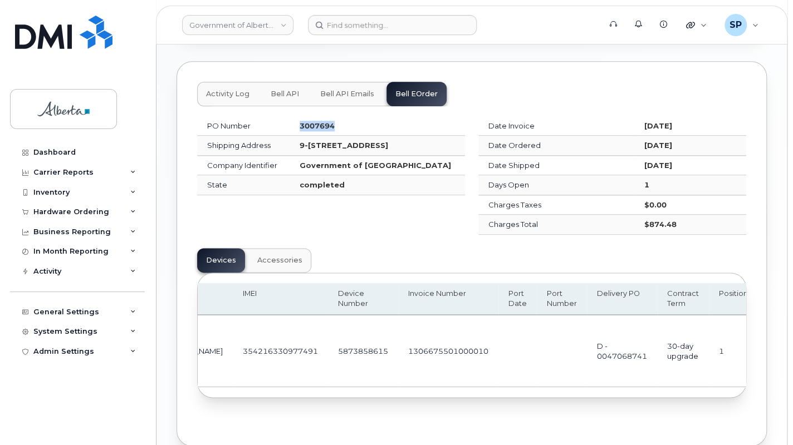
click at [293, 116] on td "3007694" at bounding box center [376, 126] width 175 height 20
copy strong "3007694"
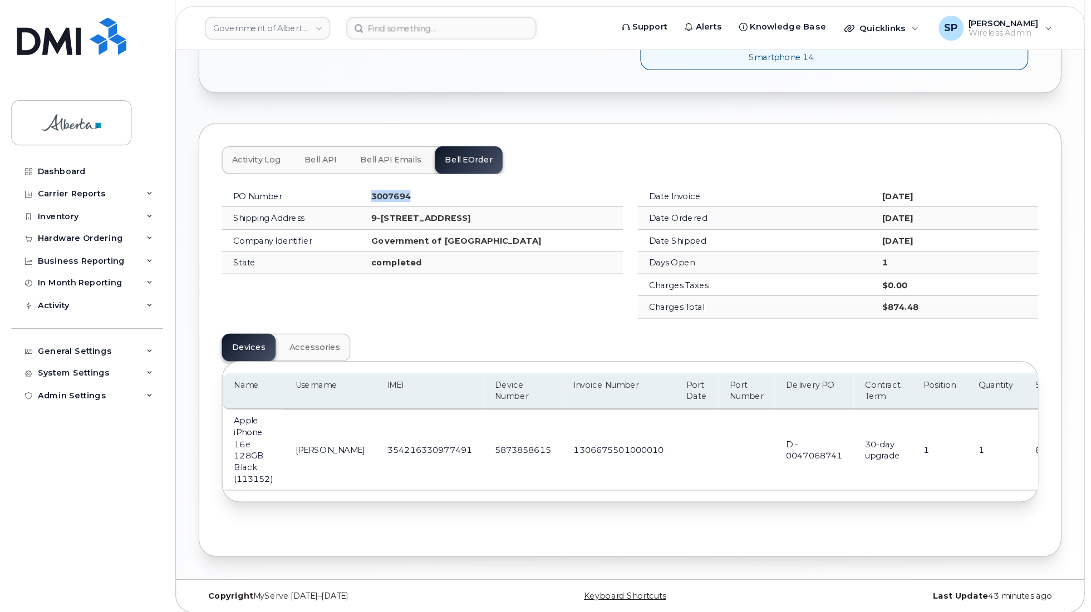
scroll to position [459, 0]
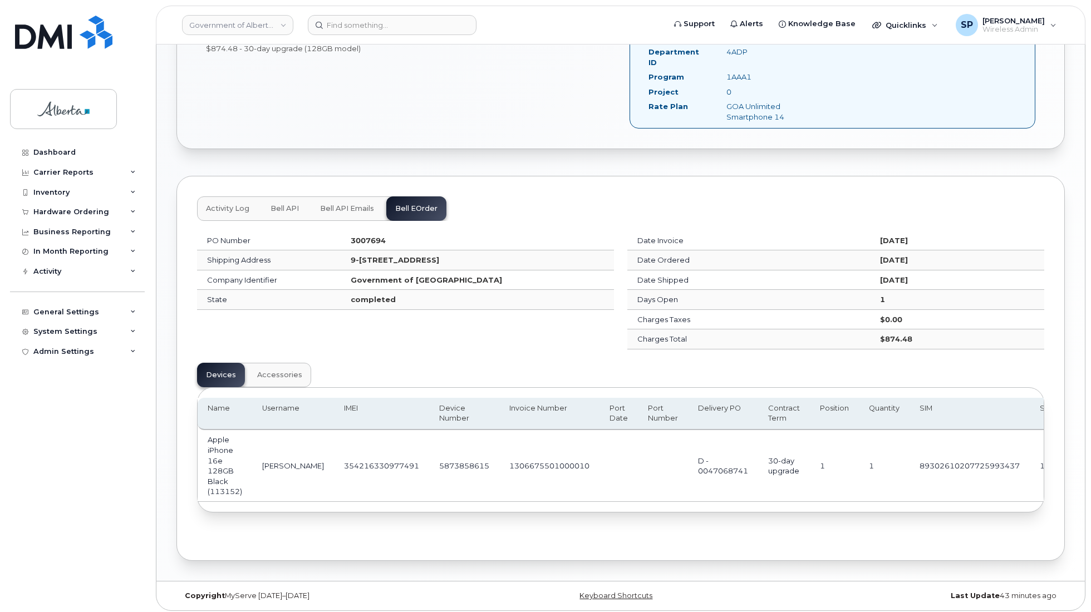
drag, startPoint x: 538, startPoint y: 0, endPoint x: 276, endPoint y: 460, distance: 529.8
click at [276, 460] on td "Alex Thomas" at bounding box center [293, 465] width 82 height 71
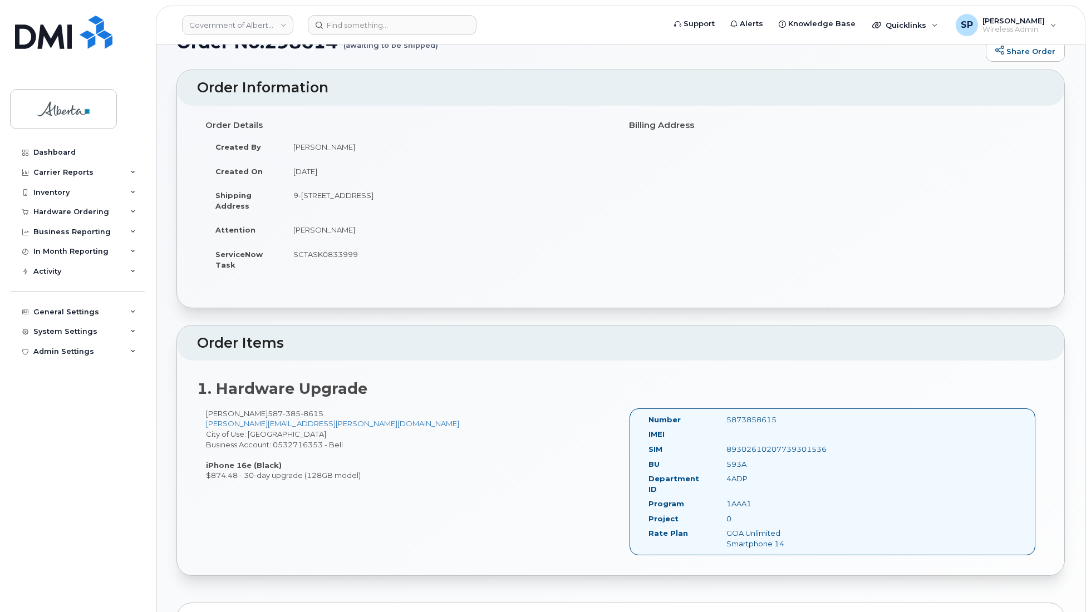
scroll to position [0, 0]
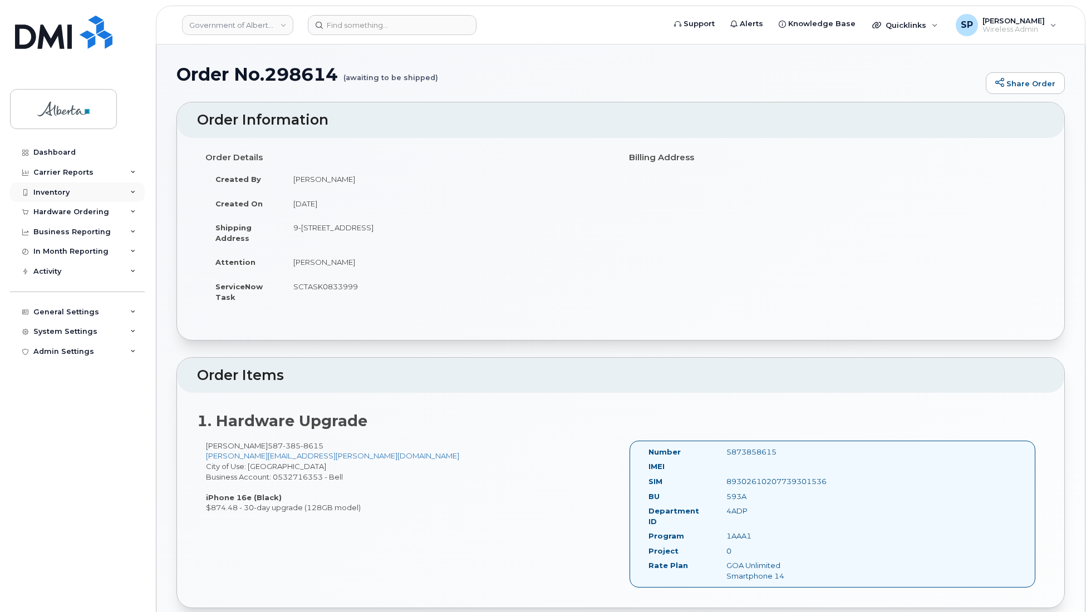
click at [56, 195] on div "Inventory" at bounding box center [51, 192] width 36 height 9
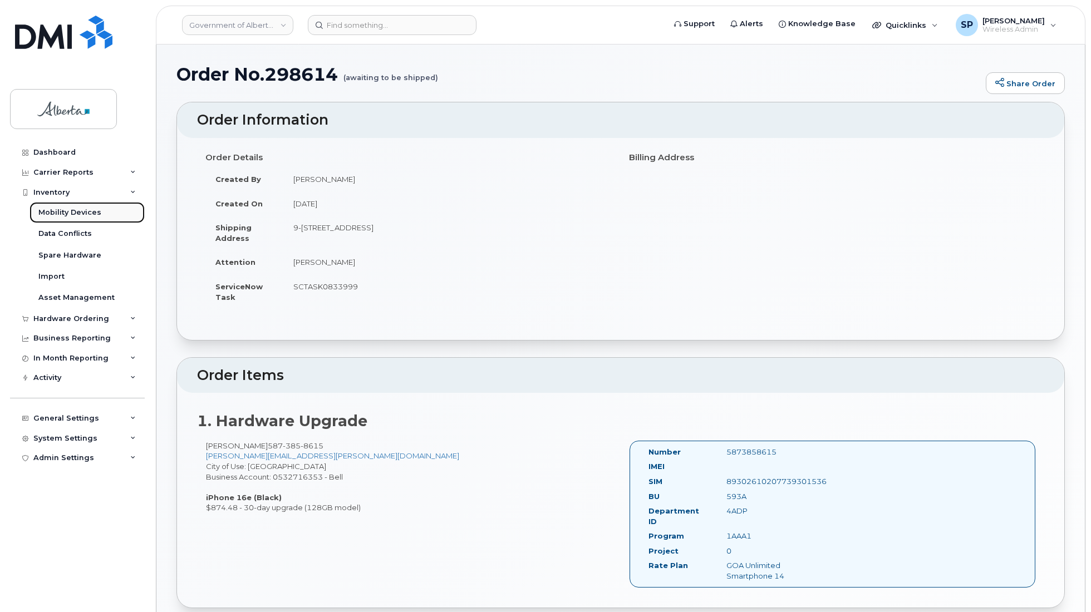
click at [56, 210] on div "Mobility Devices" at bounding box center [69, 213] width 63 height 10
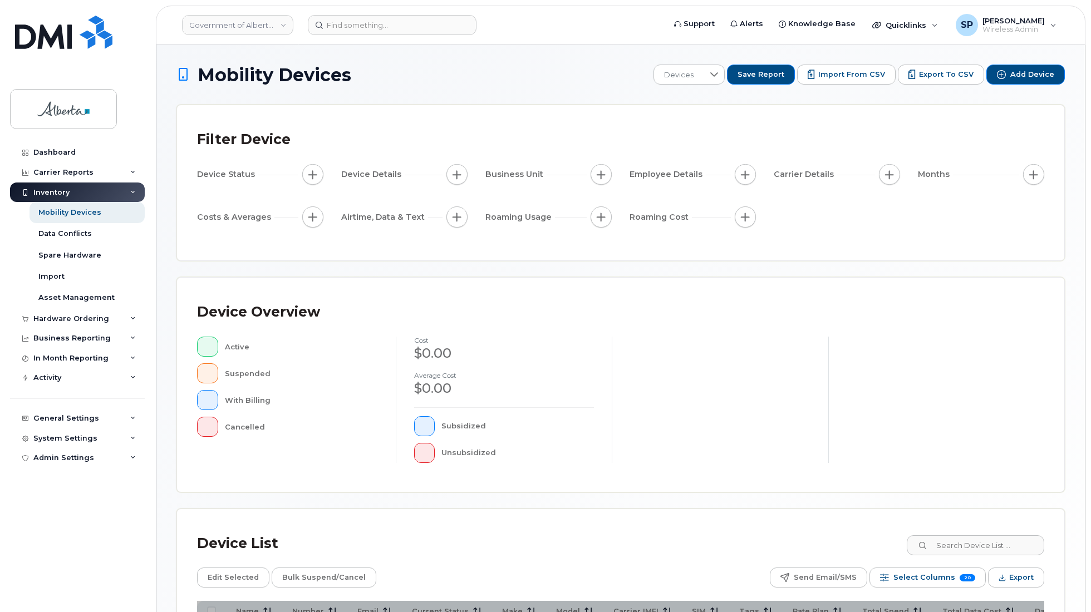
click at [753, 290] on div "Device Overview Active Suspended With Billing Cancelled cost $0.00 Average cost…" at bounding box center [620, 385] width 887 height 214
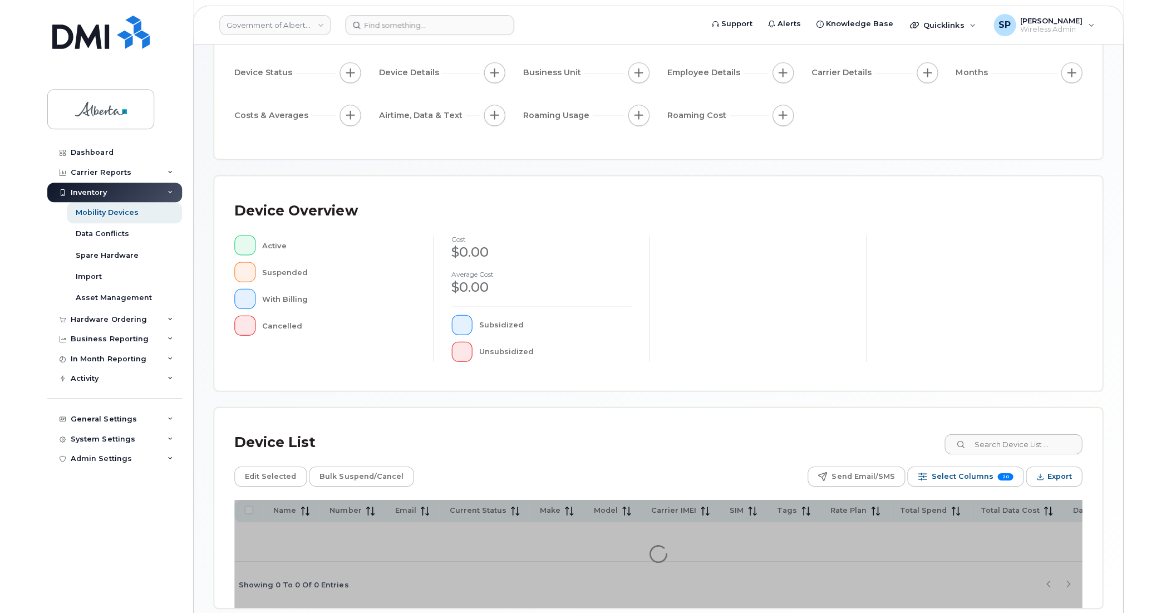
scroll to position [117, 0]
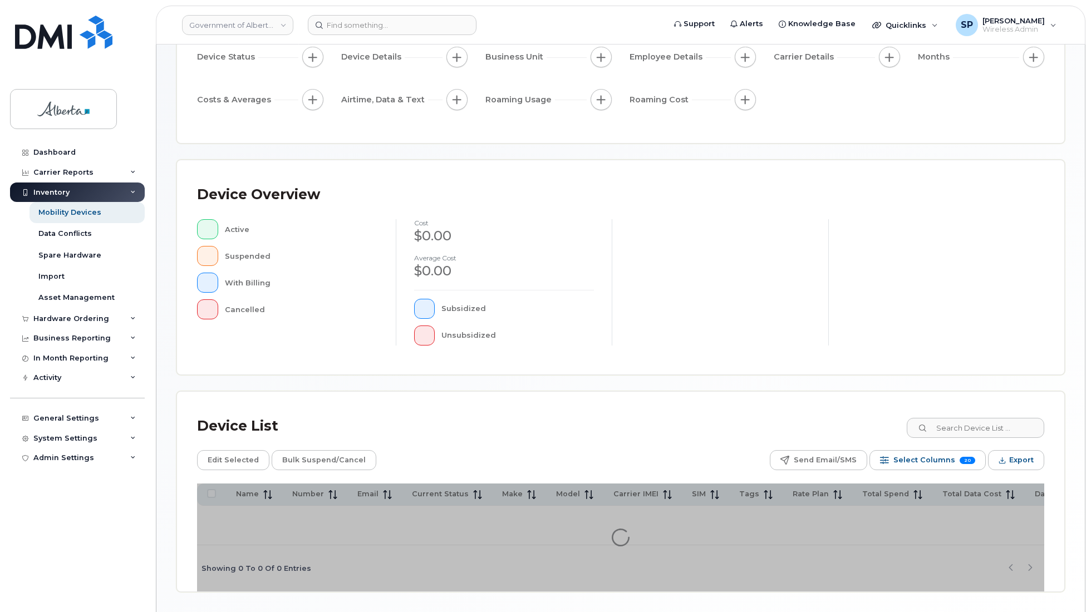
click at [1087, 362] on body "Government of [GEOGRAPHIC_DATA] (GOA) Support Alerts Knowledge Base Quicklinks …" at bounding box center [545, 265] width 1091 height 765
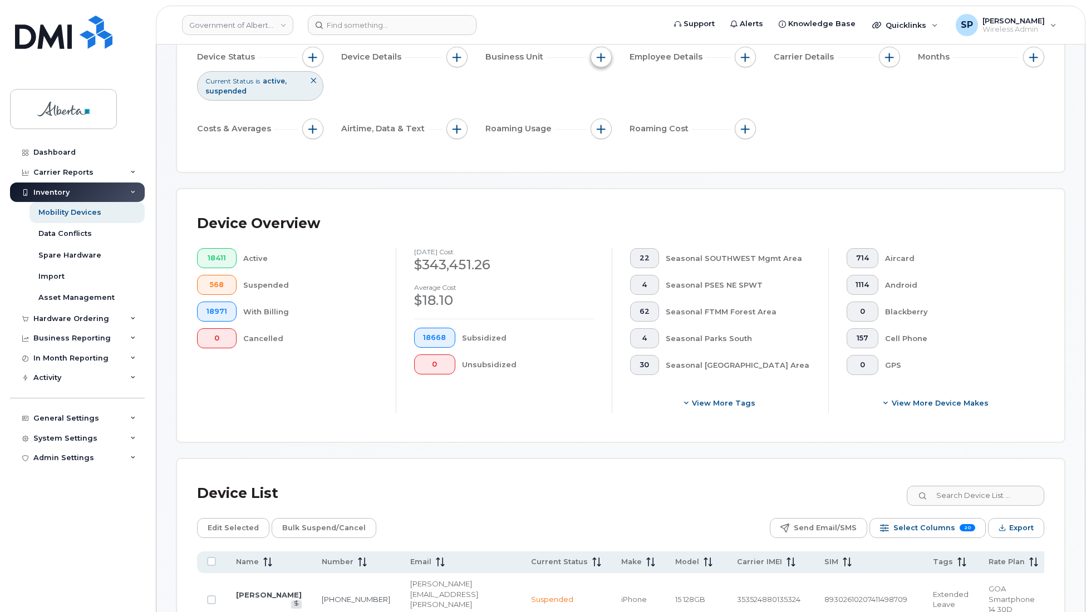
click at [597, 60] on span "button" at bounding box center [601, 57] width 9 height 9
click at [603, 107] on input "BU" at bounding box center [604, 108] width 9 height 9
checkbox input "true"
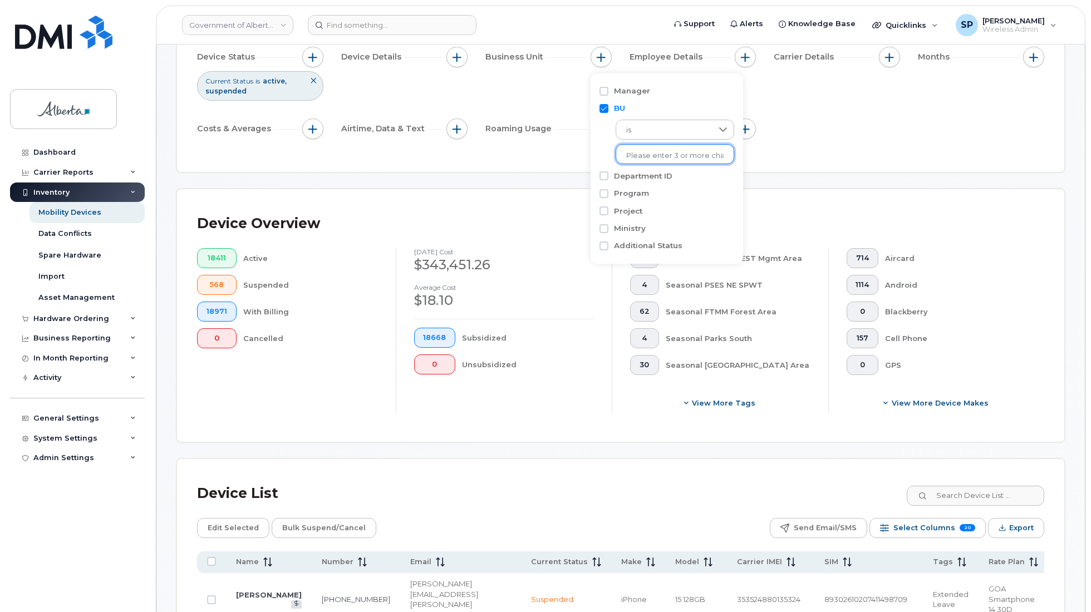
click at [652, 153] on input "text" at bounding box center [674, 156] width 97 height 10
type input "59"
click at [660, 148] on li at bounding box center [674, 156] width 97 height 16
click at [660, 156] on input "text" at bounding box center [674, 156] width 97 height 10
type input "593"
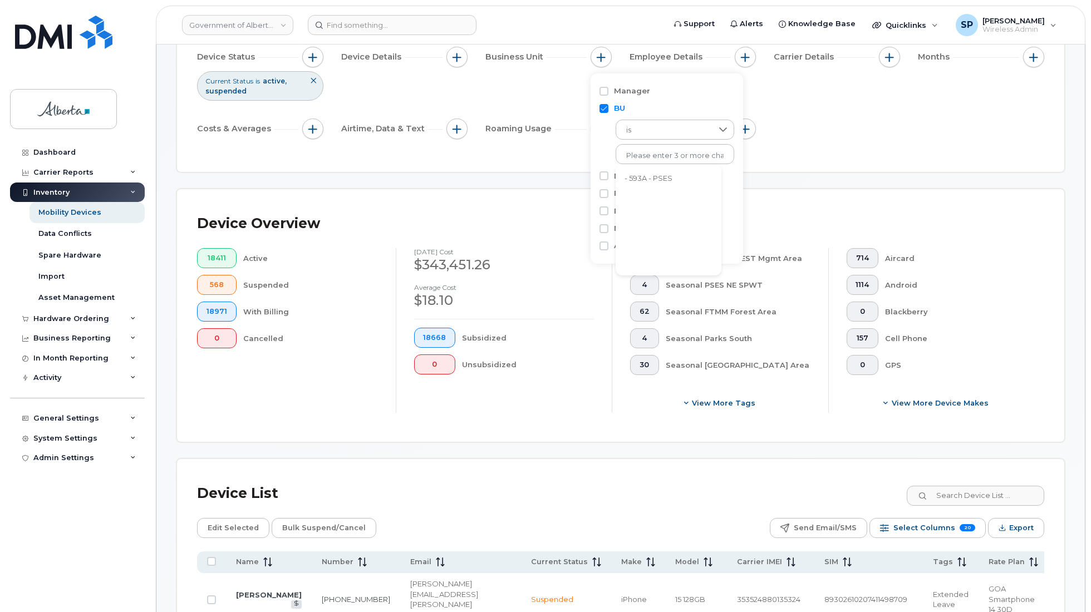
click at [657, 170] on li "- 593A - PSES" at bounding box center [669, 179] width 106 height 21
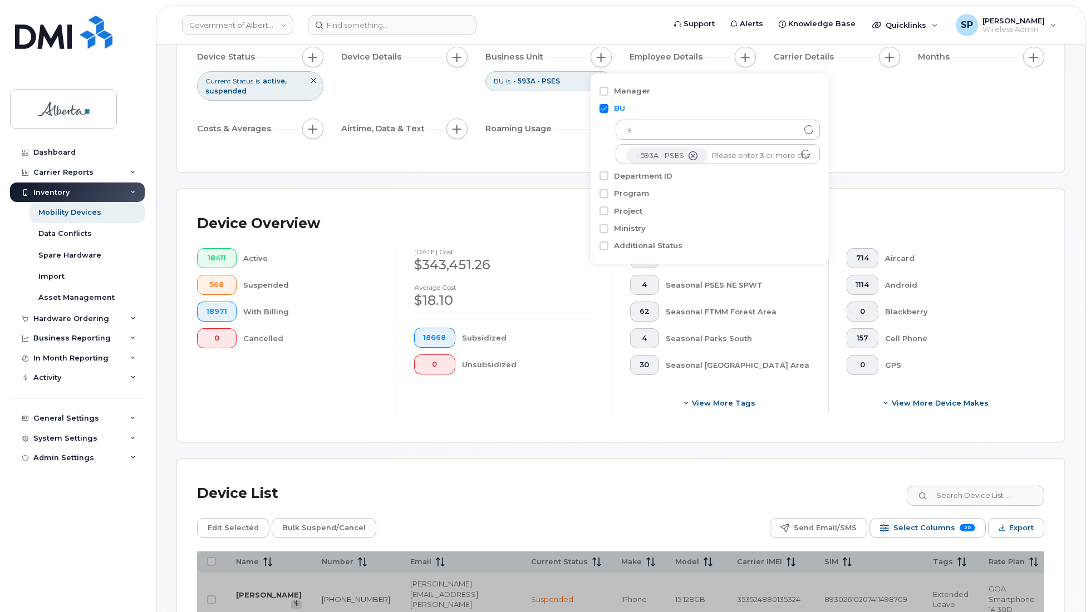
click at [903, 124] on div "Device Status Current Status is active suspended Device Details Business Unit B…" at bounding box center [620, 95] width 847 height 97
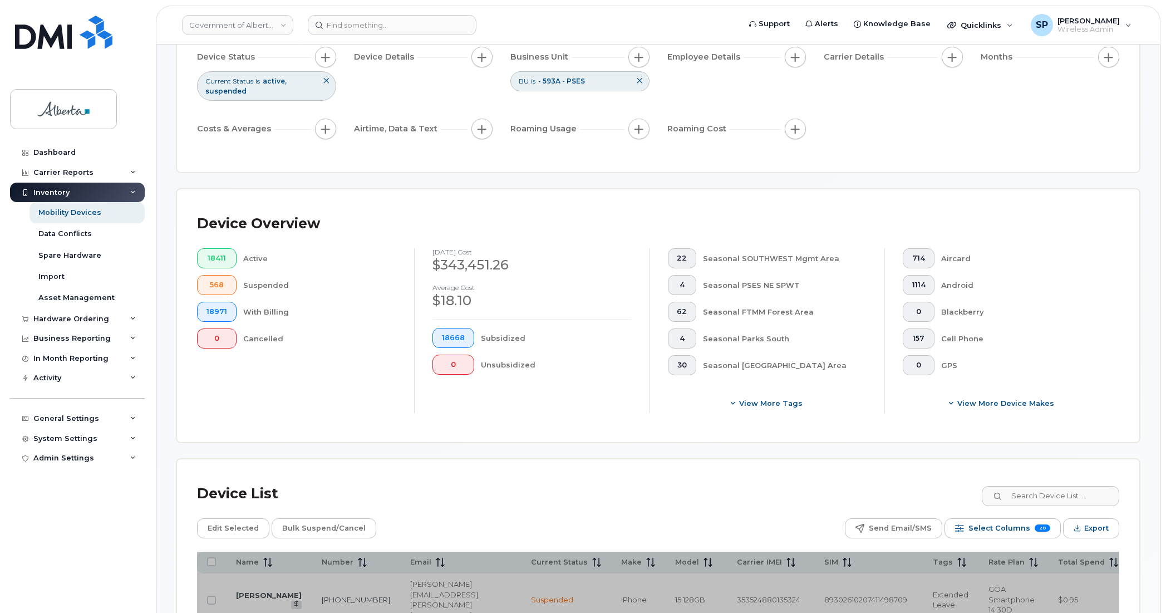
click at [1070, 284] on div "Android" at bounding box center [1021, 285] width 160 height 20
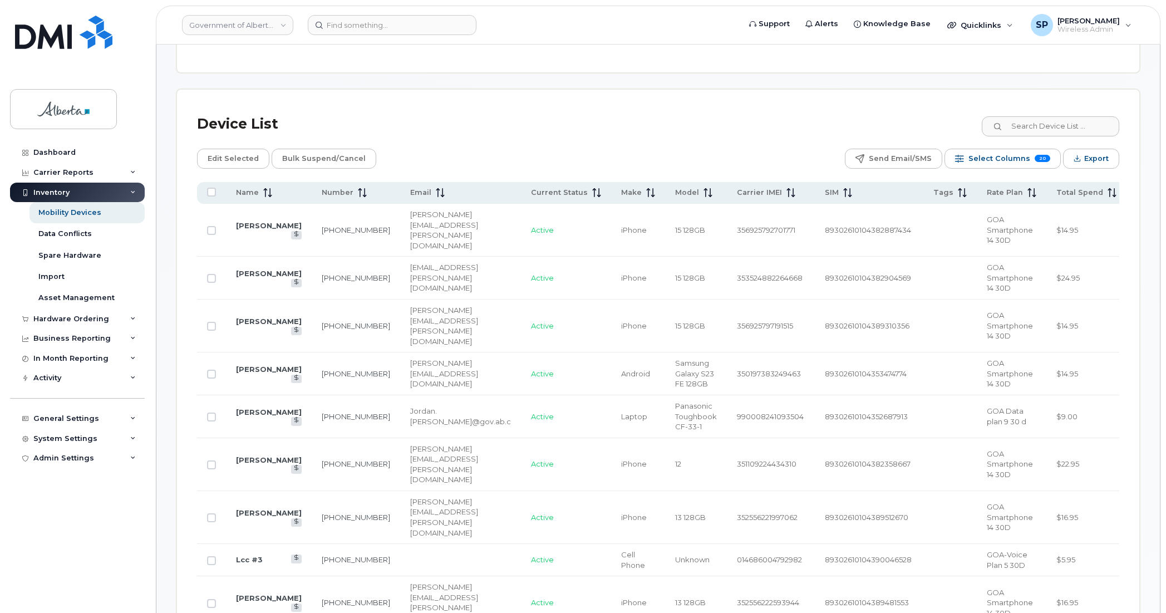
scroll to position [507, 0]
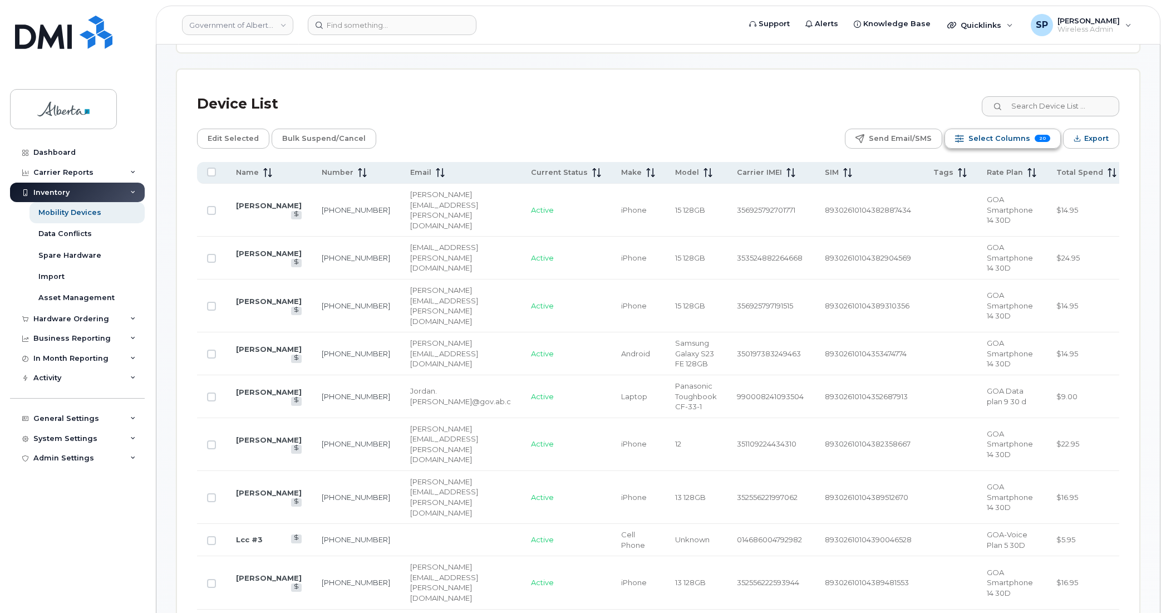
click at [997, 140] on span "Select Columns" at bounding box center [1000, 138] width 62 height 17
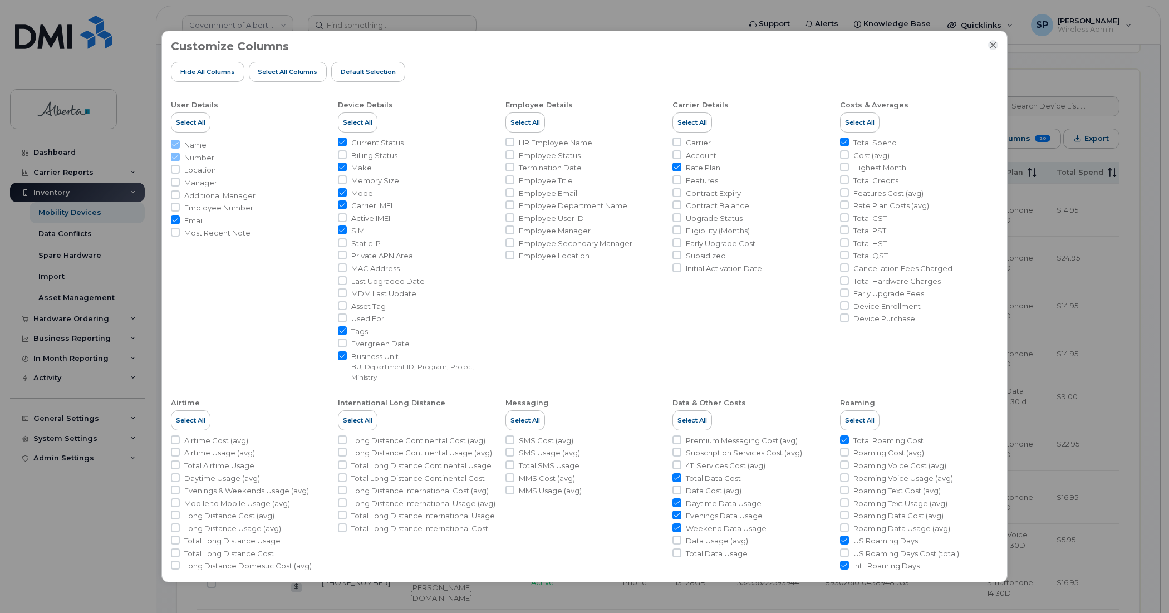
click at [992, 45] on icon "Close" at bounding box center [993, 45] width 9 height 9
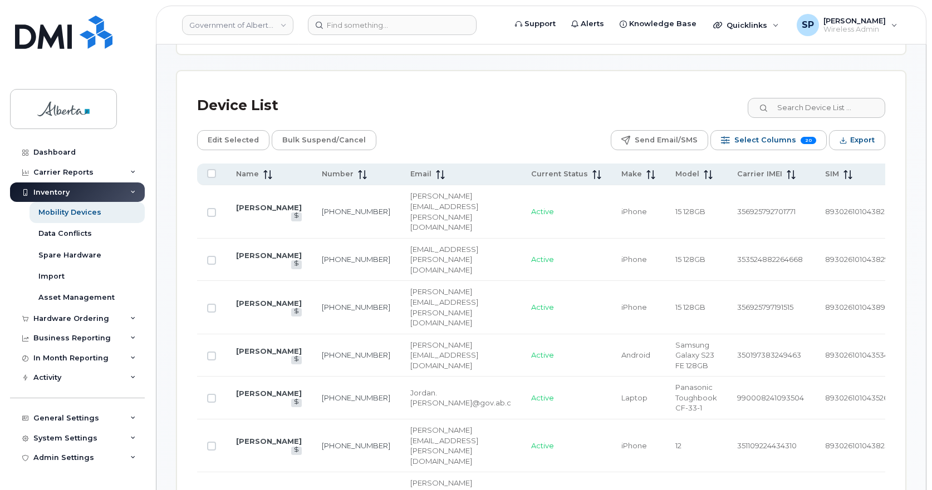
drag, startPoint x: 991, startPoint y: 24, endPoint x: 482, endPoint y: 250, distance: 557.2
click at [482, 250] on td "Mohsen.Eftekhari@gov.ab.ca" at bounding box center [460, 260] width 121 height 43
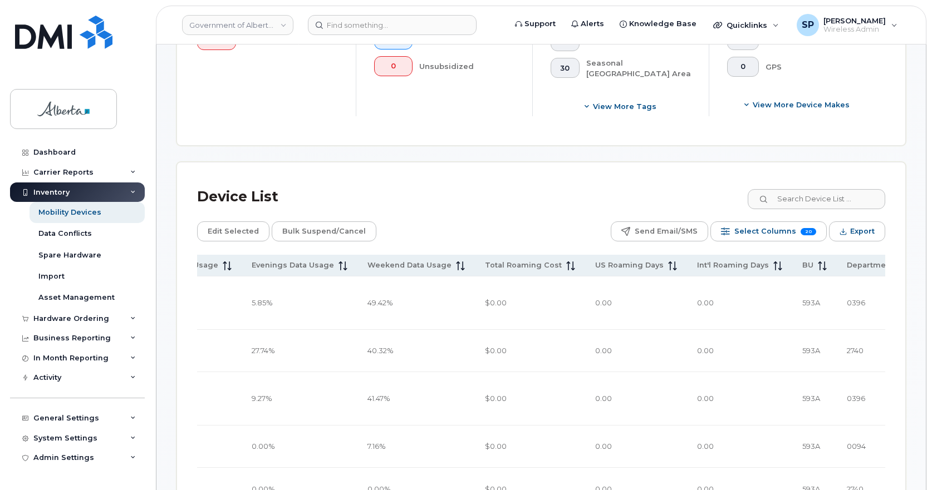
scroll to position [347, 0]
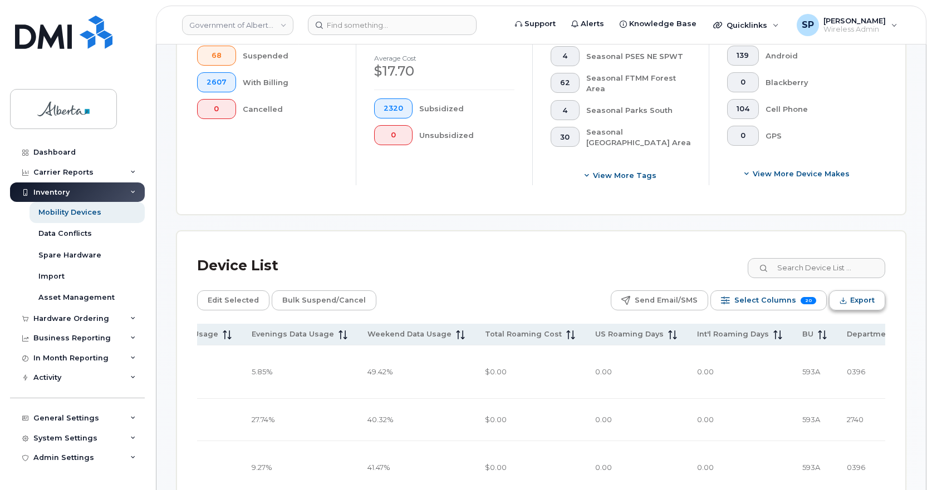
click at [863, 297] on span "Export" at bounding box center [862, 300] width 24 height 17
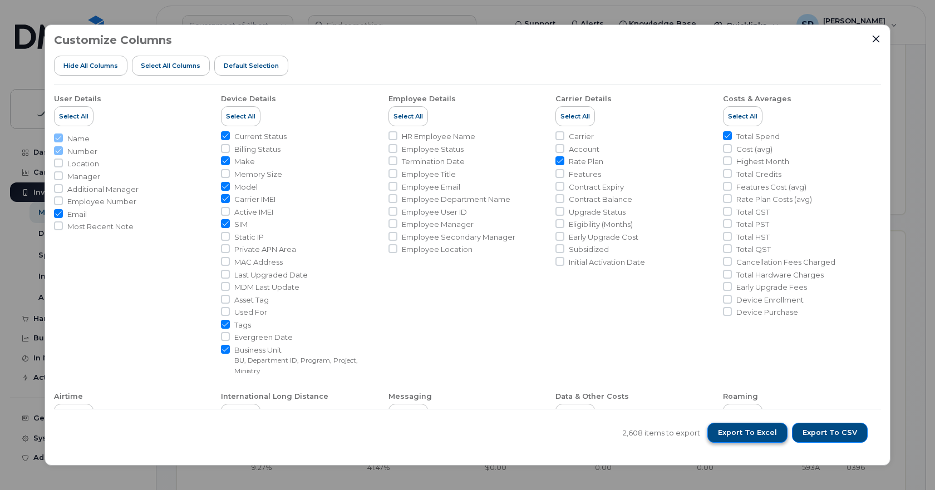
click at [751, 433] on span "Export to Excel" at bounding box center [747, 433] width 59 height 10
click at [876, 38] on icon "Close" at bounding box center [876, 39] width 7 height 7
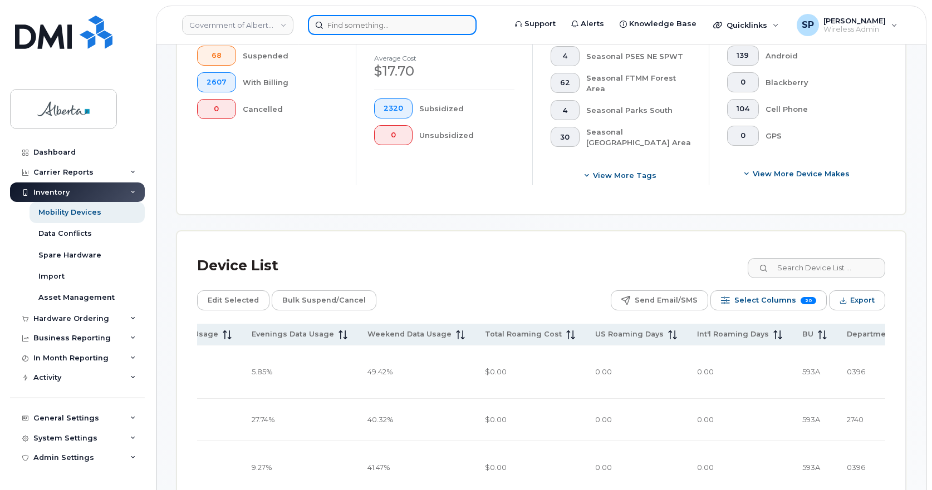
click at [340, 19] on input at bounding box center [392, 25] width 169 height 20
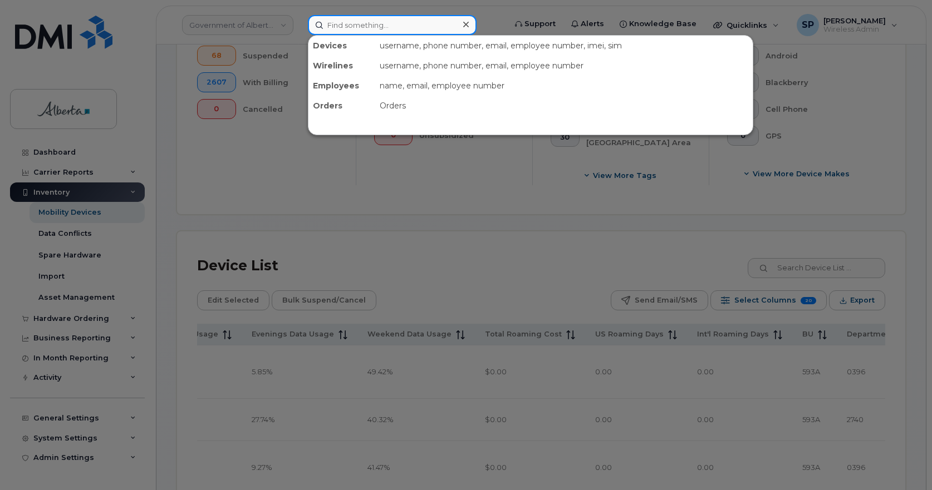
paste input "7806865620"
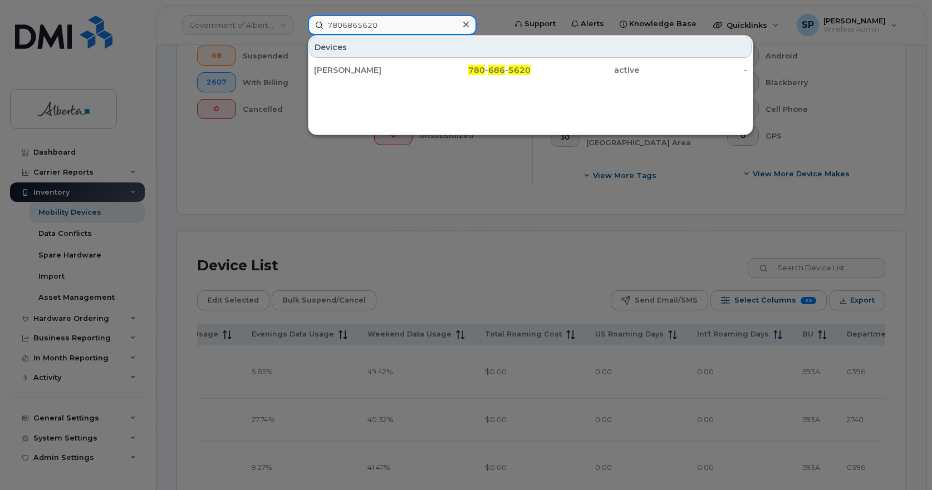
type input "7806865620"
click at [362, 68] on div "Barb Park" at bounding box center [368, 70] width 109 height 11
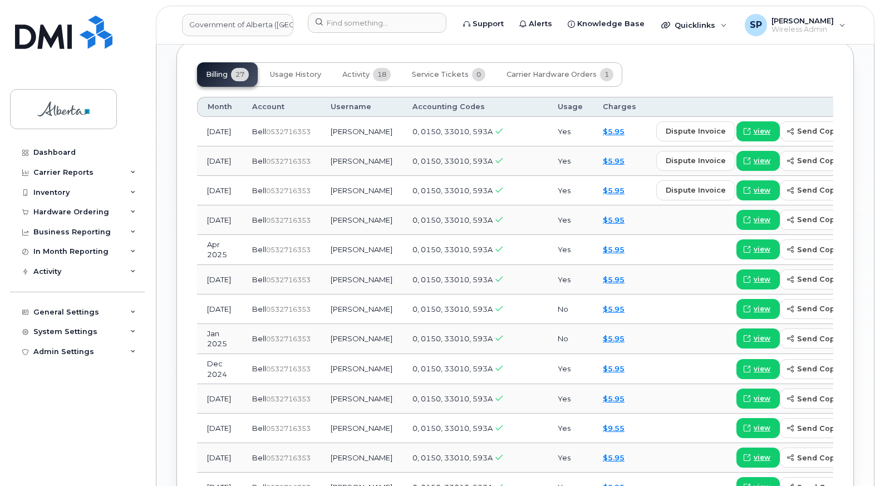
scroll to position [900, 0]
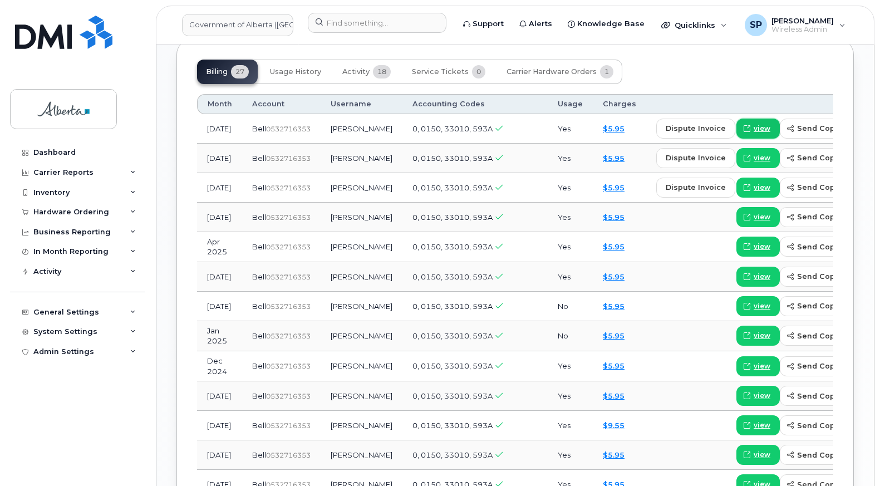
click at [754, 132] on span "view" at bounding box center [762, 129] width 17 height 10
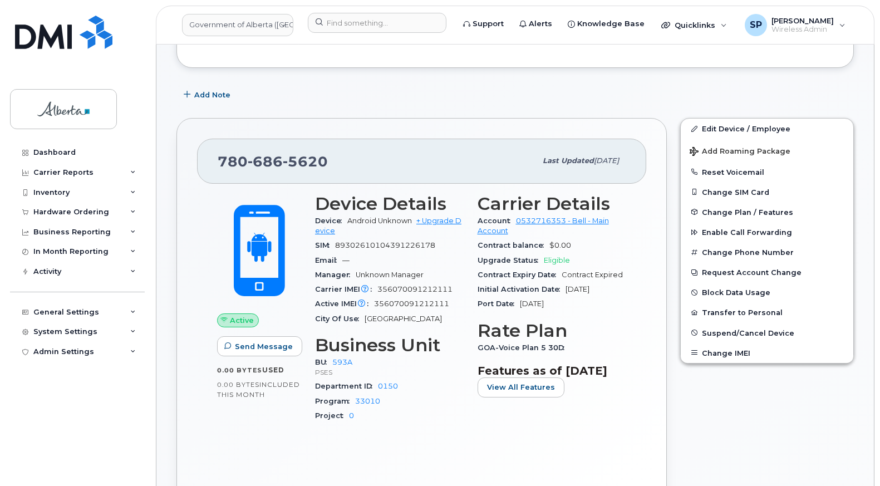
scroll to position [23, 0]
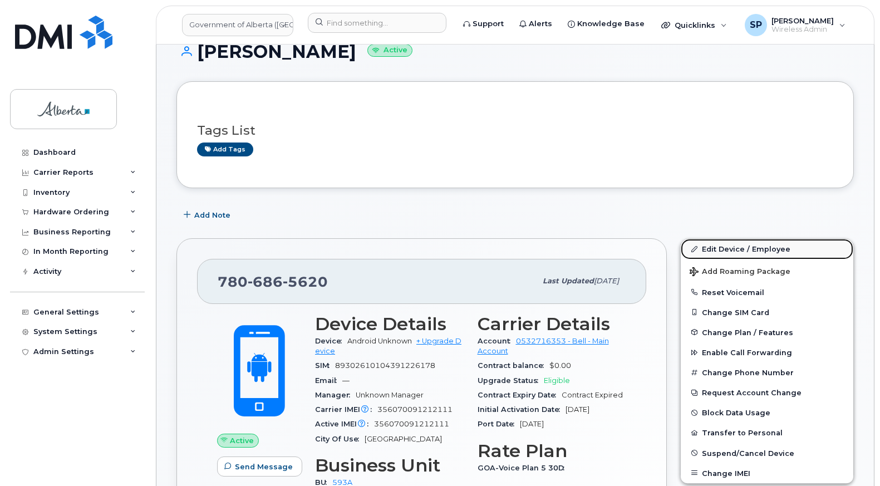
click at [737, 249] on link "Edit Device / Employee" at bounding box center [767, 249] width 173 height 20
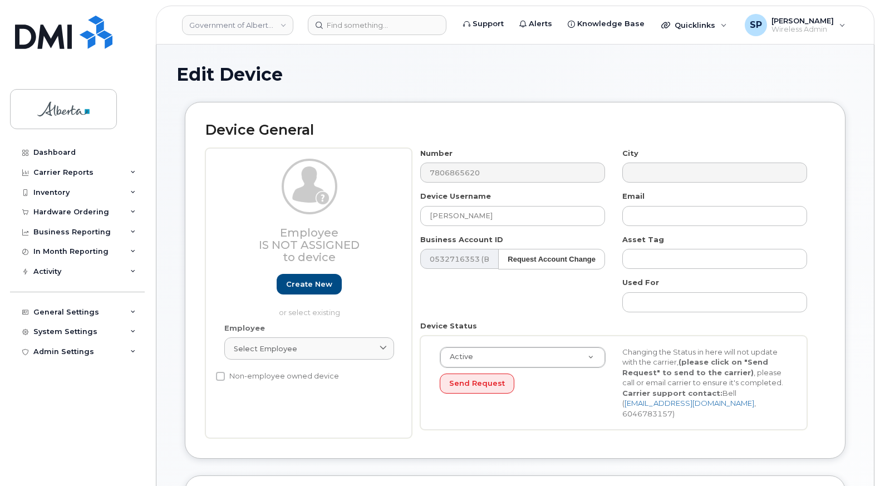
select select "4797682"
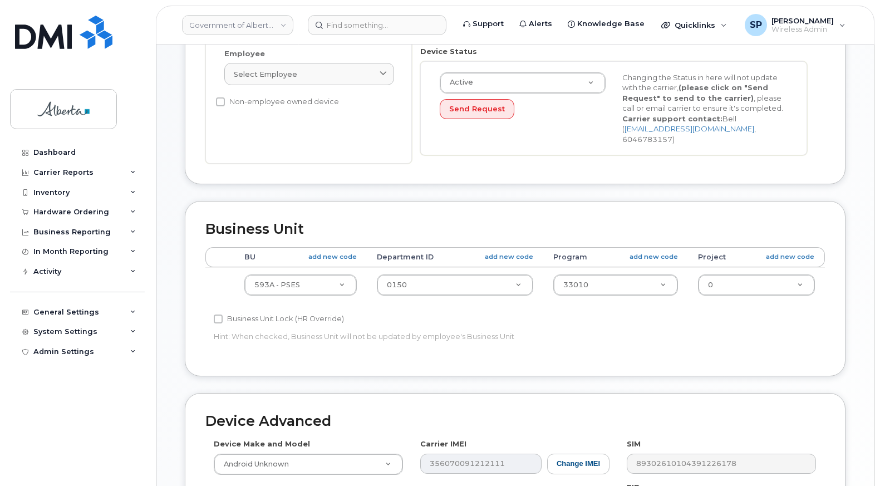
scroll to position [389, 0]
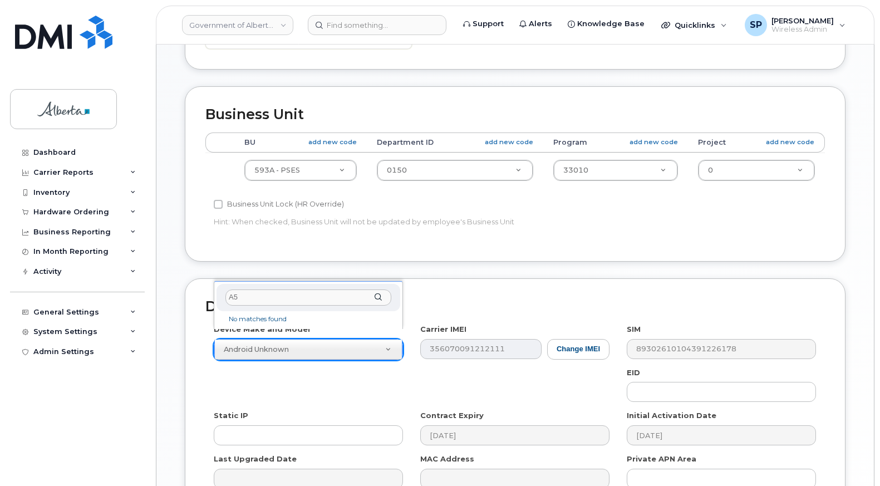
drag, startPoint x: 242, startPoint y: 299, endPoint x: 209, endPoint y: 296, distance: 32.4
click at [209, 296] on body "Government of [GEOGRAPHIC_DATA] (GOA) Support Alerts Knowledge Base Quicklinks …" at bounding box center [440, 110] width 880 height 999
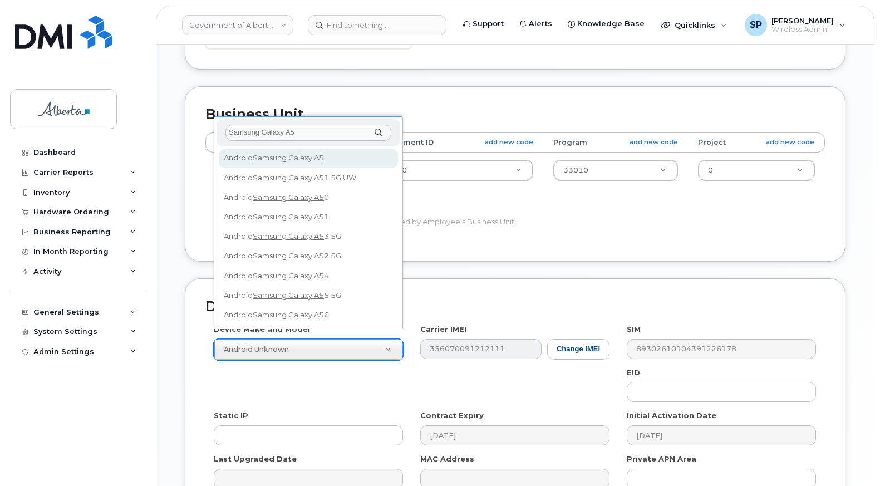
type input "Samsung Galaxy A5"
select select "534"
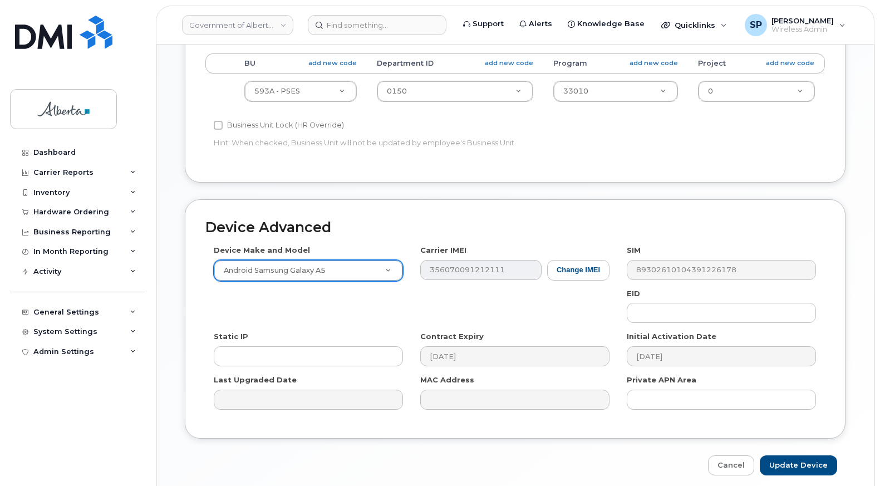
scroll to position [503, 0]
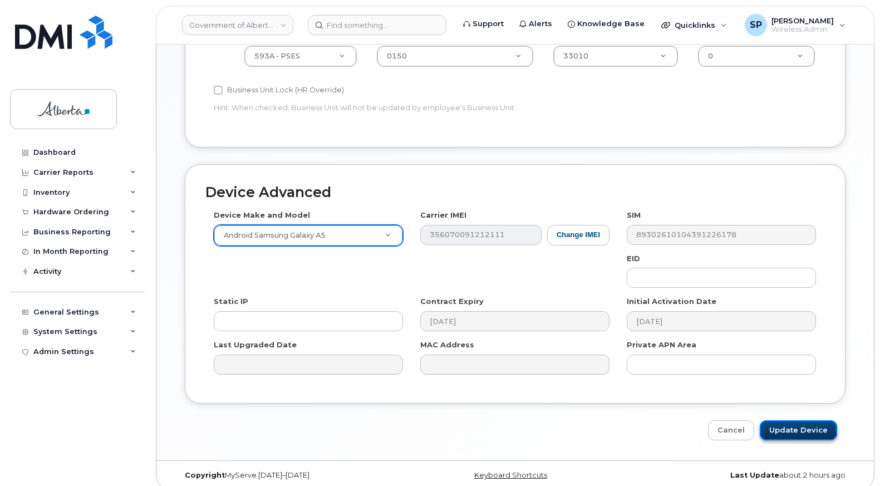
click at [788, 423] on input "Update Device" at bounding box center [798, 430] width 77 height 21
type input "Saving..."
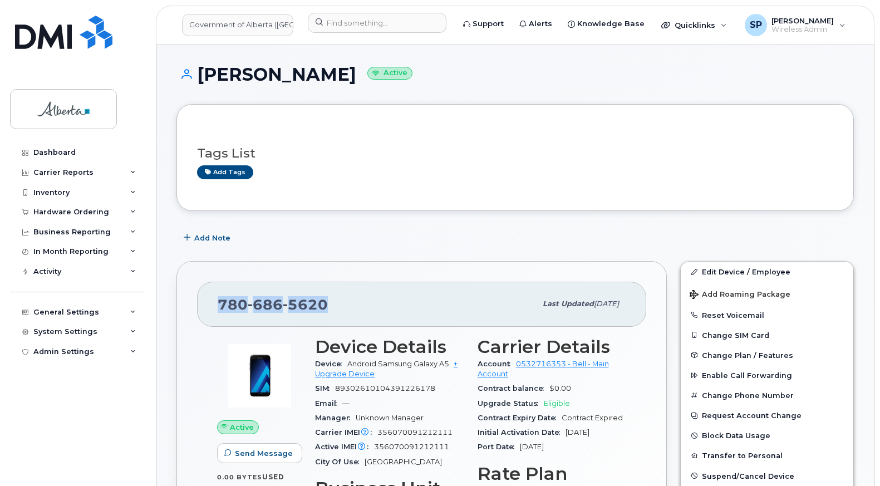
drag, startPoint x: 331, startPoint y: 308, endPoint x: 213, endPoint y: 312, distance: 118.6
click at [213, 312] on div "[PHONE_NUMBER] Last updated [DATE]" at bounding box center [421, 304] width 449 height 45
copy span "[PHONE_NUMBER]"
click at [331, 18] on input at bounding box center [377, 23] width 139 height 20
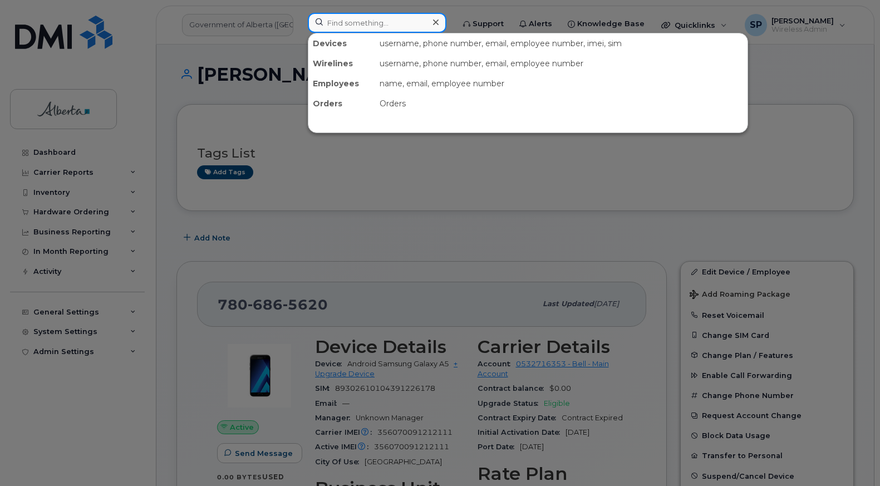
paste input "7802923696"
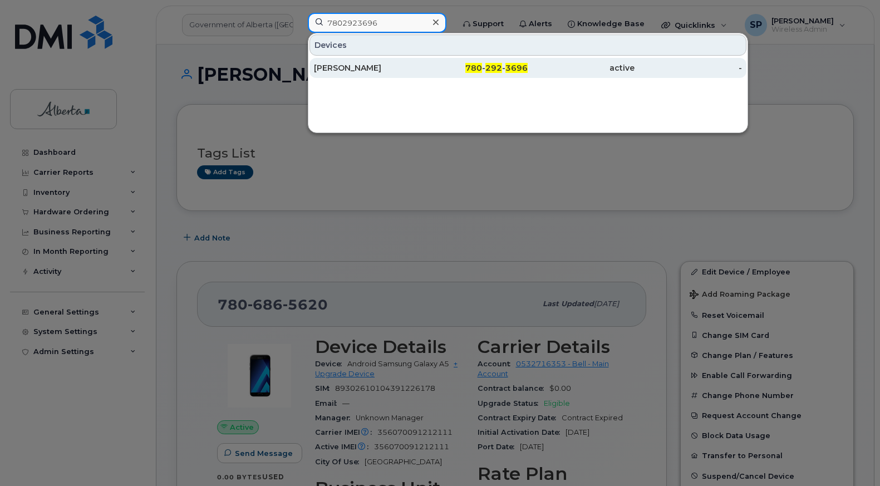
type input "7802923696"
click at [348, 72] on div "[PERSON_NAME]" at bounding box center [367, 67] width 107 height 11
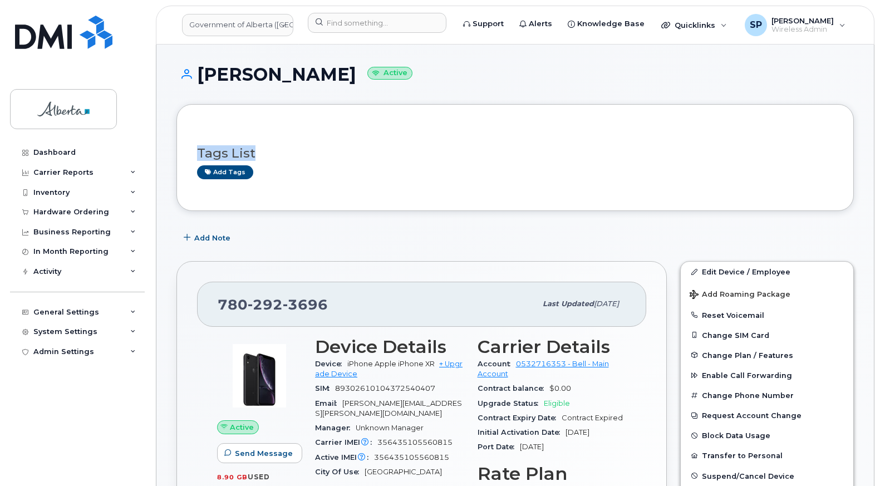
drag, startPoint x: 879, startPoint y: 110, endPoint x: 883, endPoint y: 152, distance: 41.9
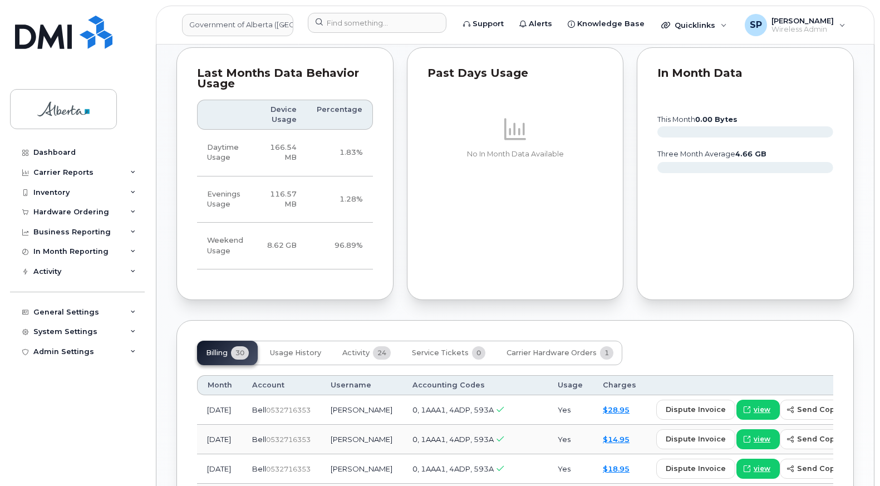
scroll to position [571, 0]
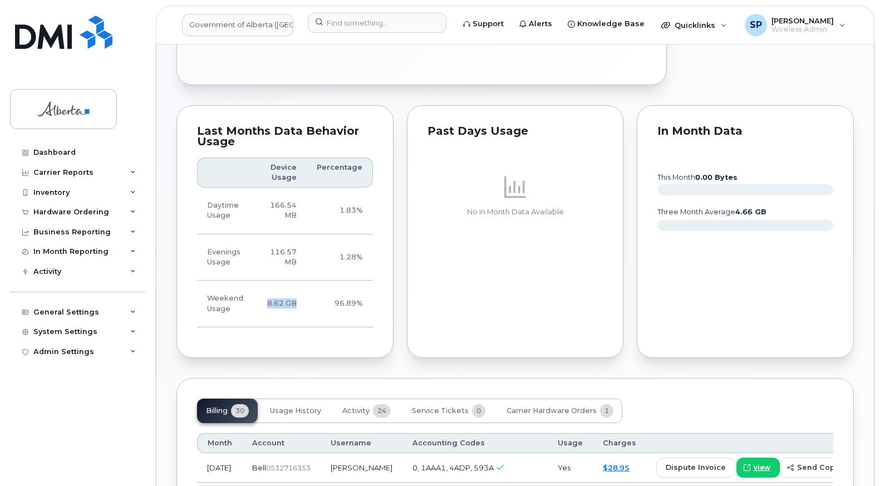
drag, startPoint x: 303, startPoint y: 292, endPoint x: 269, endPoint y: 297, distance: 33.8
click at [269, 297] on td "8.62 GB" at bounding box center [282, 304] width 50 height 47
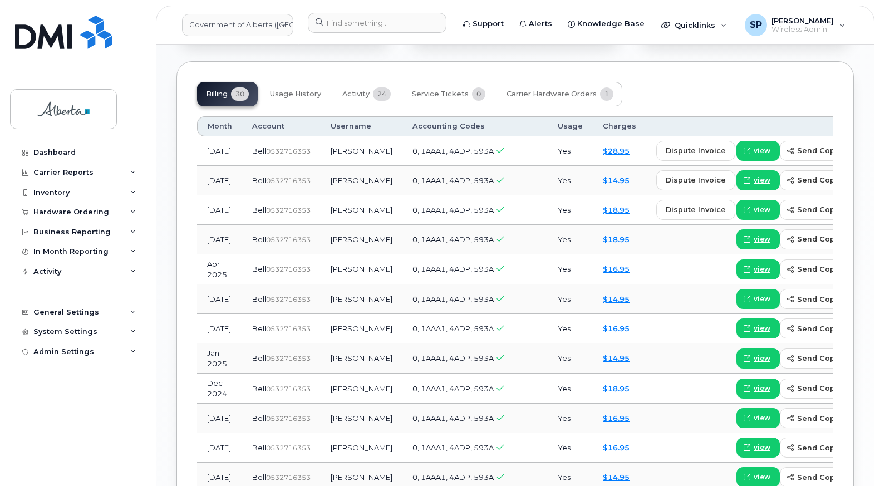
scroll to position [906, 0]
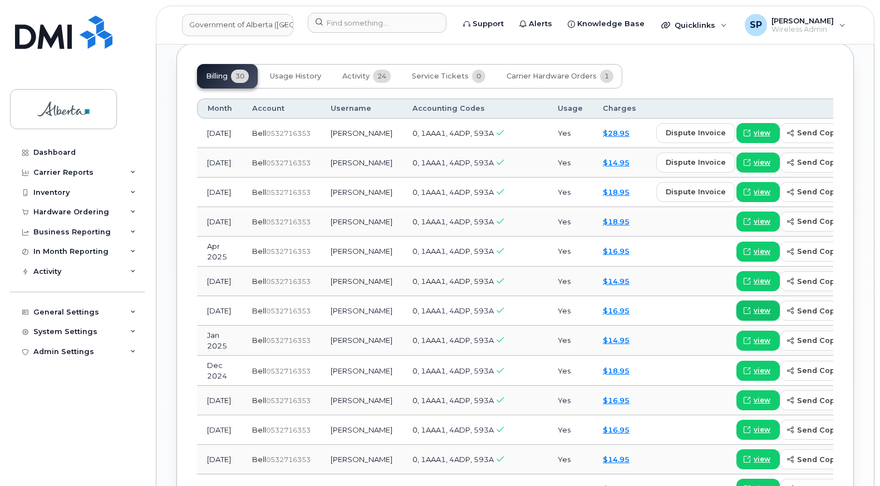
click at [754, 306] on span "view" at bounding box center [762, 311] width 17 height 10
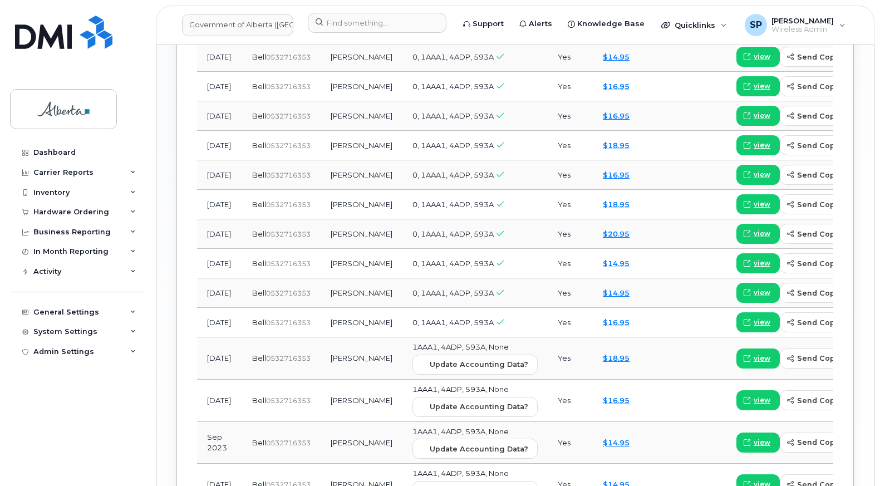
scroll to position [1362, 0]
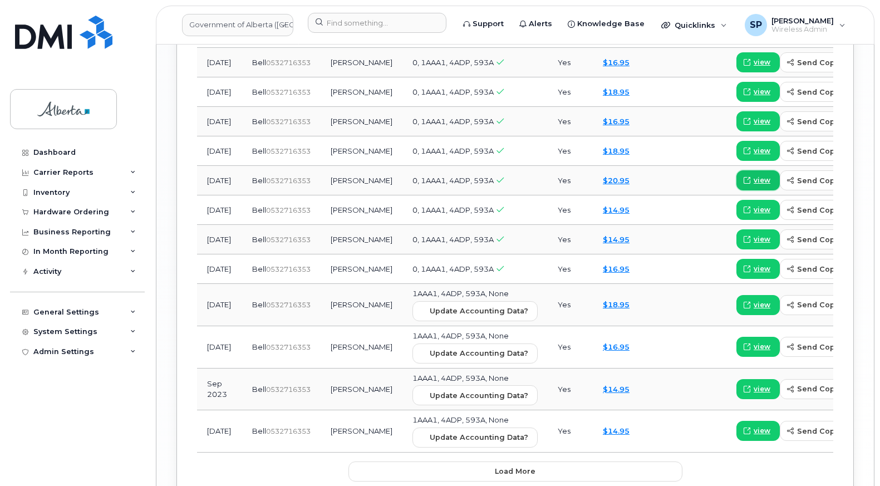
click at [736, 180] on link "view" at bounding box center [757, 180] width 43 height 20
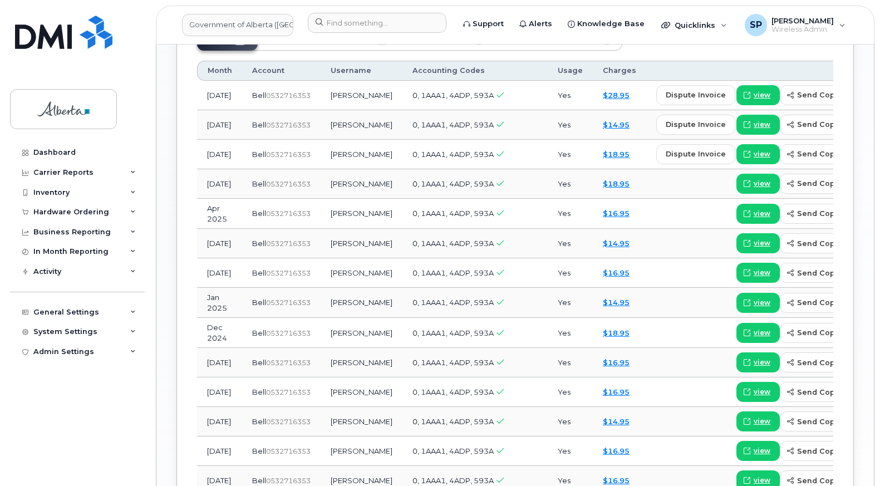
scroll to position [874, 0]
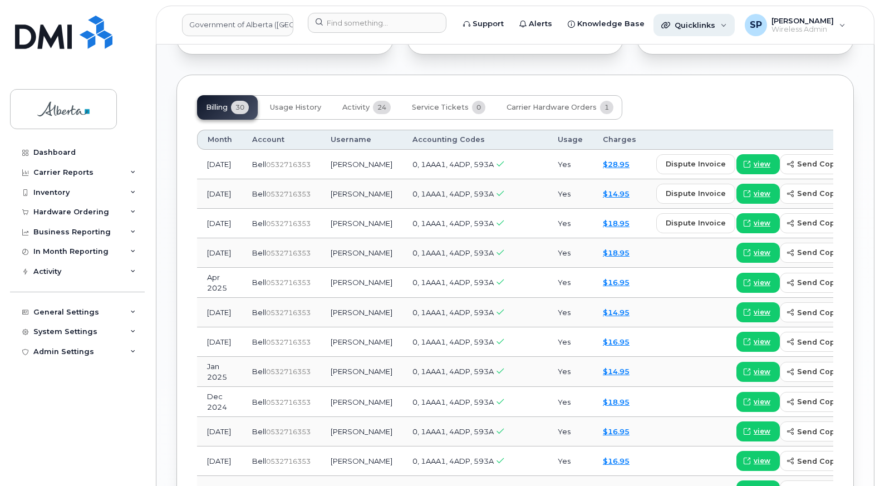
click at [685, 26] on span "Quicklinks" at bounding box center [695, 25] width 41 height 9
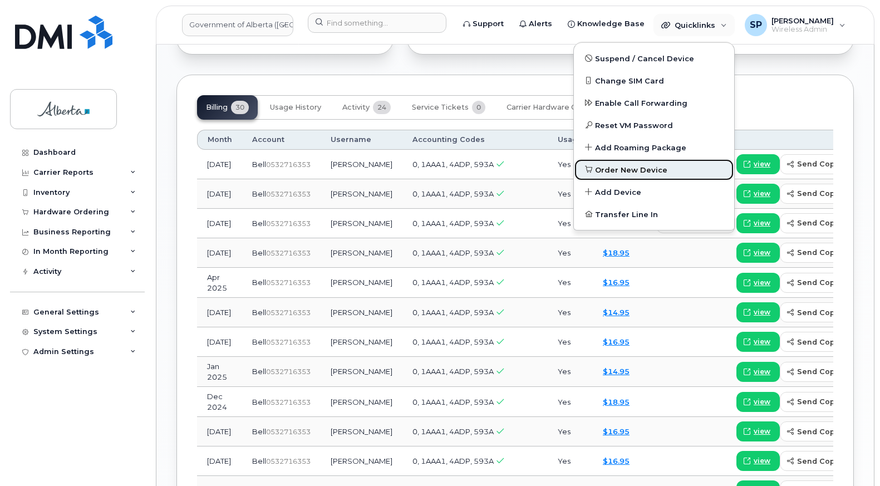
click at [607, 172] on span "Order New Device" at bounding box center [631, 170] width 72 height 11
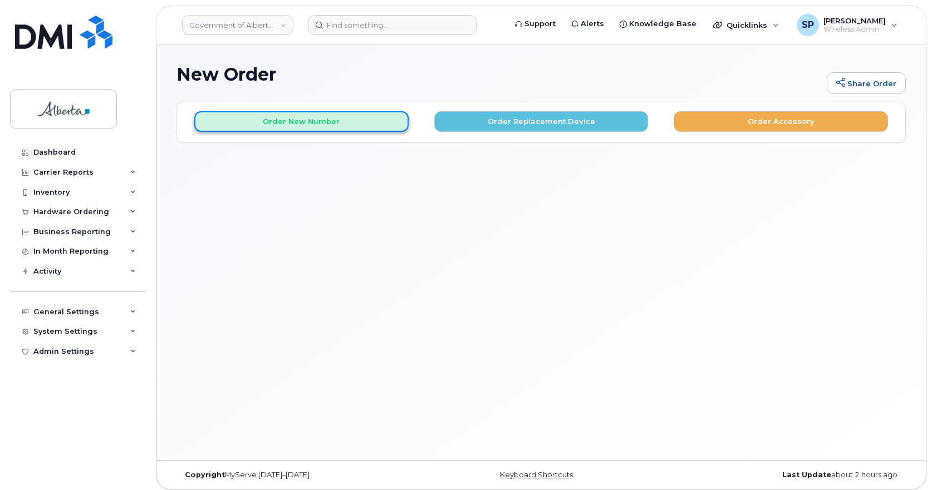
click at [333, 122] on button "Order New Number" at bounding box center [301, 121] width 214 height 21
